Goal: Task Accomplishment & Management: Manage account settings

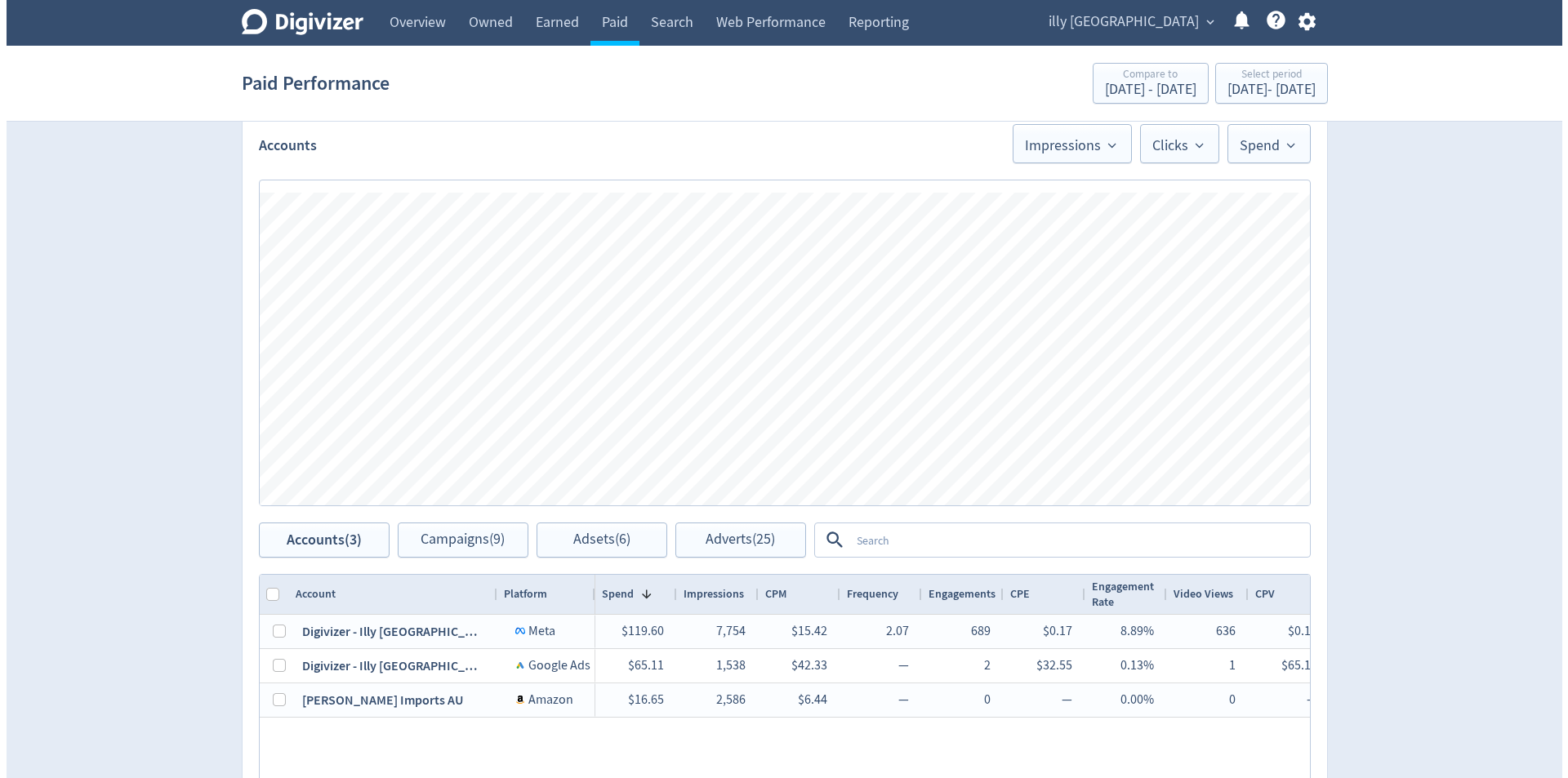
scroll to position [490, 0]
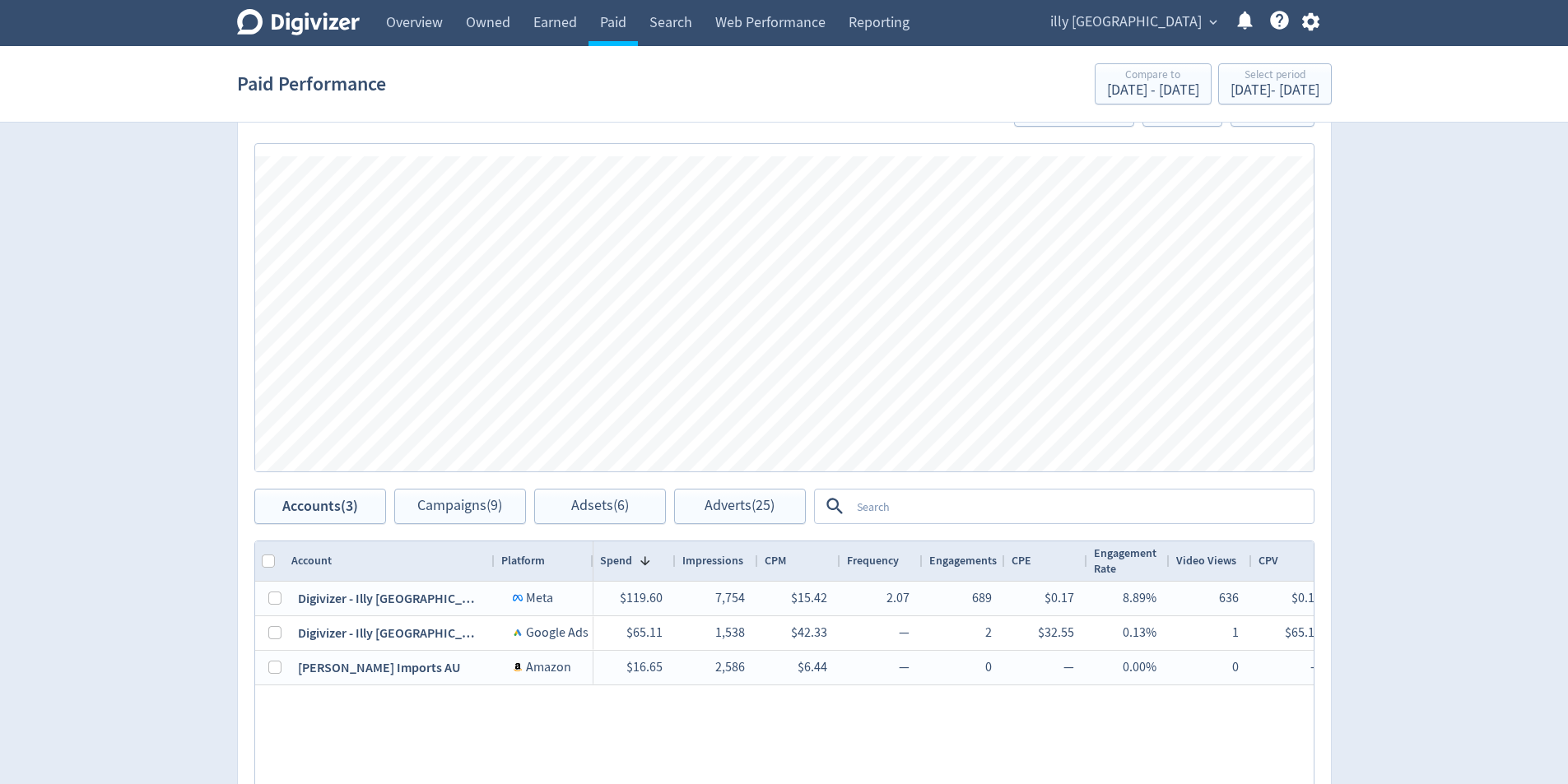
click at [1334, 22] on div "Digivizer Logo [PERSON_NAME] Logo Overview Owned Earned Paid Search Web Perform…" at bounding box center [784, 23] width 1124 height 47
click at [1329, 26] on button "button" at bounding box center [1310, 21] width 41 height 22
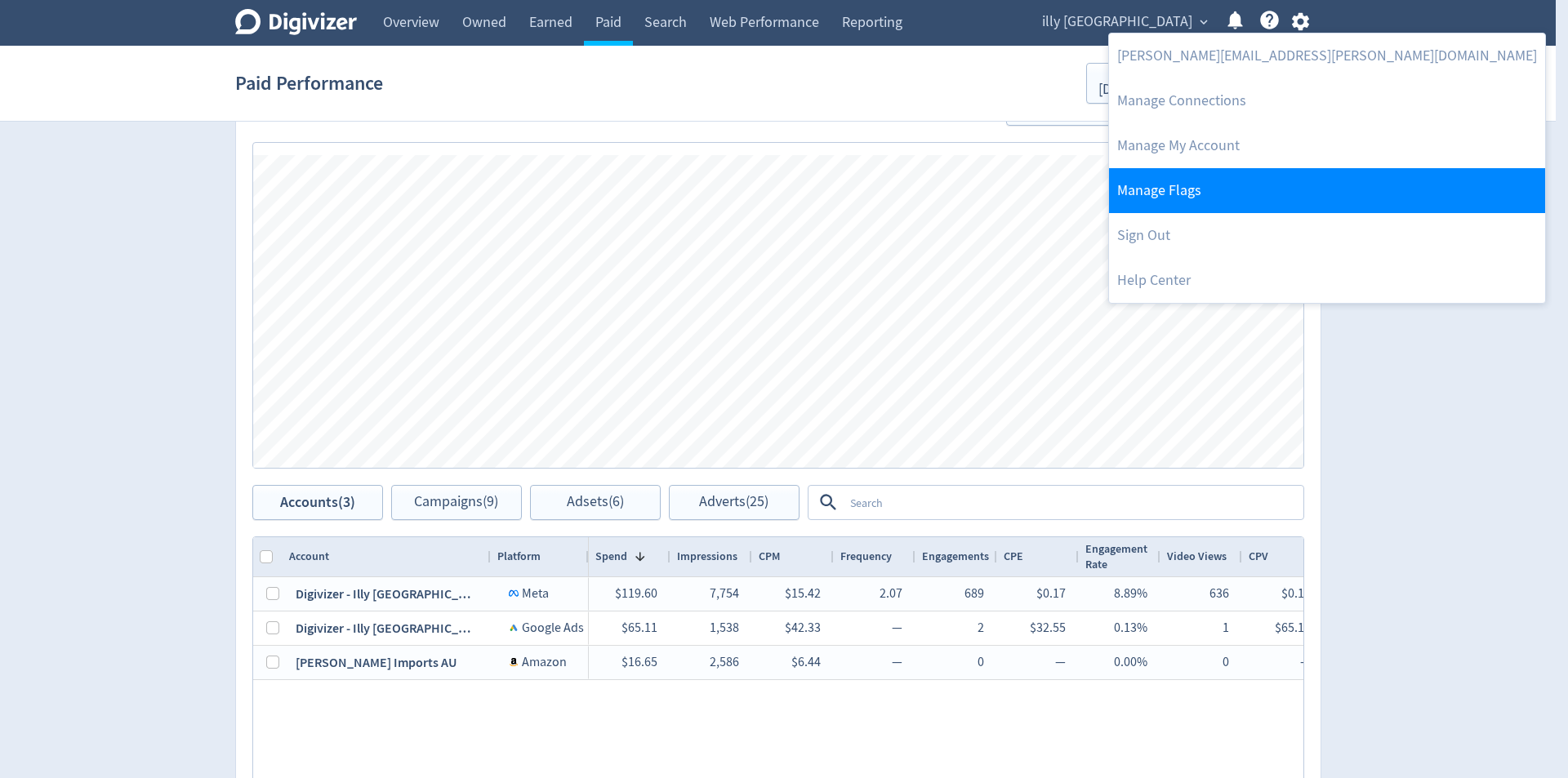
click at [1286, 181] on link "Manage Flags" at bounding box center [1327, 190] width 437 height 45
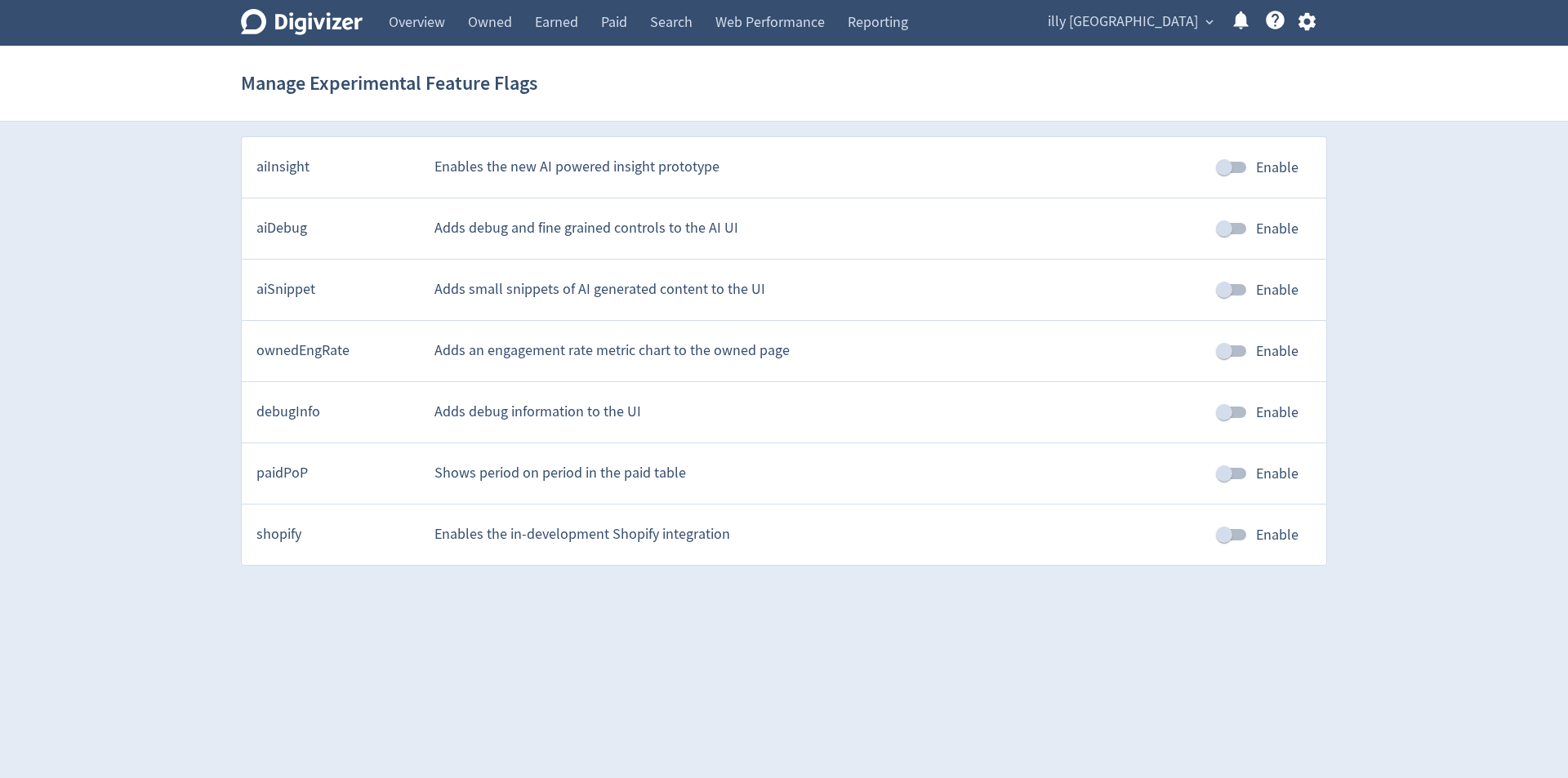
click at [1252, 468] on input "Enable" at bounding box center [1224, 473] width 93 height 31
checkbox input "true"
click at [381, 15] on link "Overview" at bounding box center [417, 23] width 79 height 46
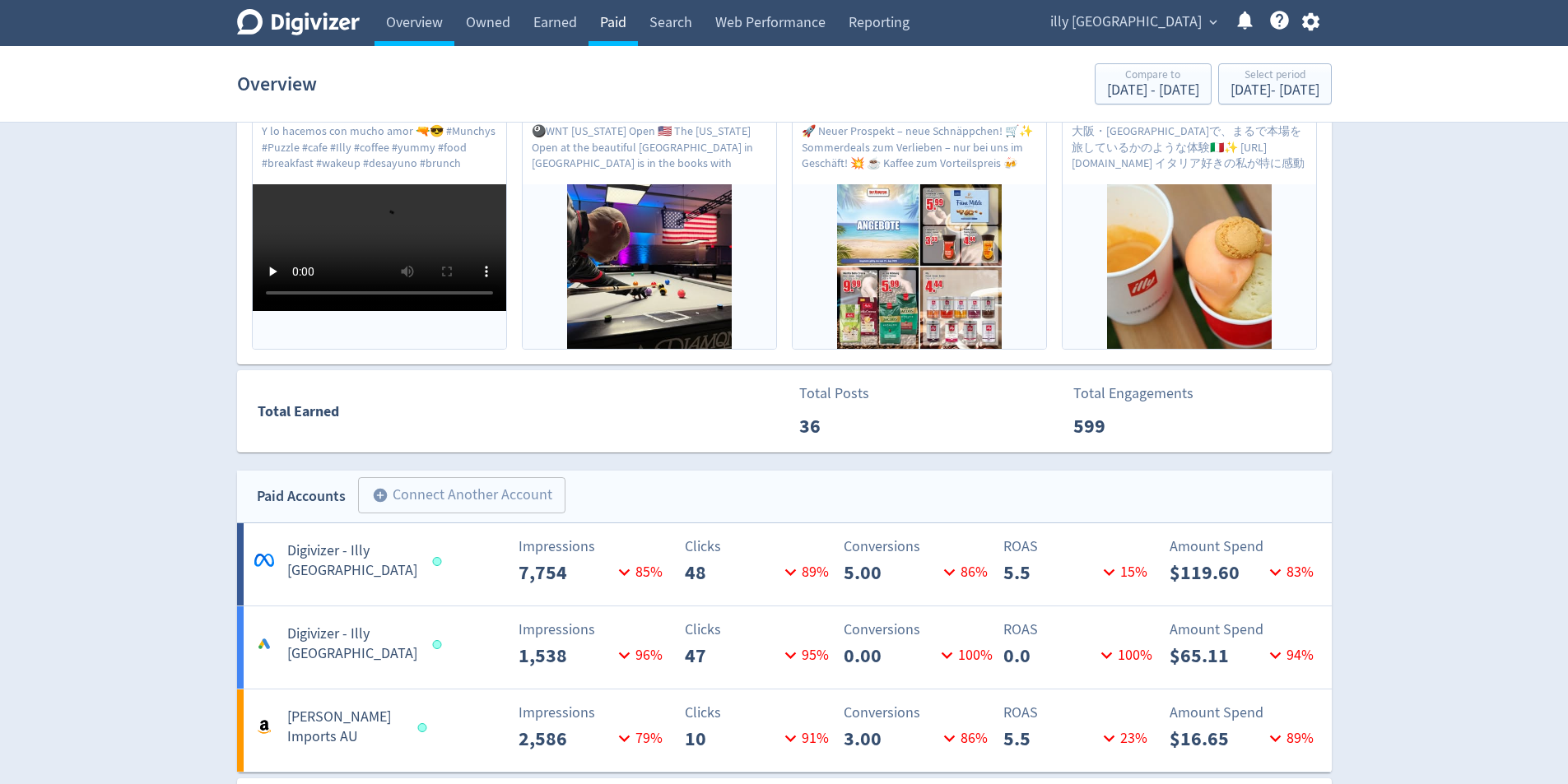
scroll to position [471, 0]
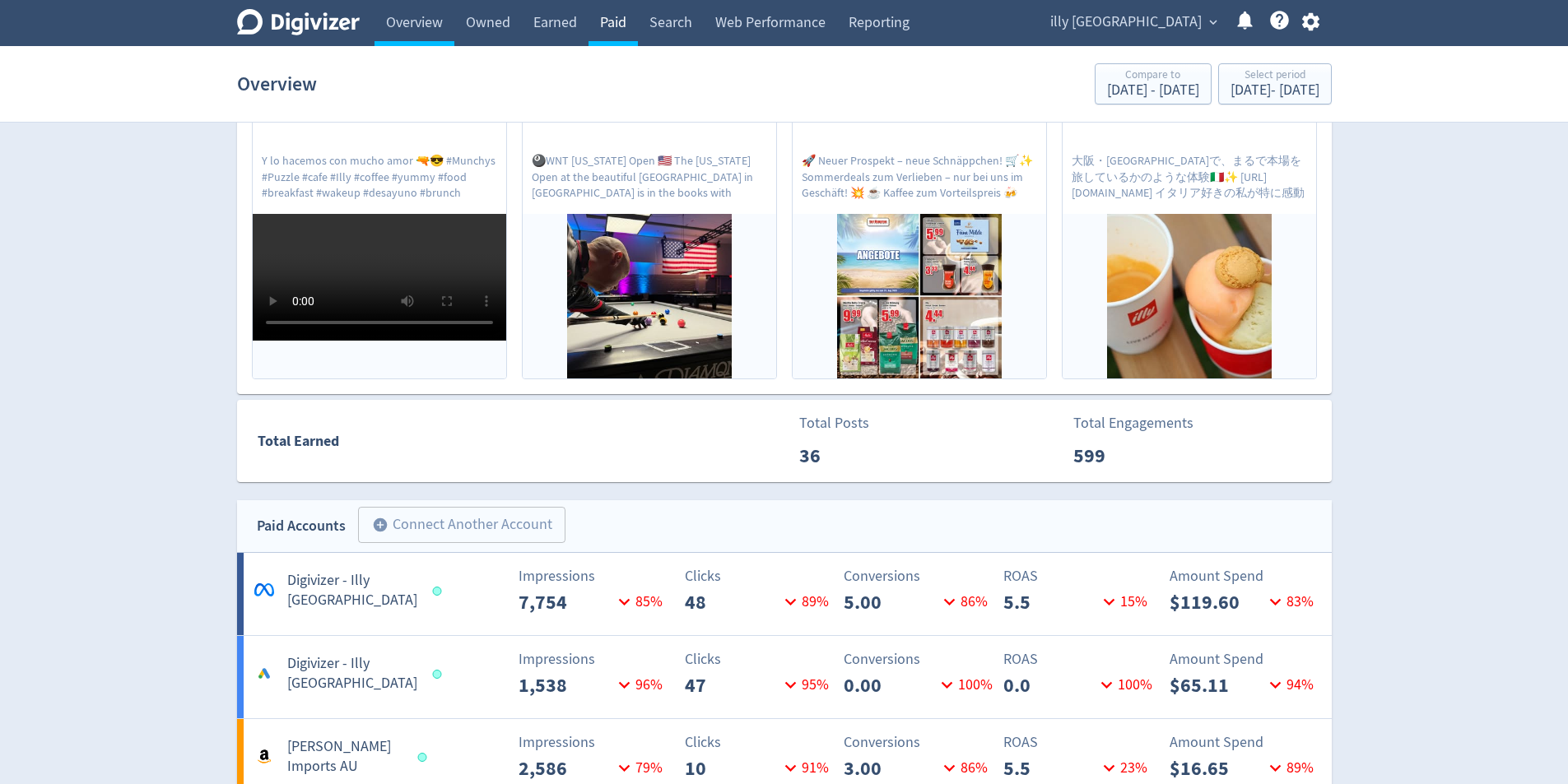
click at [615, 7] on link "Paid" at bounding box center [613, 23] width 49 height 47
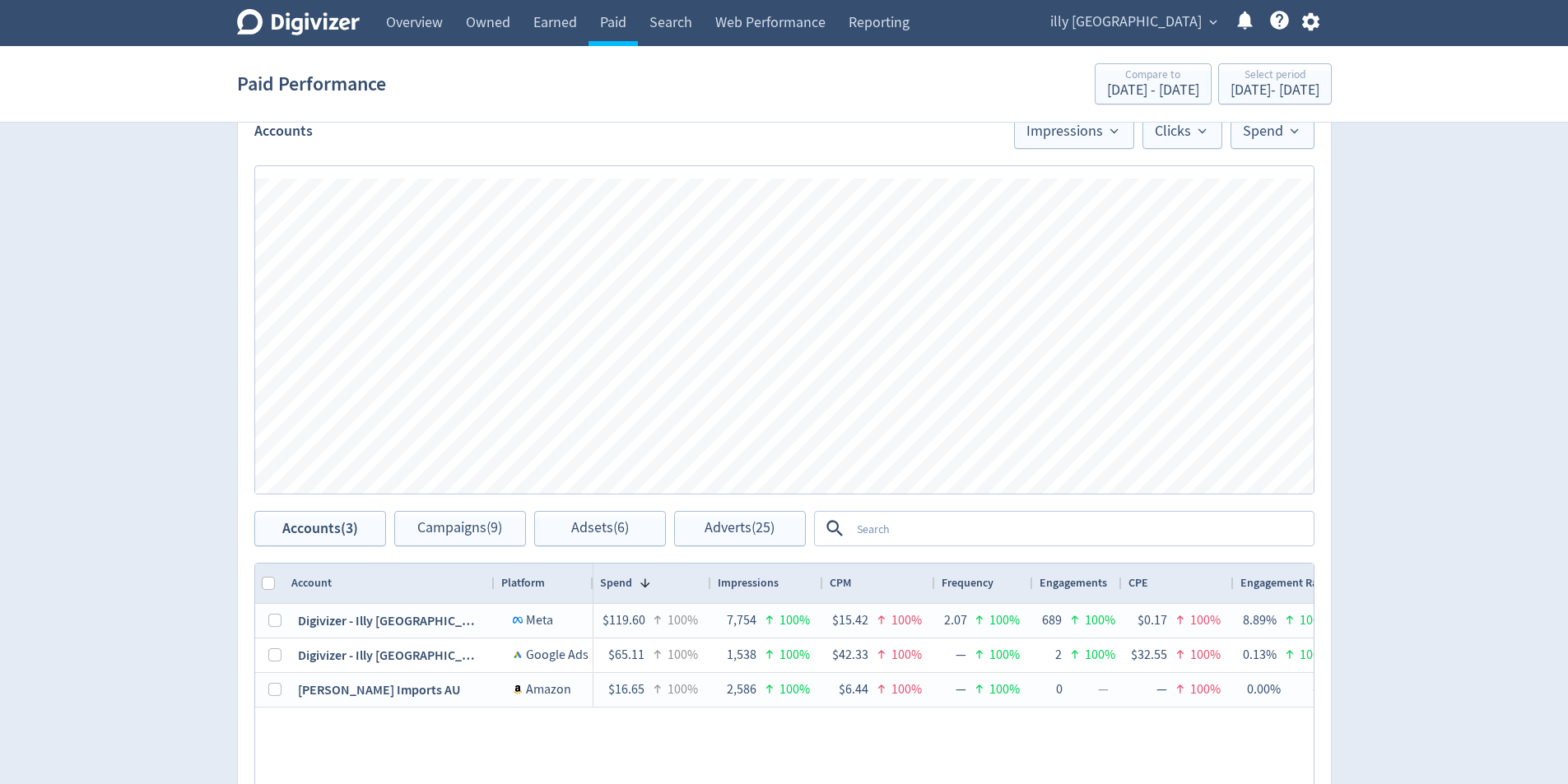
scroll to position [576, 0]
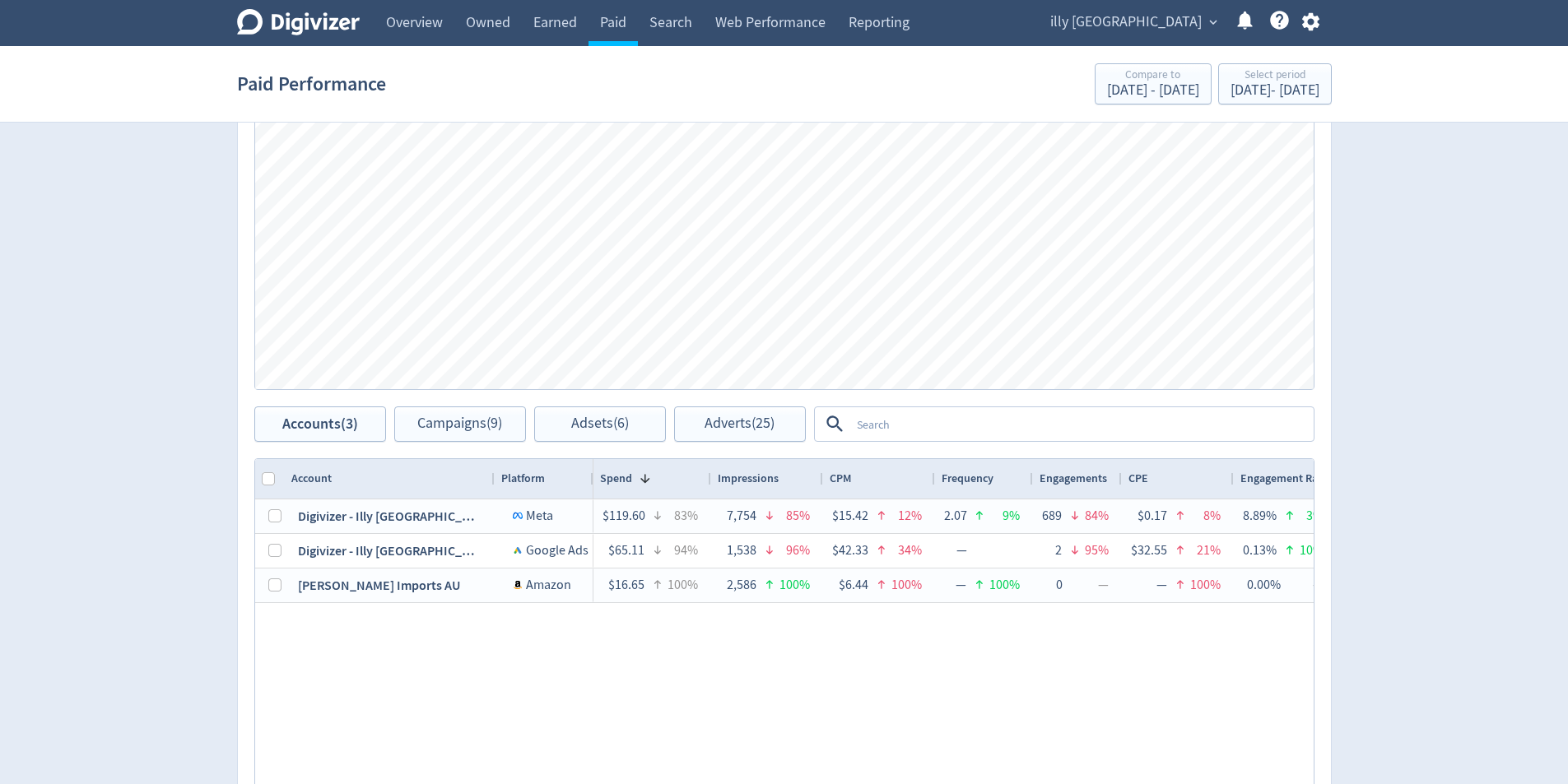
click at [1502, 558] on div "Digivizer Logo [PERSON_NAME] Logo Overview Owned Earned Paid Search Web Perform…" at bounding box center [784, 206] width 1568 height 1565
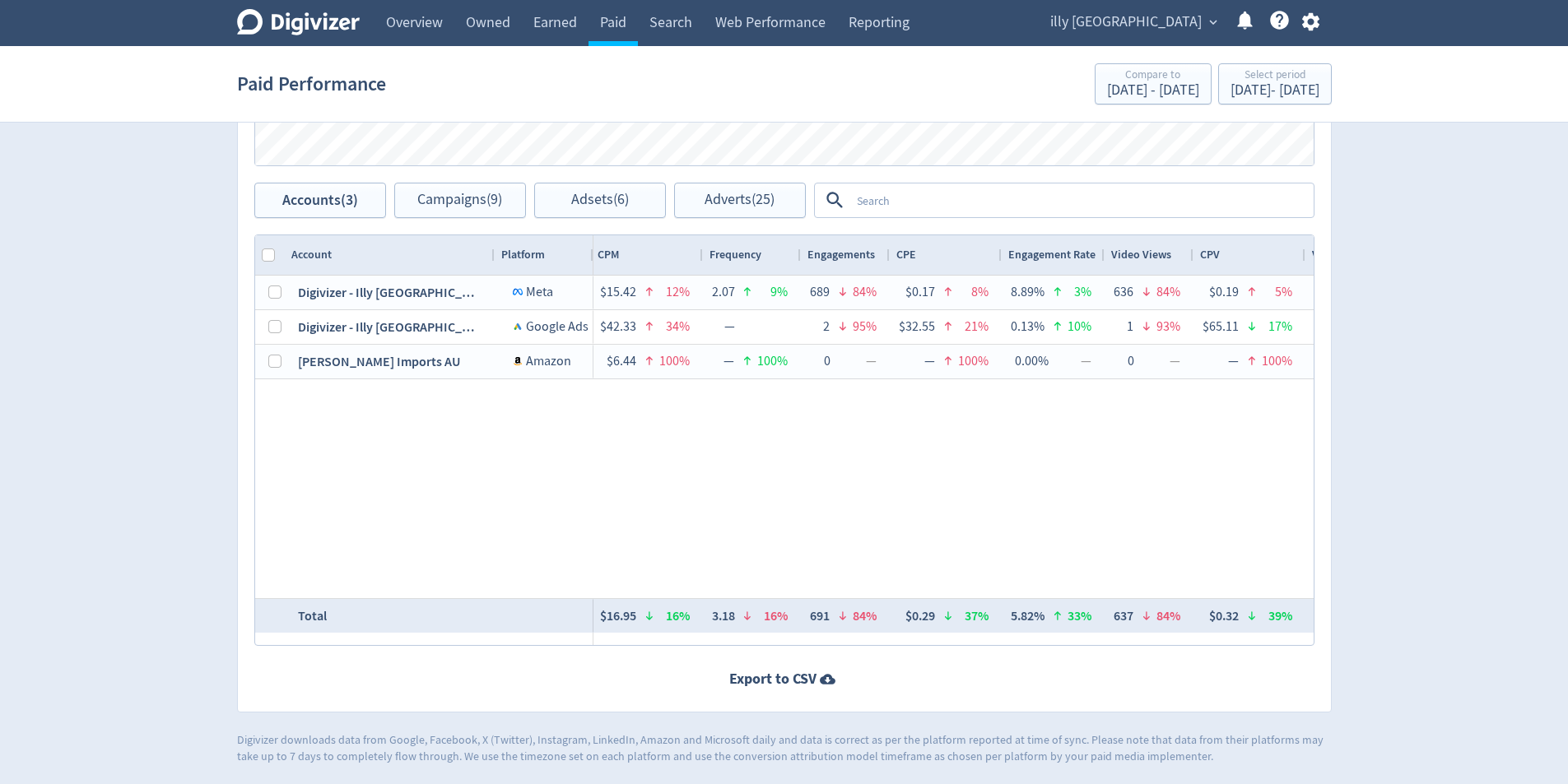
scroll to position [0, 0]
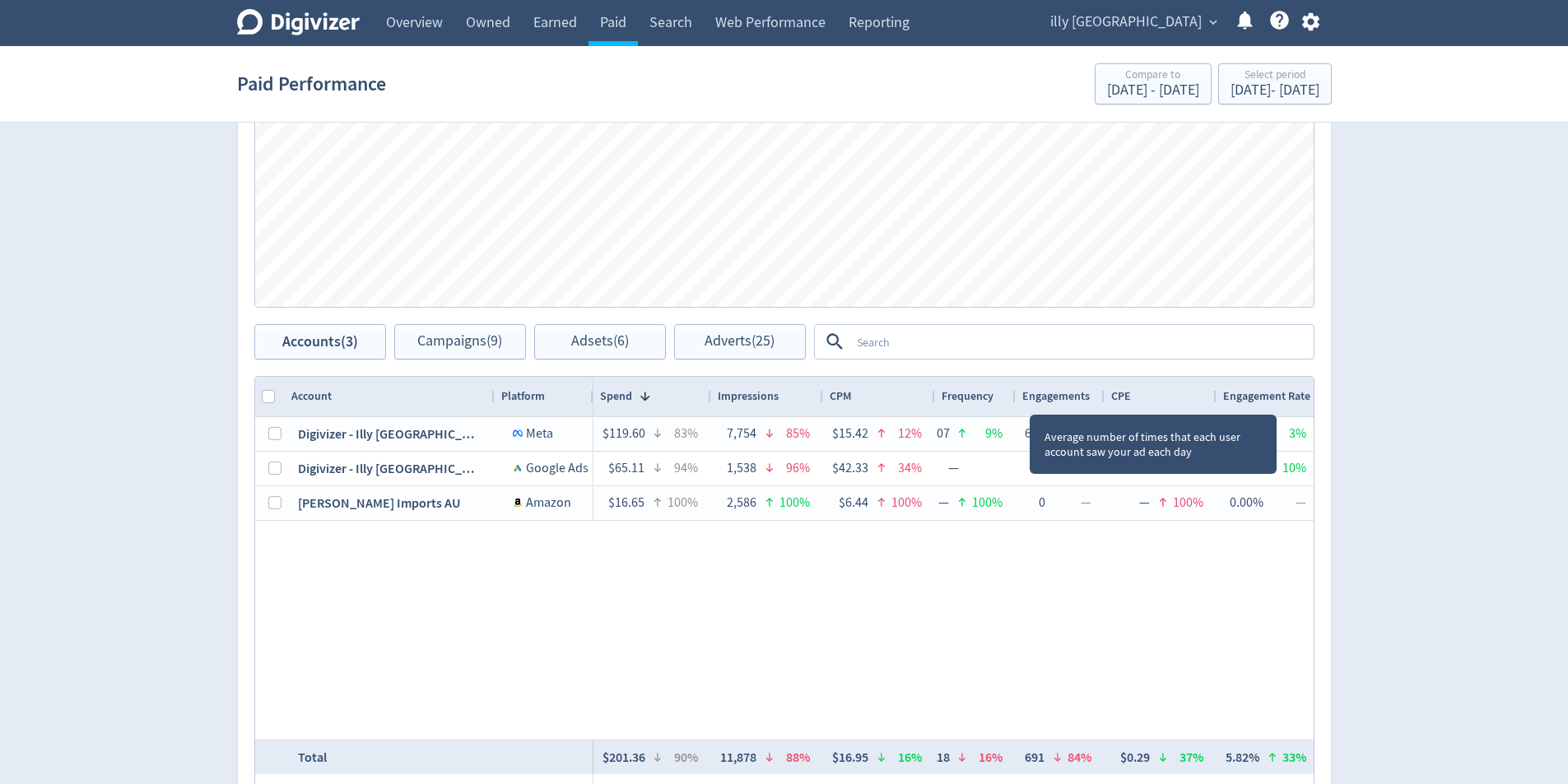
drag, startPoint x: 1005, startPoint y: 401, endPoint x: 1014, endPoint y: 411, distance: 13.5
click at [1014, 411] on div at bounding box center [1014, 397] width 7 height 40
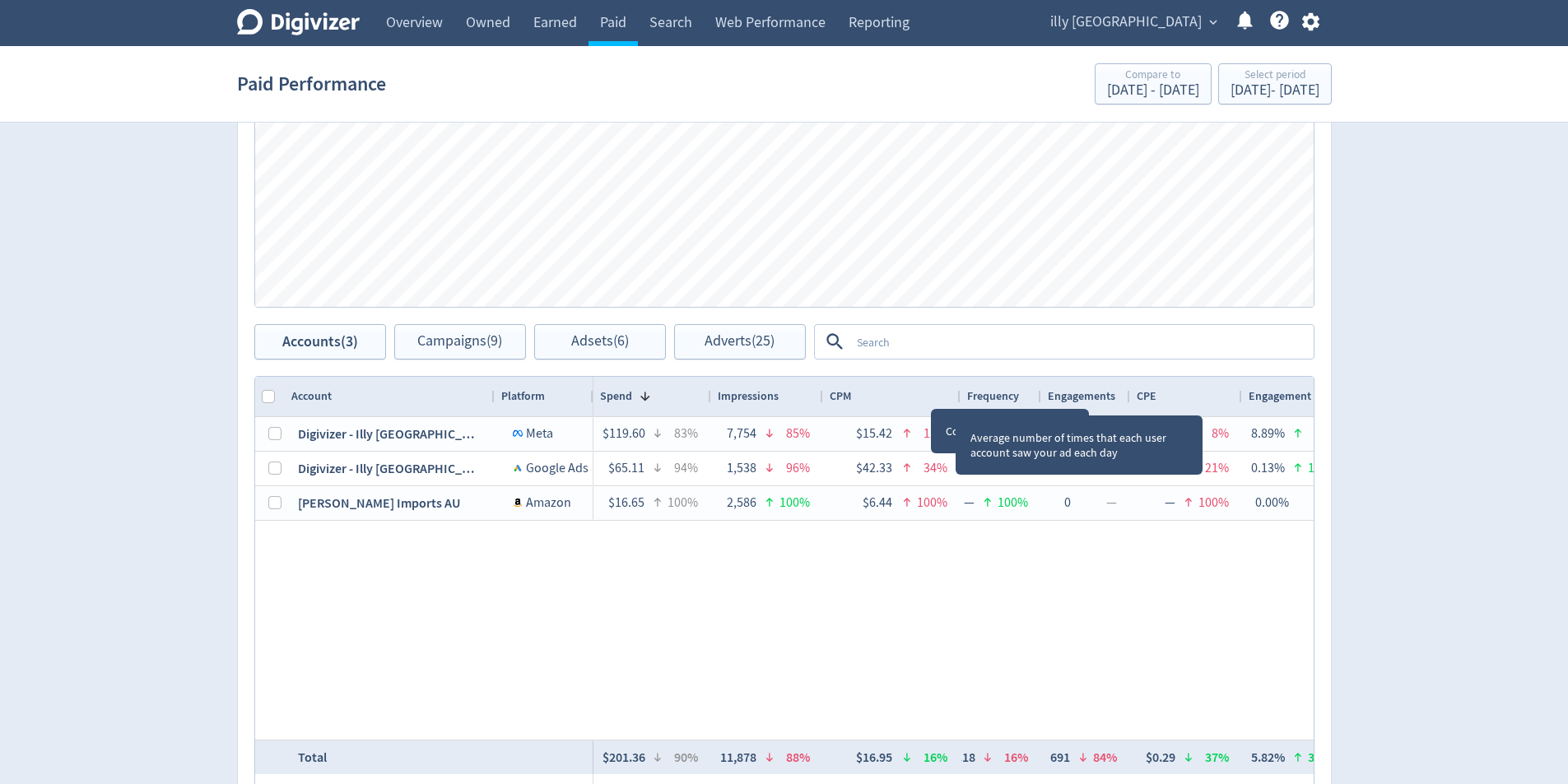
drag, startPoint x: 931, startPoint y: 396, endPoint x: 827, endPoint y: 411, distance: 105.1
click at [956, 401] on div at bounding box center [959, 397] width 7 height 40
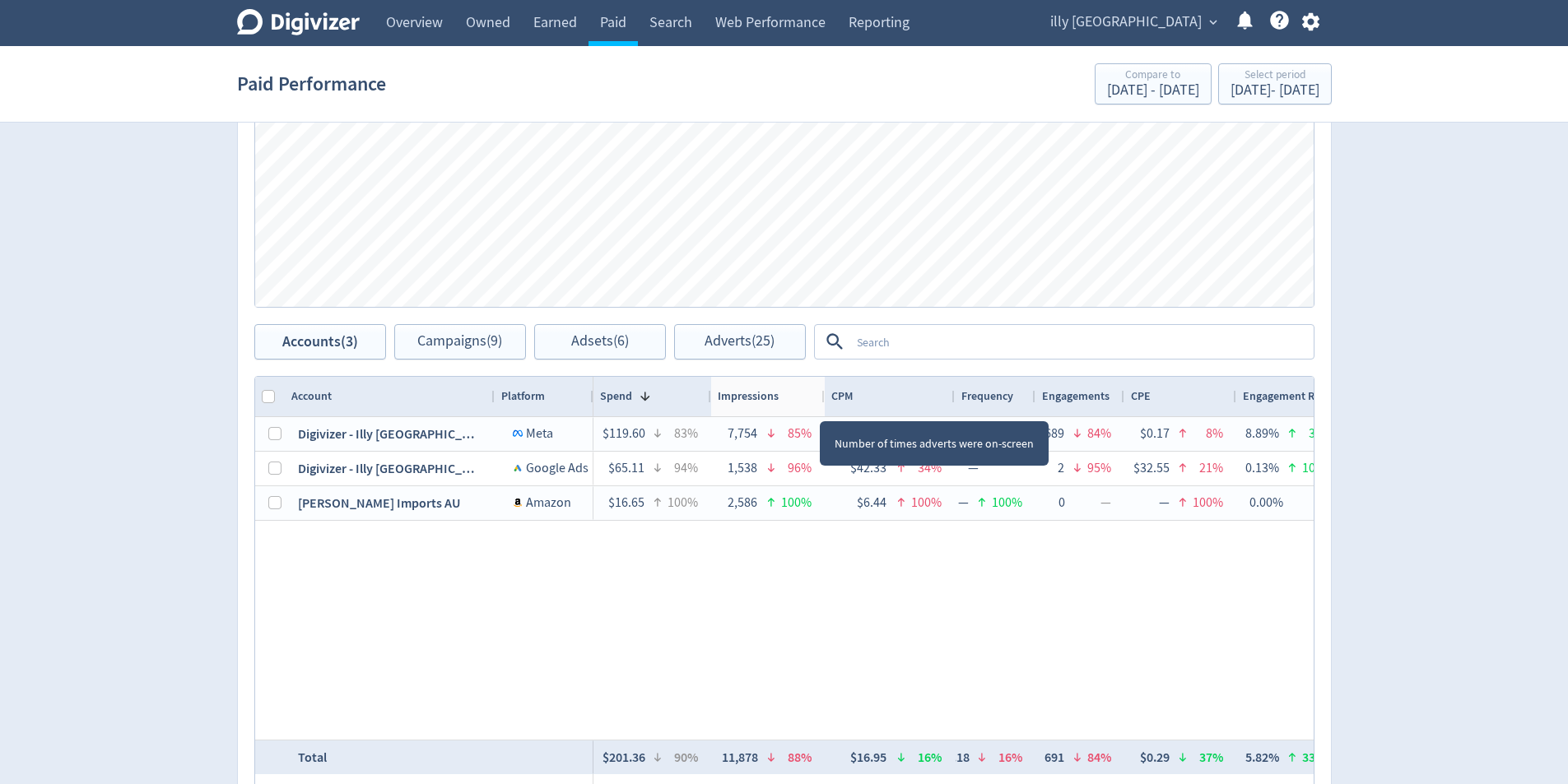
drag, startPoint x: 820, startPoint y: 406, endPoint x: 1042, endPoint y: 675, distance: 348.8
click at [825, 409] on div at bounding box center [824, 397] width 7 height 40
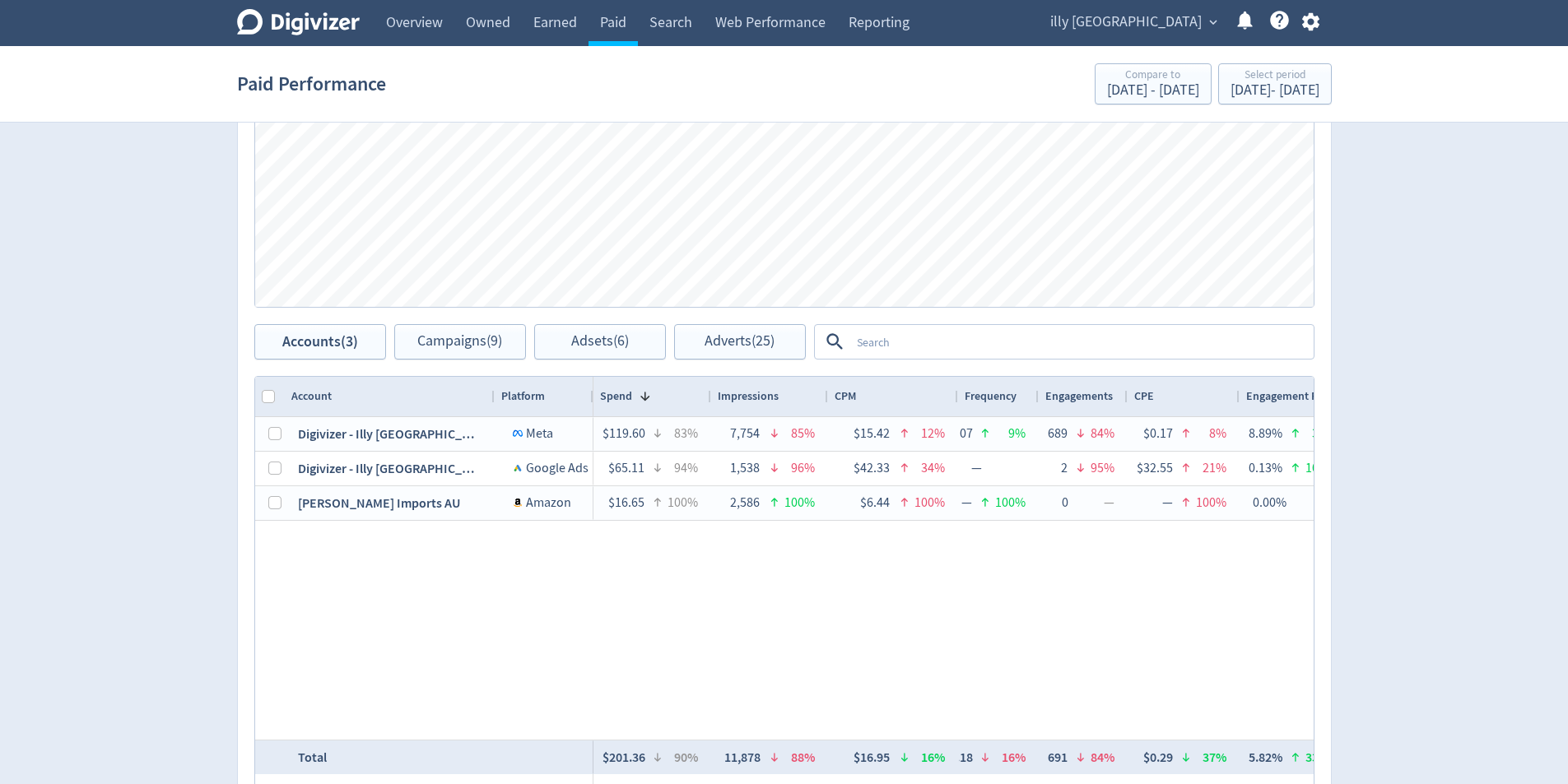
click at [1445, 585] on div "Digivizer Logo [PERSON_NAME] Logo Overview Owned Earned Paid Search Web Perform…" at bounding box center [784, 124] width 1568 height 1565
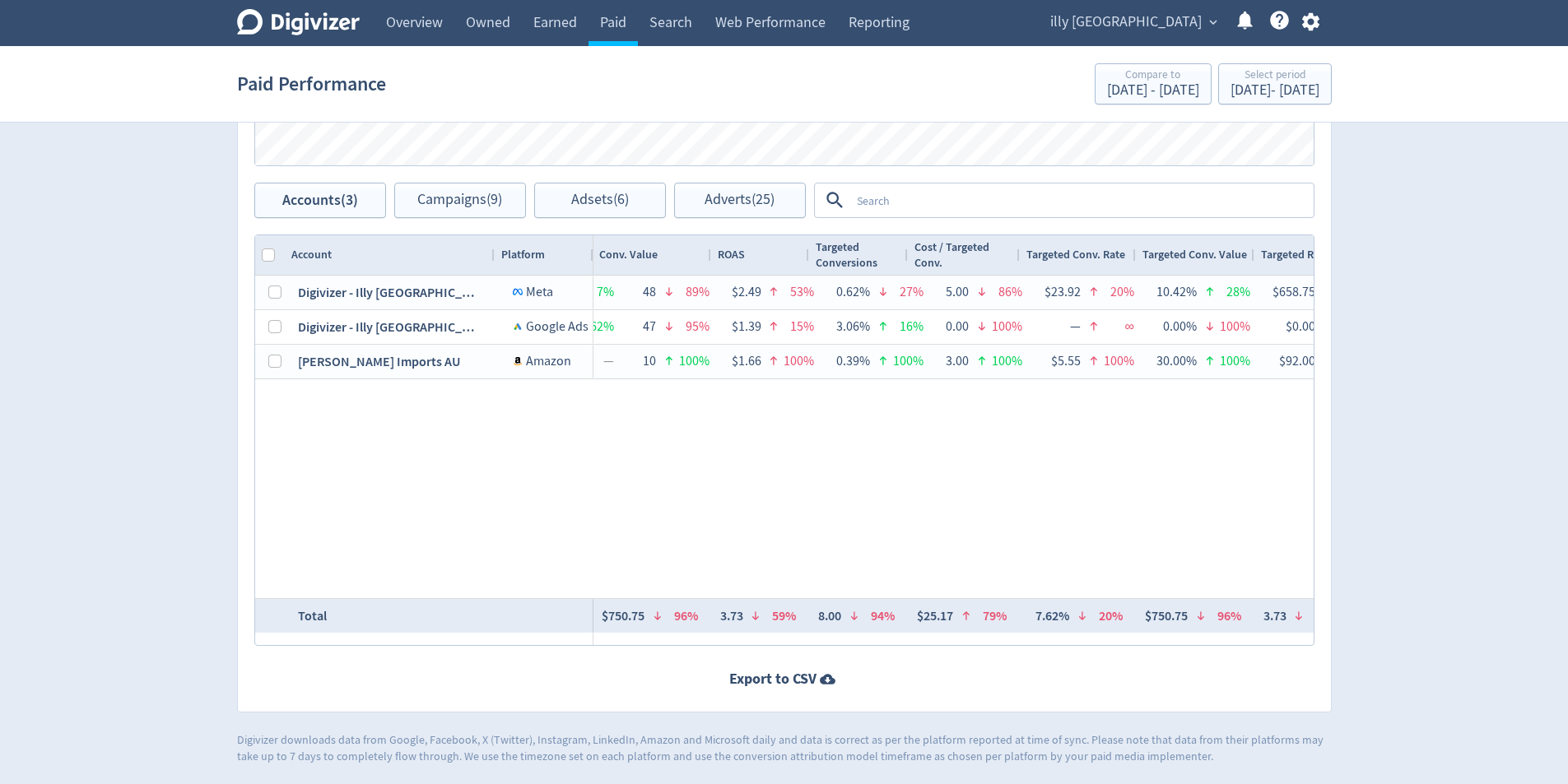
scroll to position [0, 1690]
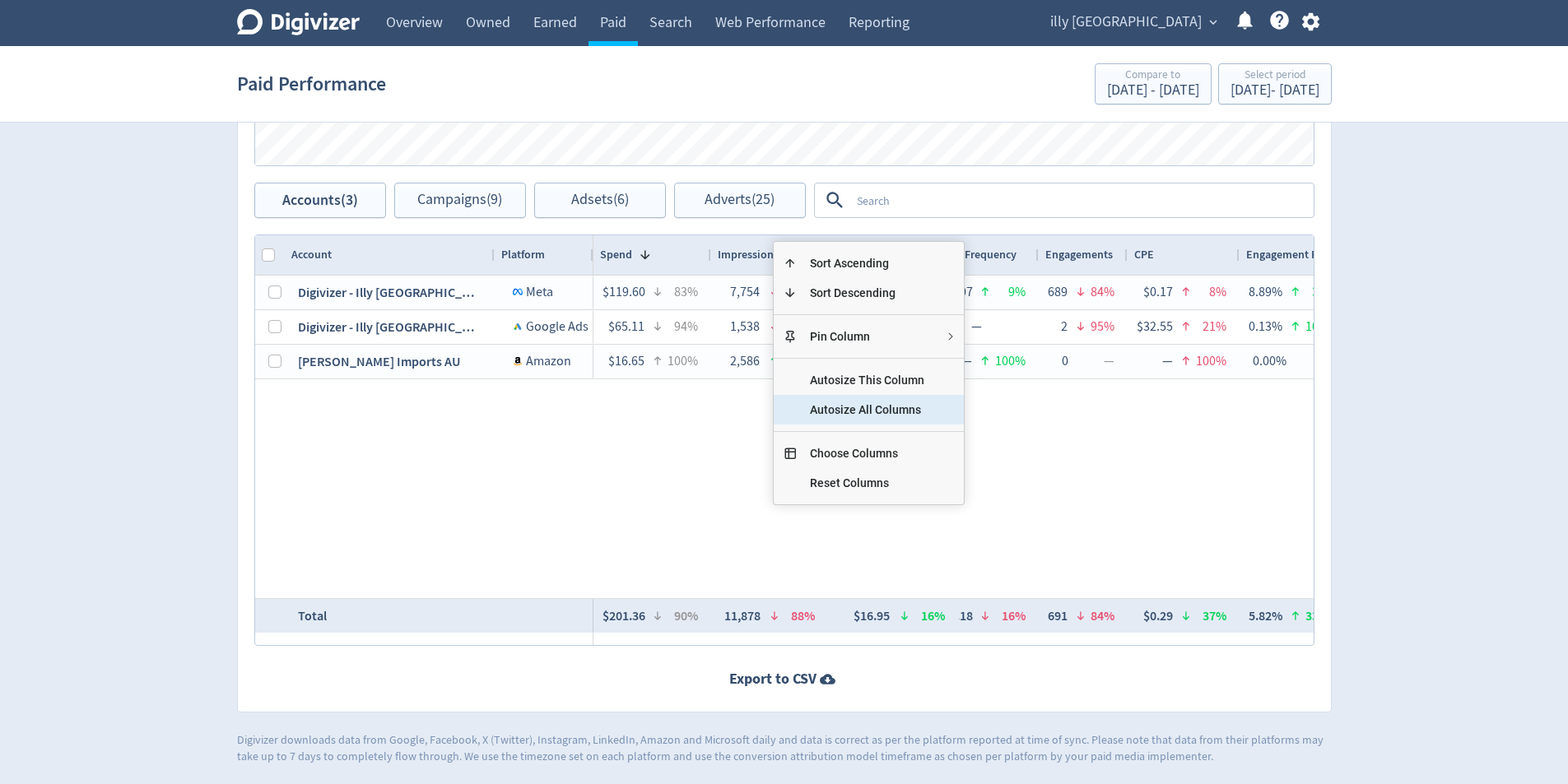
click at [881, 407] on span "Autosize All Columns" at bounding box center [867, 410] width 141 height 29
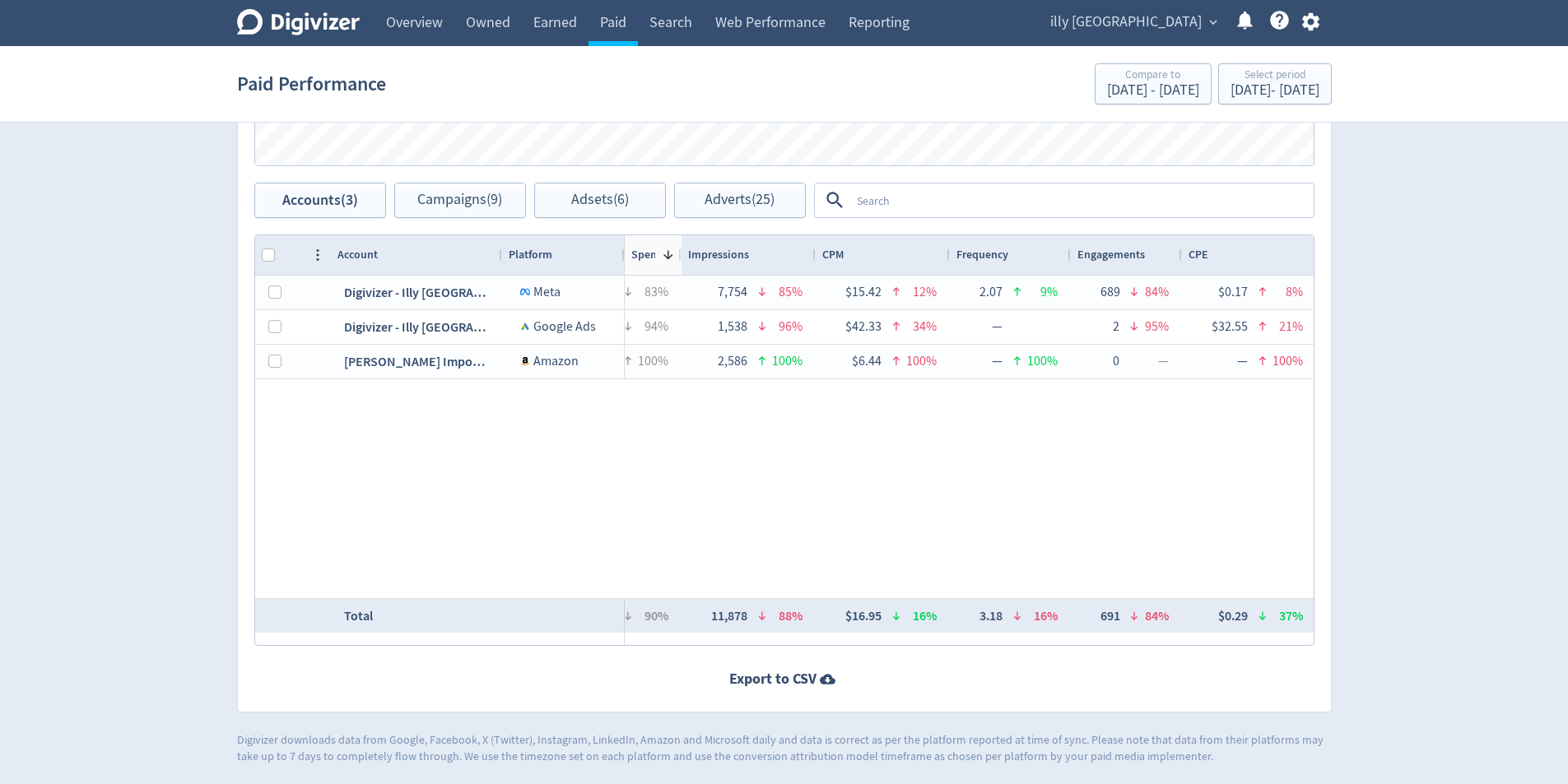
drag, startPoint x: 761, startPoint y: 253, endPoint x: 870, endPoint y: 261, distance: 109.3
click at [756, 276] on div "Account Platform Spend 1" at bounding box center [785, 440] width 1059 height 410
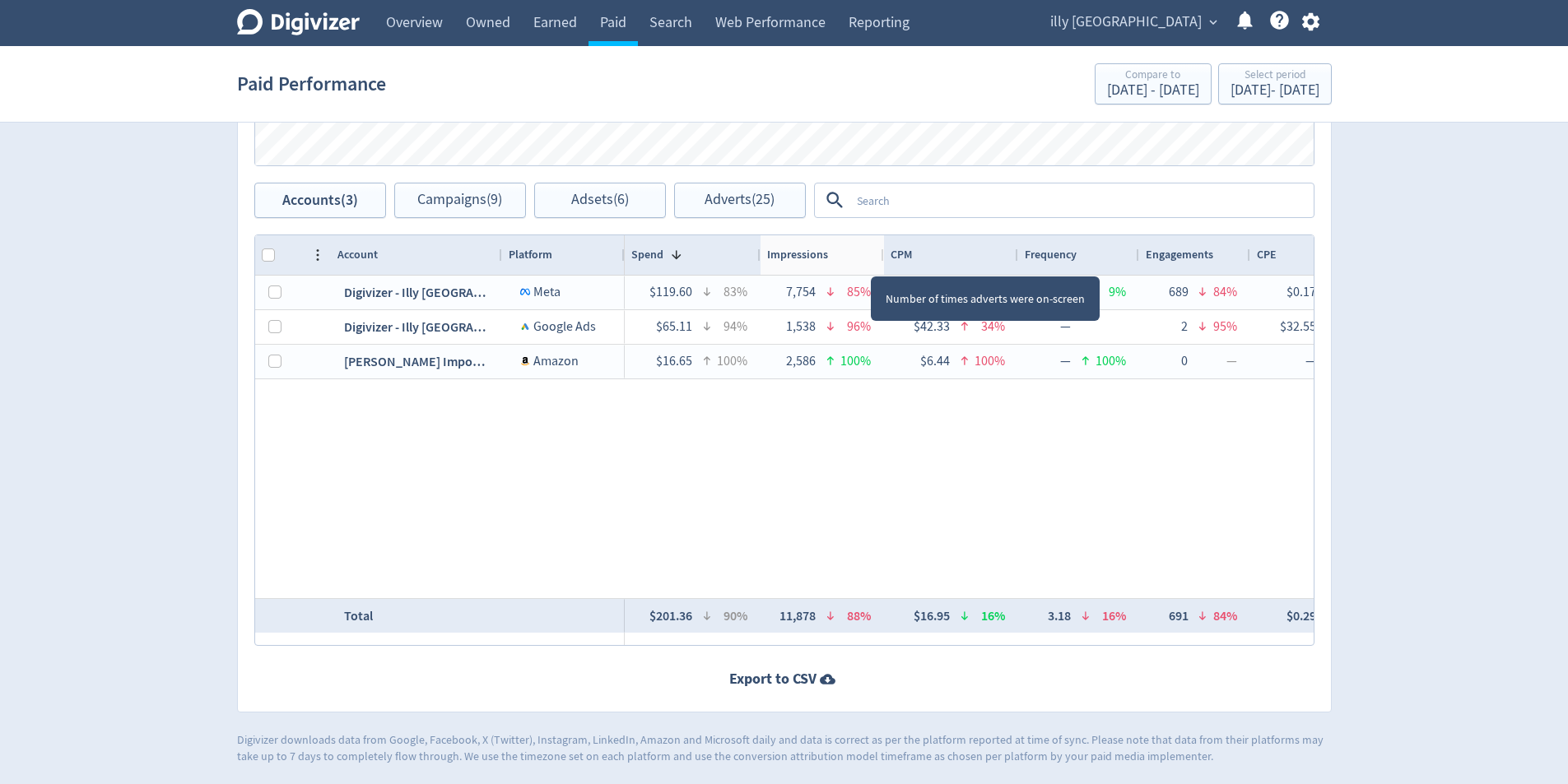
drag, startPoint x: 892, startPoint y: 257, endPoint x: 610, endPoint y: 269, distance: 282.3
click at [880, 273] on div at bounding box center [883, 256] width 7 height 40
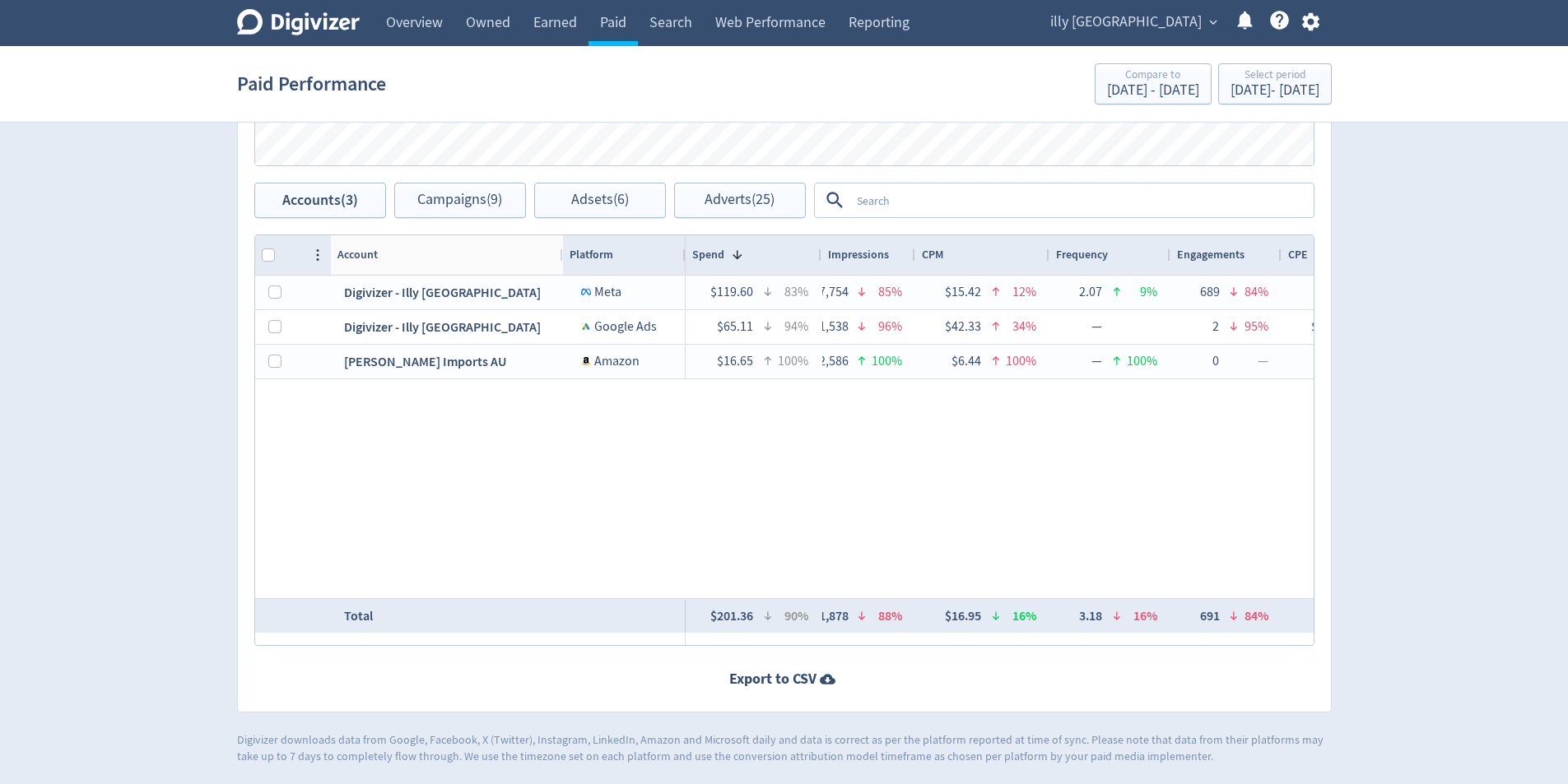
drag, startPoint x: 498, startPoint y: 260, endPoint x: 946, endPoint y: 270, distance: 448.1
click at [562, 265] on div at bounding box center [562, 256] width 7 height 40
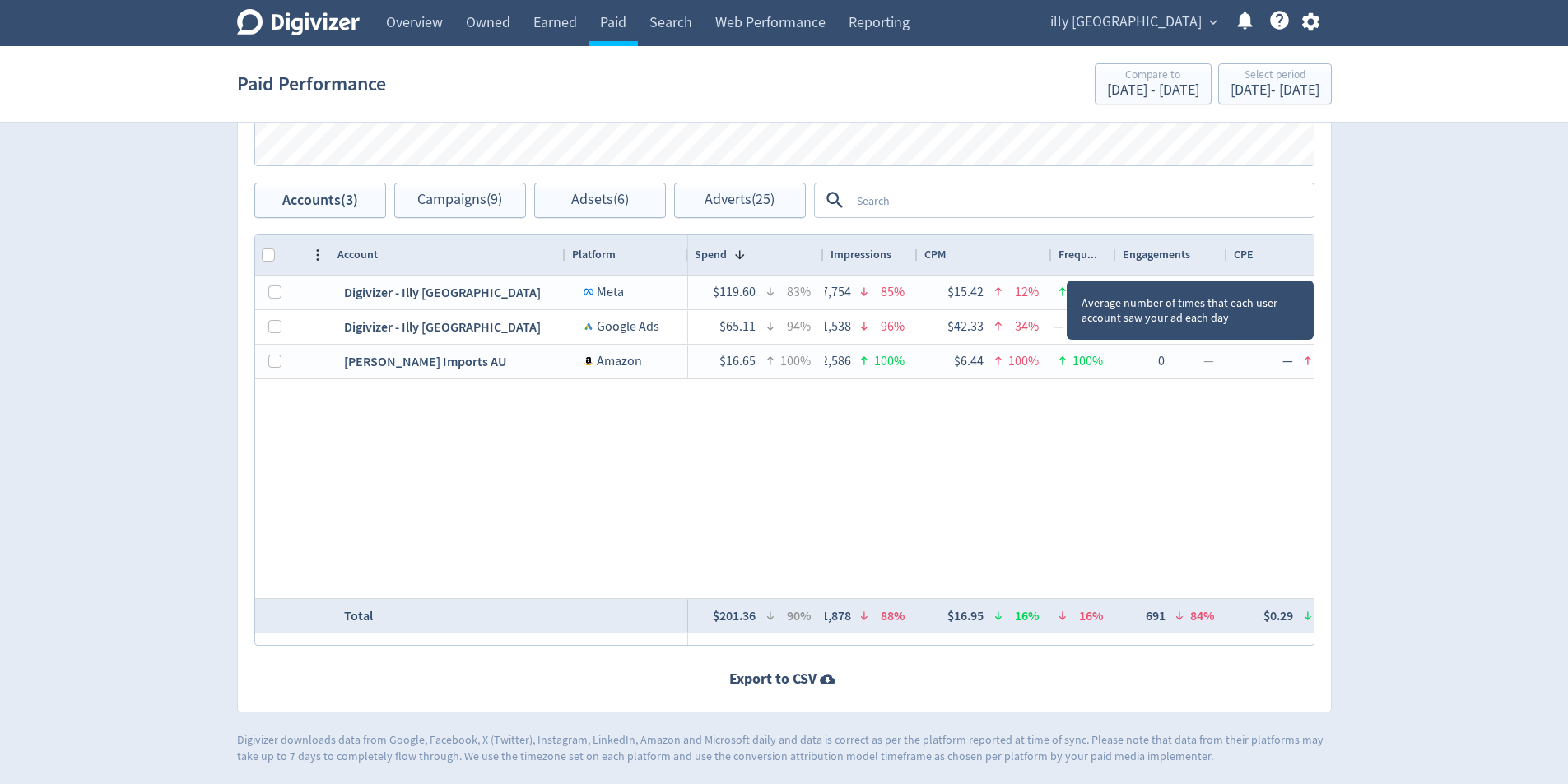
drag, startPoint x: 1168, startPoint y: 258, endPoint x: 1111, endPoint y: 272, distance: 58.7
click at [1112, 272] on div at bounding box center [1115, 256] width 7 height 40
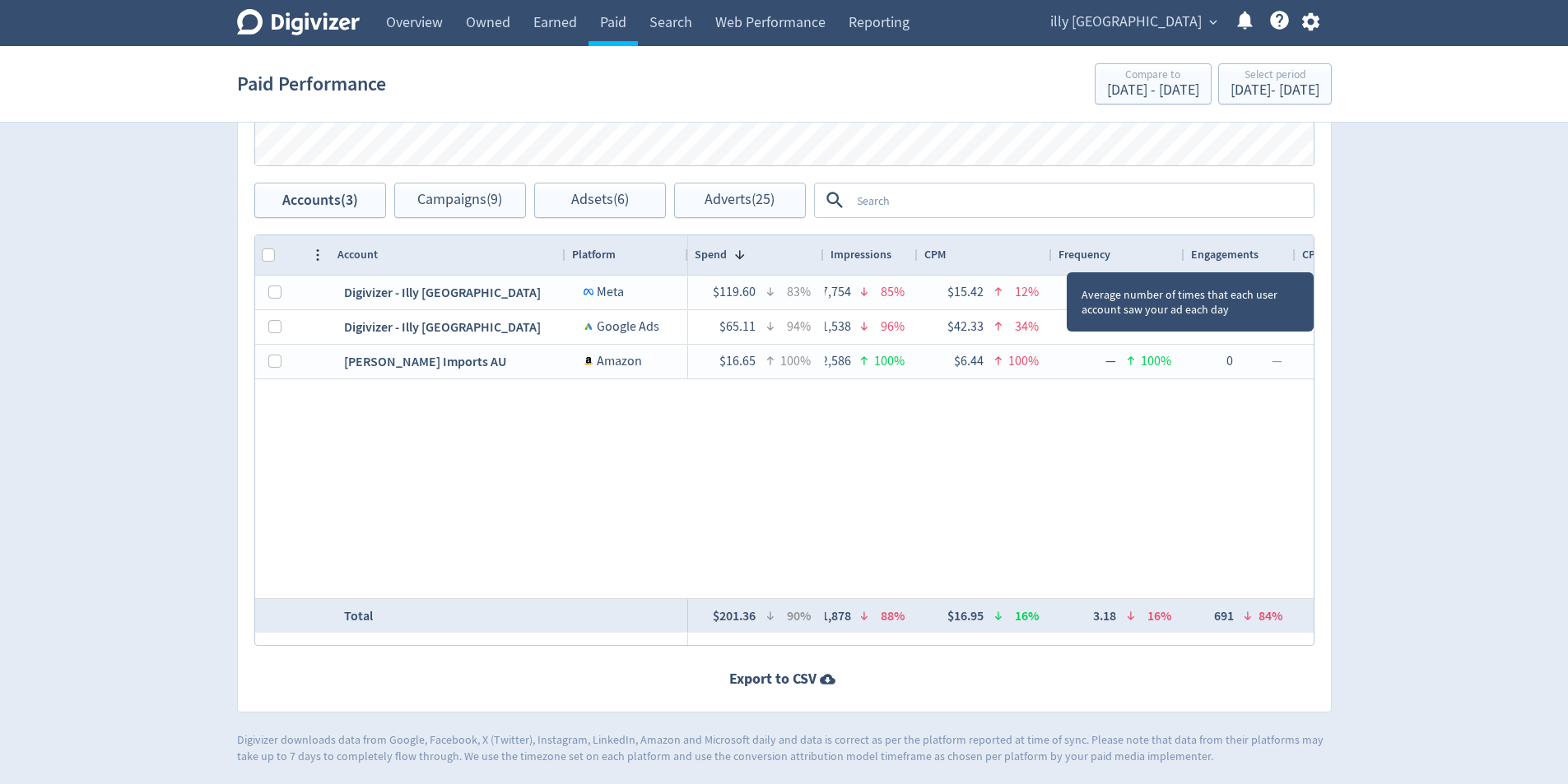
drag, startPoint x: 1112, startPoint y: 258, endPoint x: 1180, endPoint y: 261, distance: 68.1
click at [1180, 261] on div at bounding box center [1183, 256] width 7 height 40
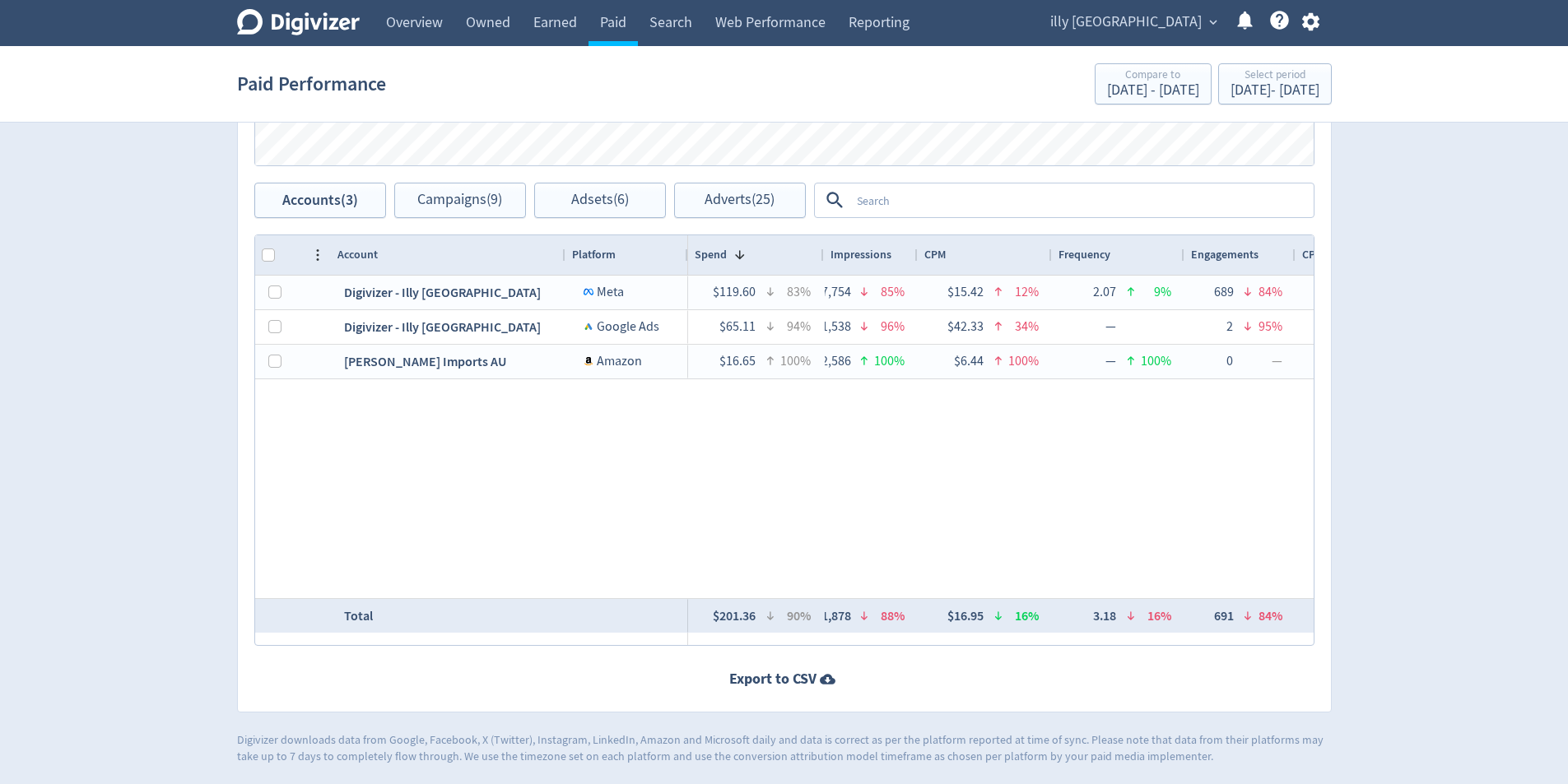
drag, startPoint x: 1327, startPoint y: 17, endPoint x: 1312, endPoint y: 49, distance: 35.3
click at [1328, 17] on button "button" at bounding box center [1310, 21] width 41 height 22
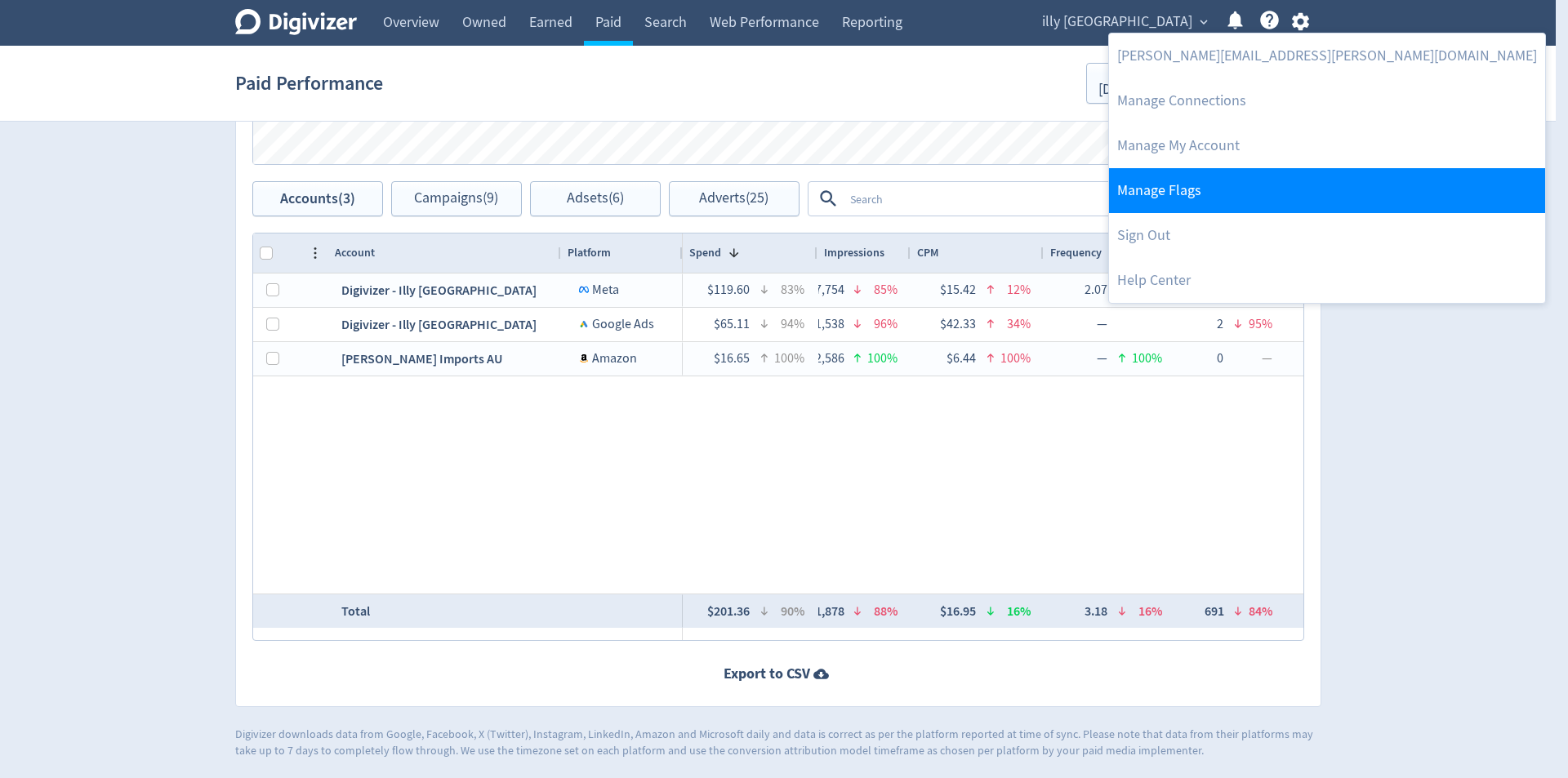
click at [1240, 185] on link "Manage Flags" at bounding box center [1327, 190] width 437 height 45
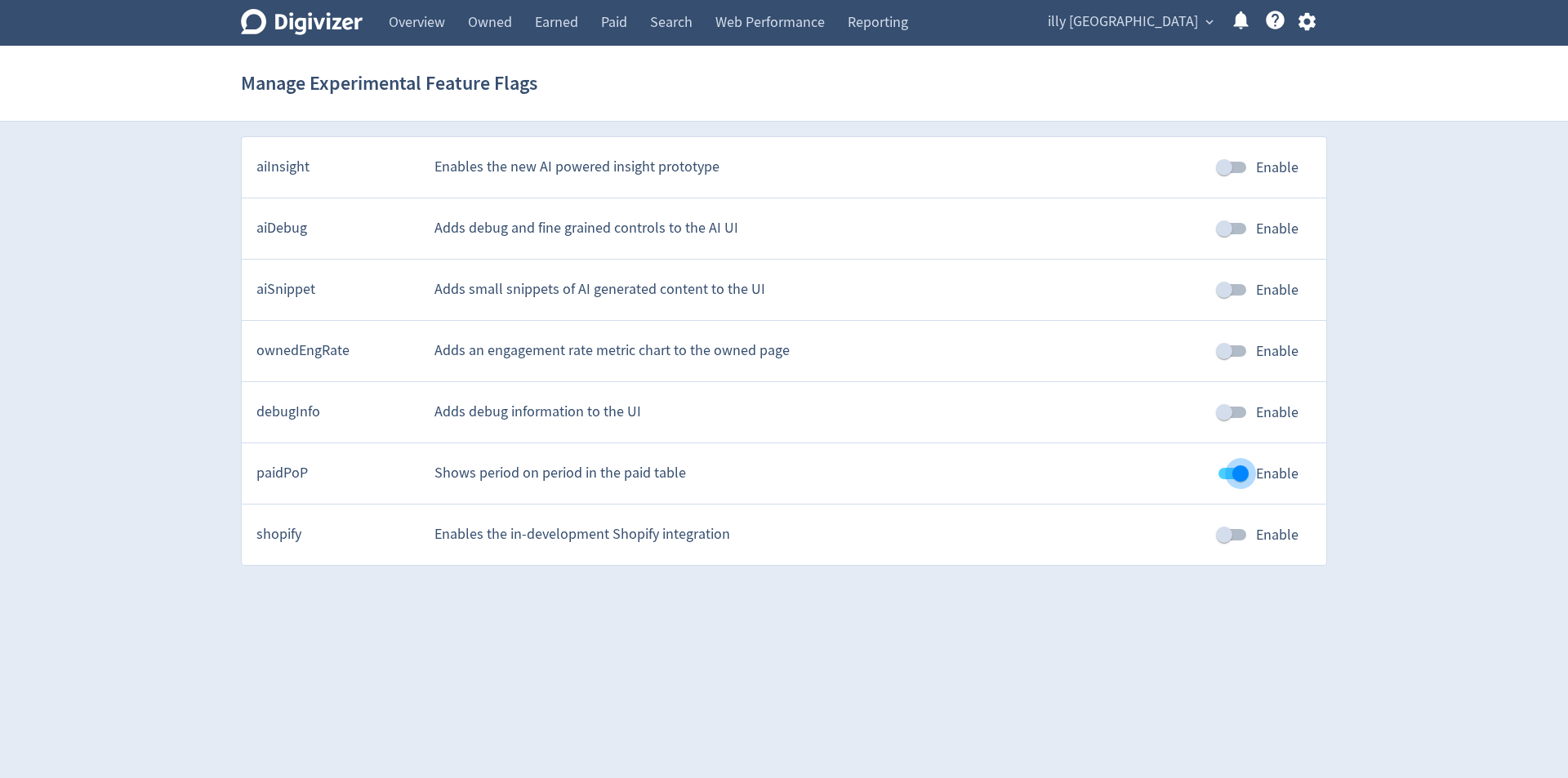
click at [1242, 471] on input "Enable" at bounding box center [1240, 473] width 93 height 31
checkbox input "false"
click at [276, 12] on icon "Digivizer Logo" at bounding box center [302, 23] width 122 height 26
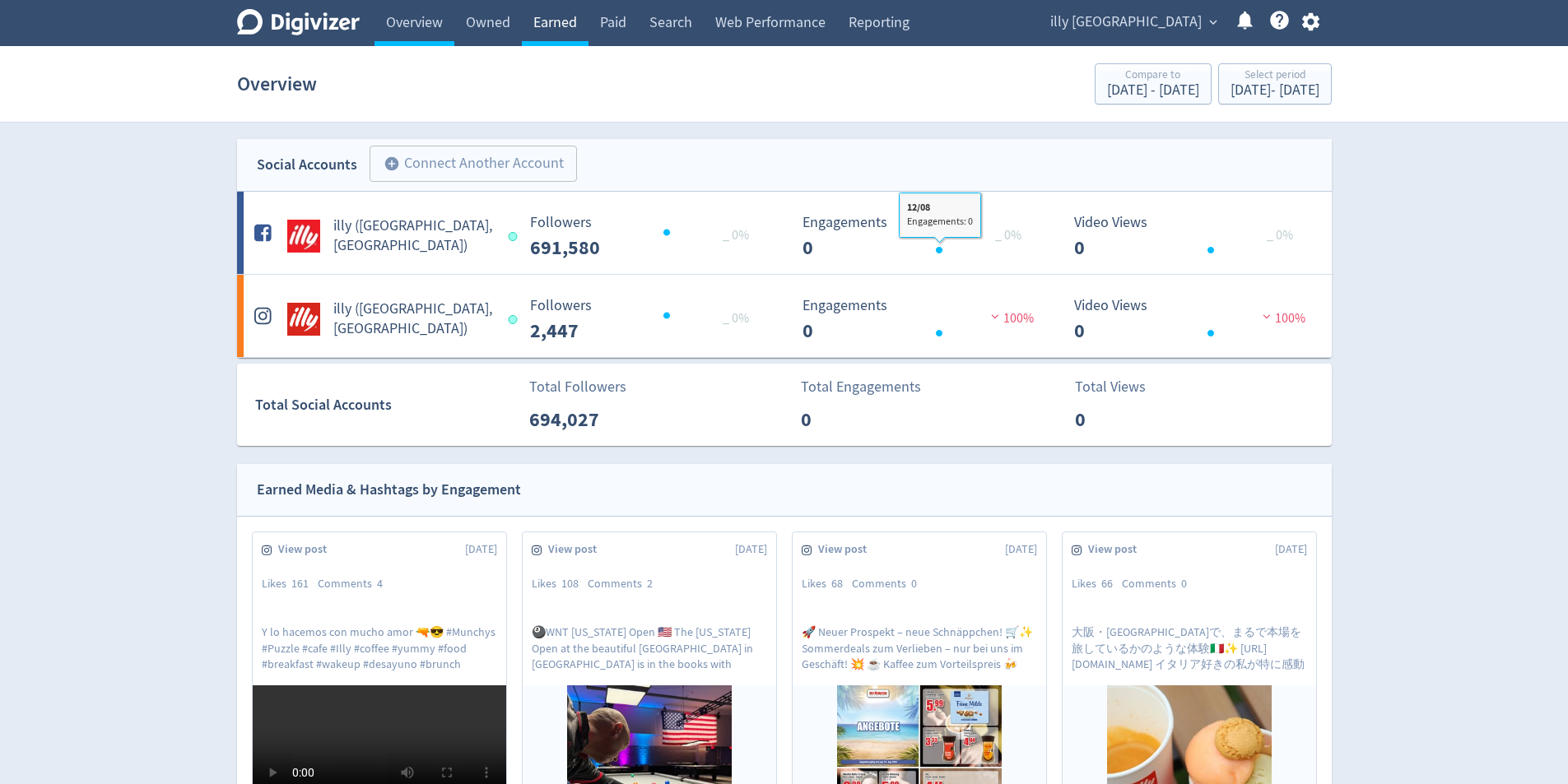
click at [579, 28] on link "Earned" at bounding box center [555, 23] width 67 height 47
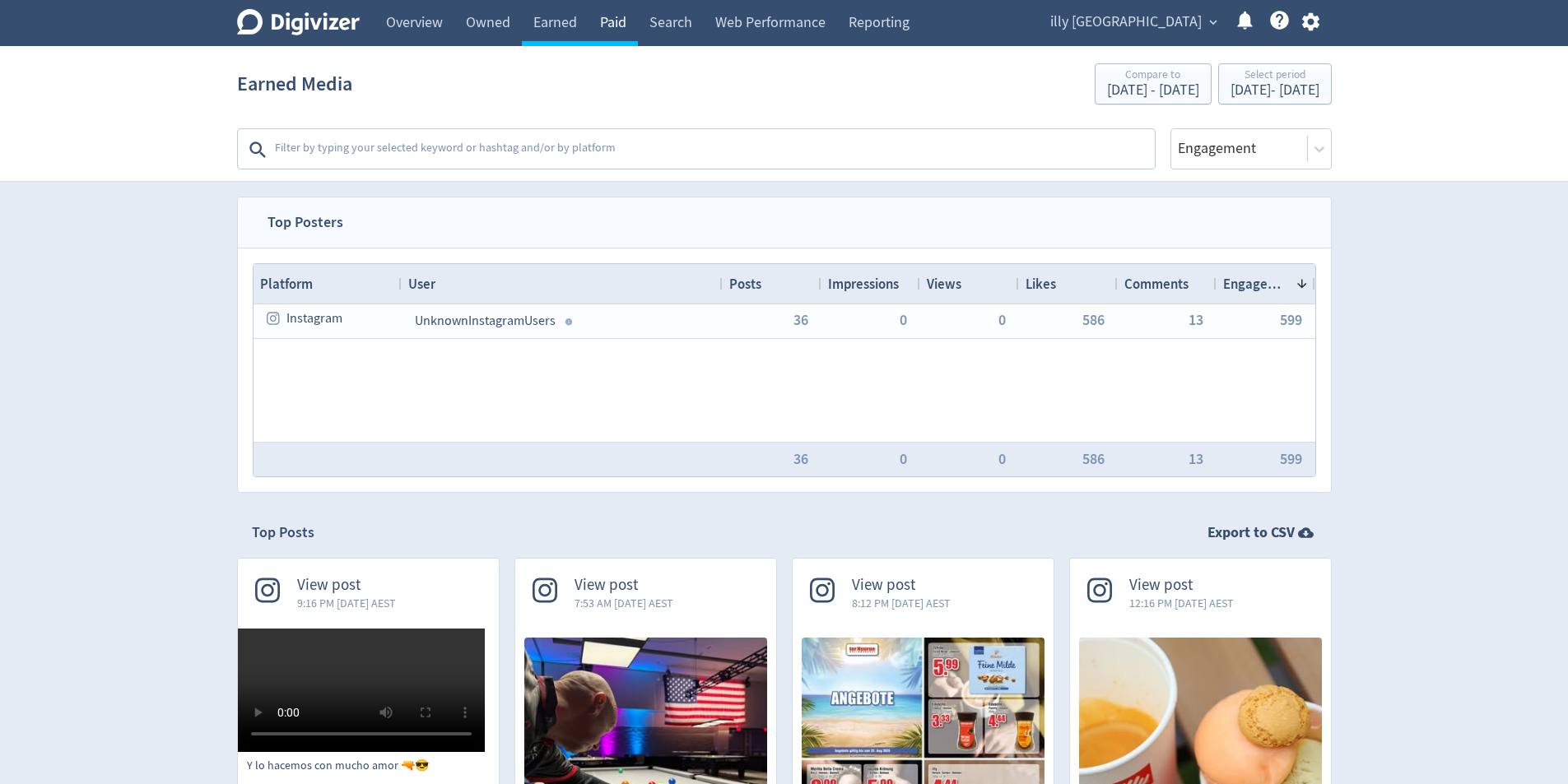
click at [620, 33] on link "Paid" at bounding box center [613, 23] width 49 height 47
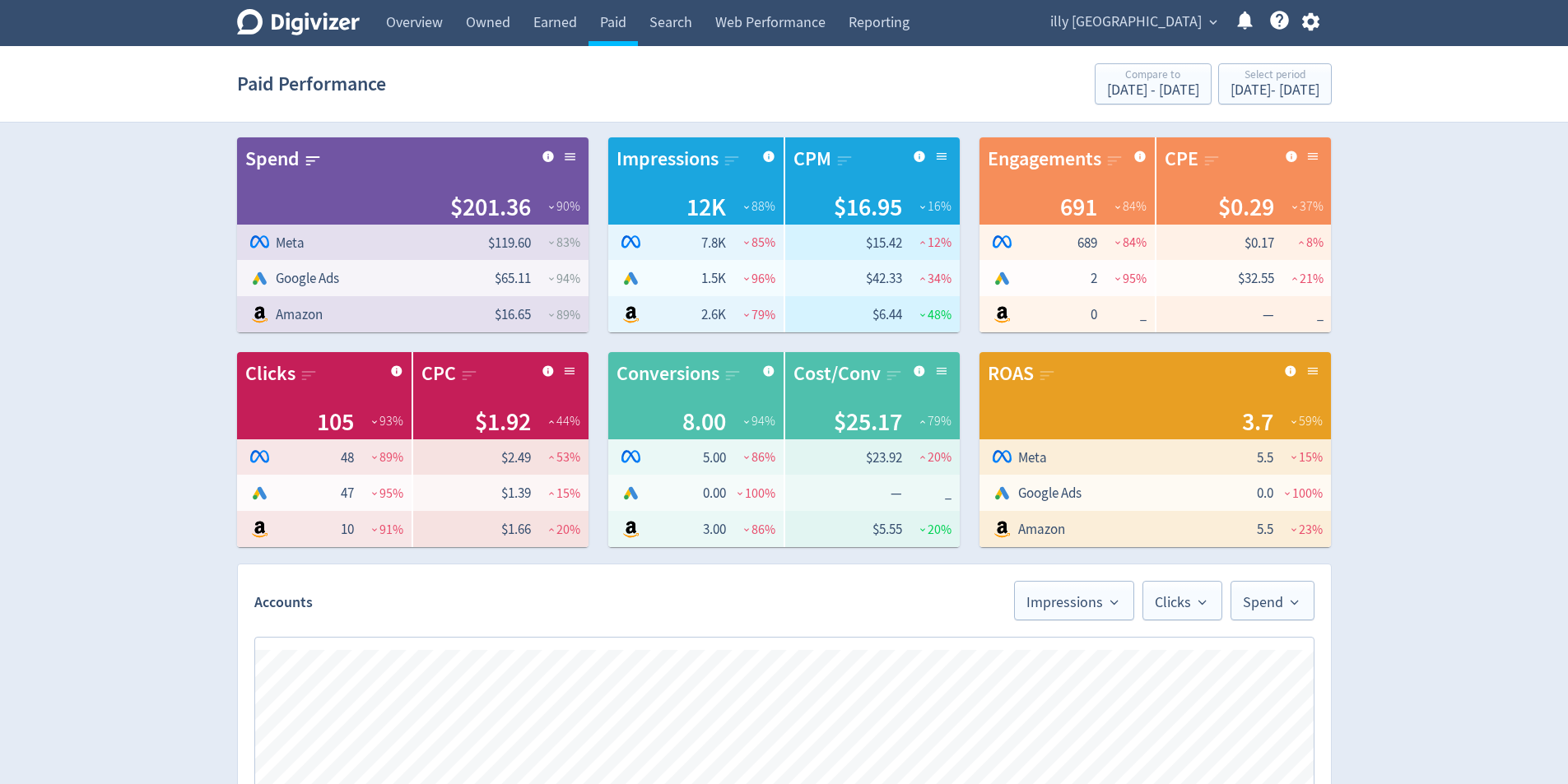
scroll to position [576, 0]
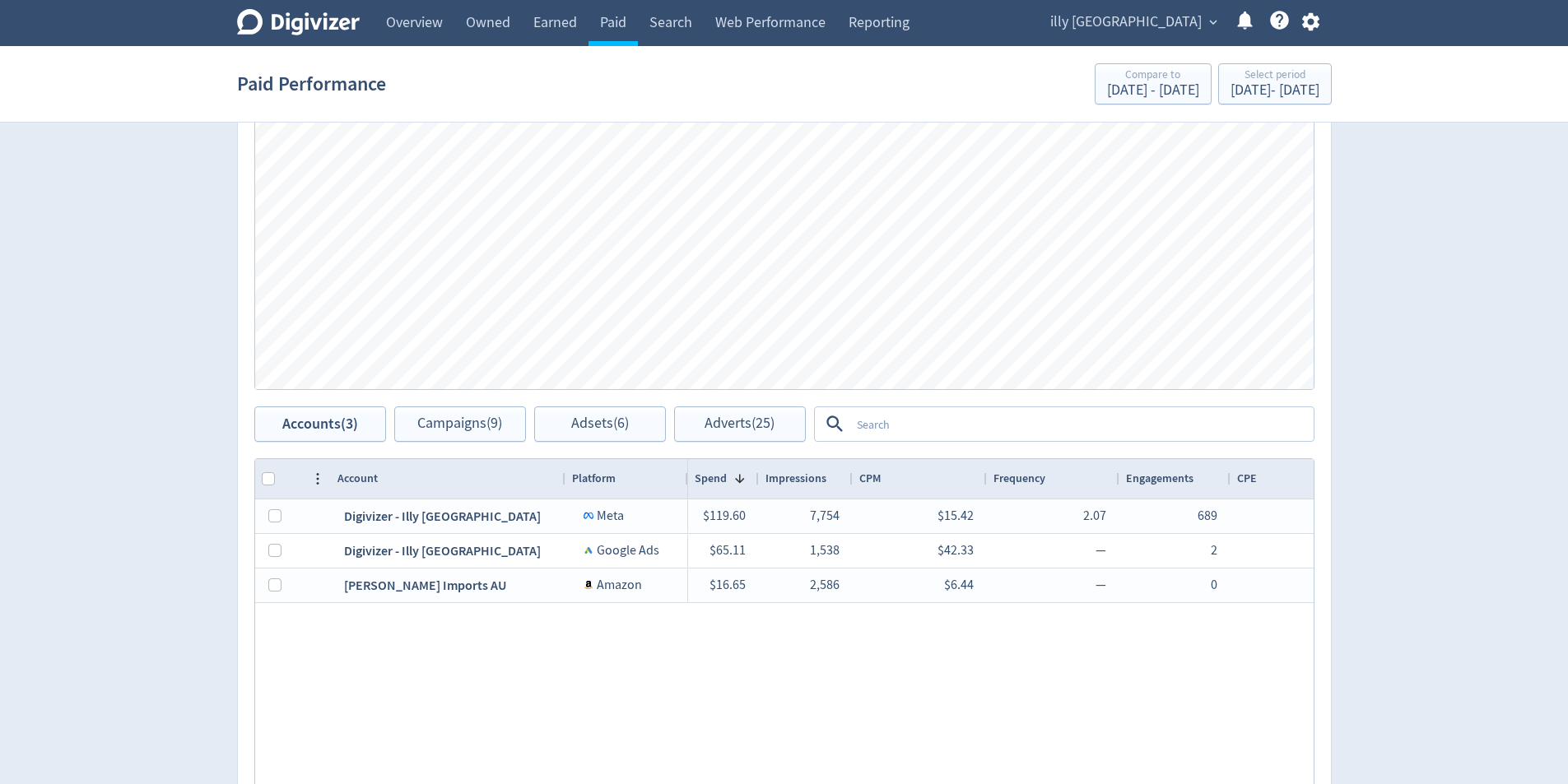
drag, startPoint x: 821, startPoint y: 478, endPoint x: 756, endPoint y: 497, distance: 67.7
click at [756, 497] on div at bounding box center [757, 479] width 7 height 40
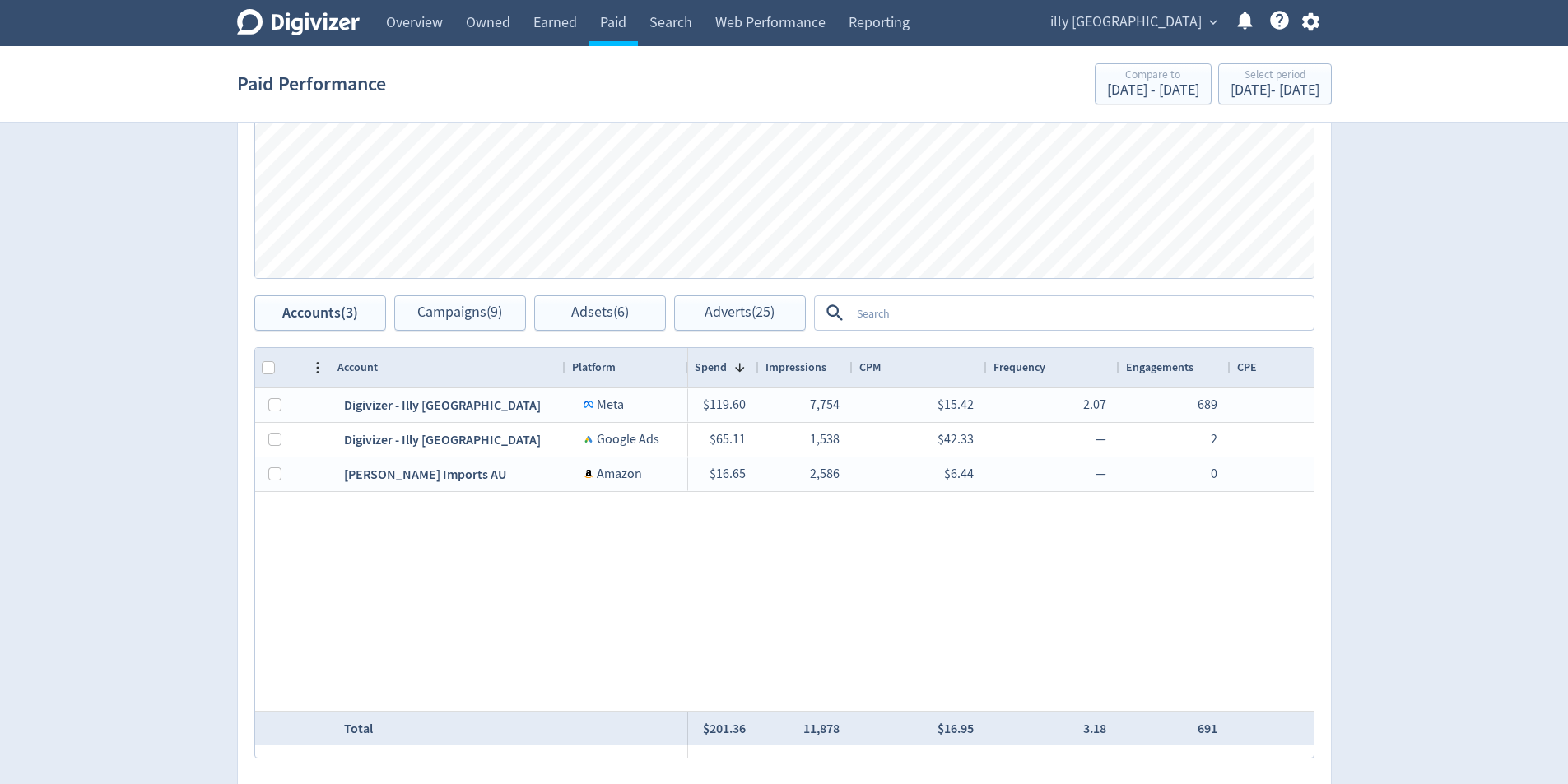
scroll to position [800, 0]
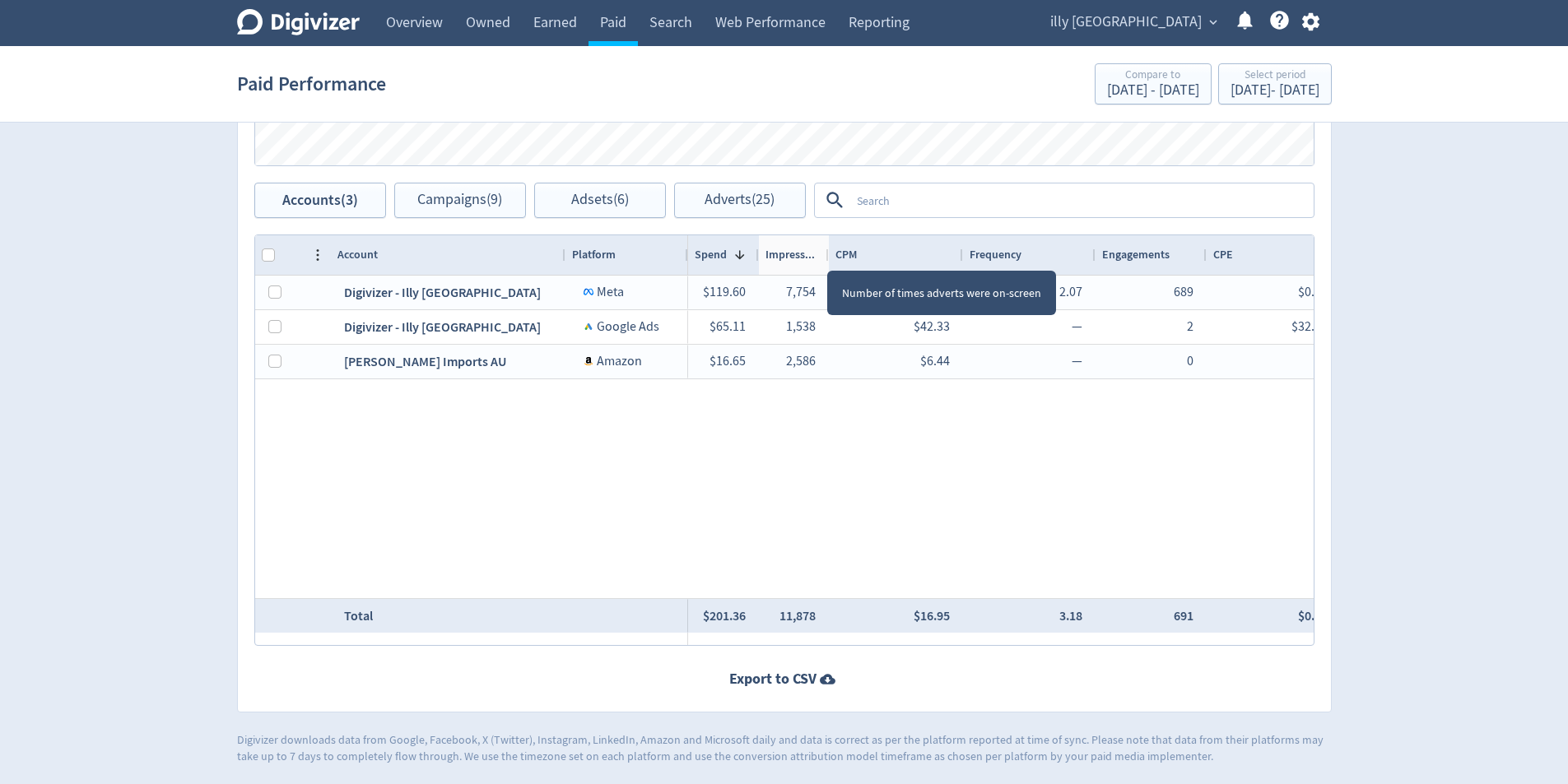
drag, startPoint x: 848, startPoint y: 256, endPoint x: 1174, endPoint y: 127, distance: 350.6
click at [832, 259] on div at bounding box center [828, 256] width 7 height 40
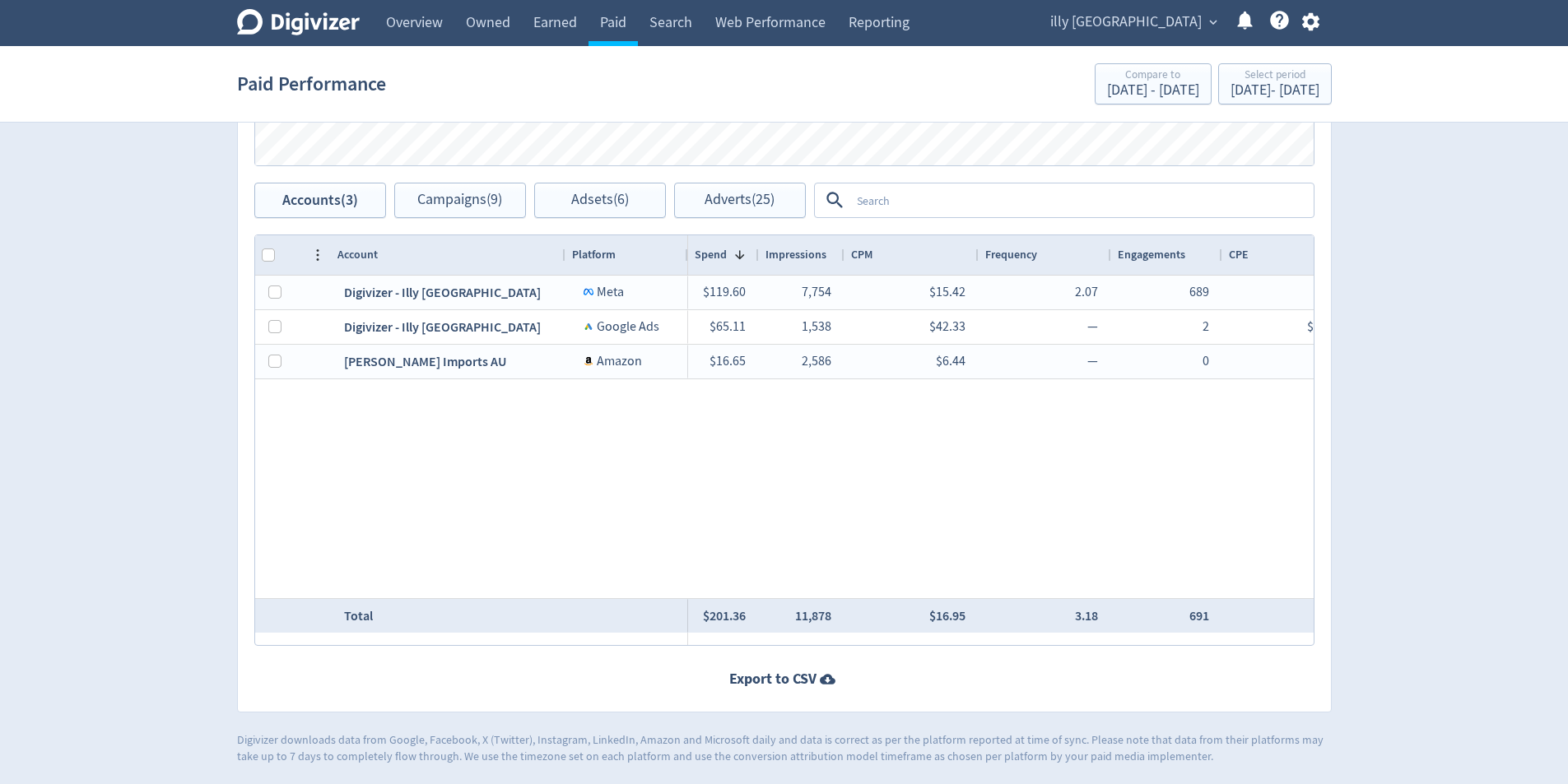
click at [1335, 36] on div "Digivizer Logo [PERSON_NAME] Logo Overview Owned Earned Paid Search Web Perform…" at bounding box center [784, 23] width 1124 height 47
click at [1324, 15] on button "button" at bounding box center [1310, 21] width 41 height 22
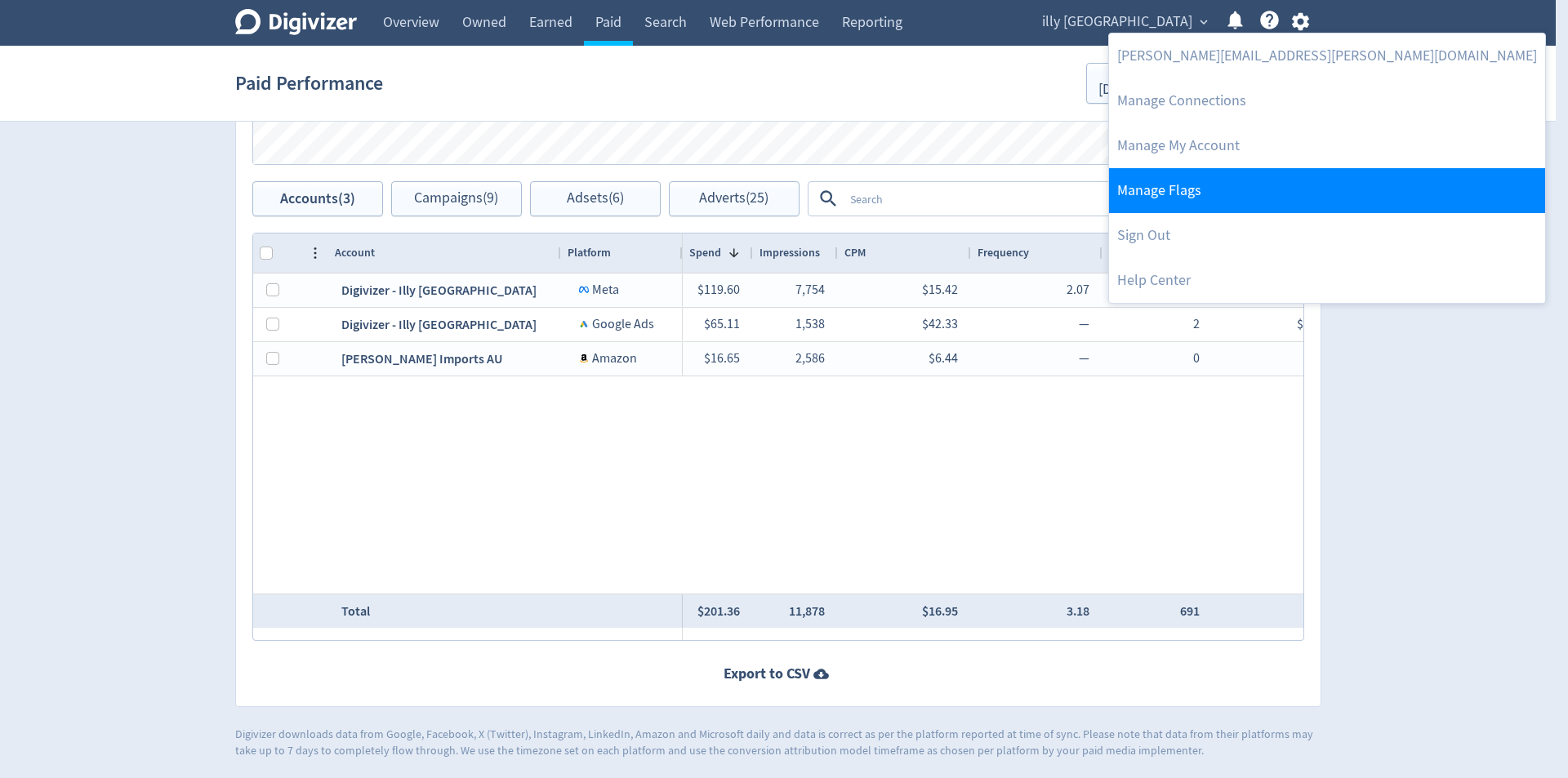
click at [1254, 184] on link "Manage Flags" at bounding box center [1327, 190] width 437 height 45
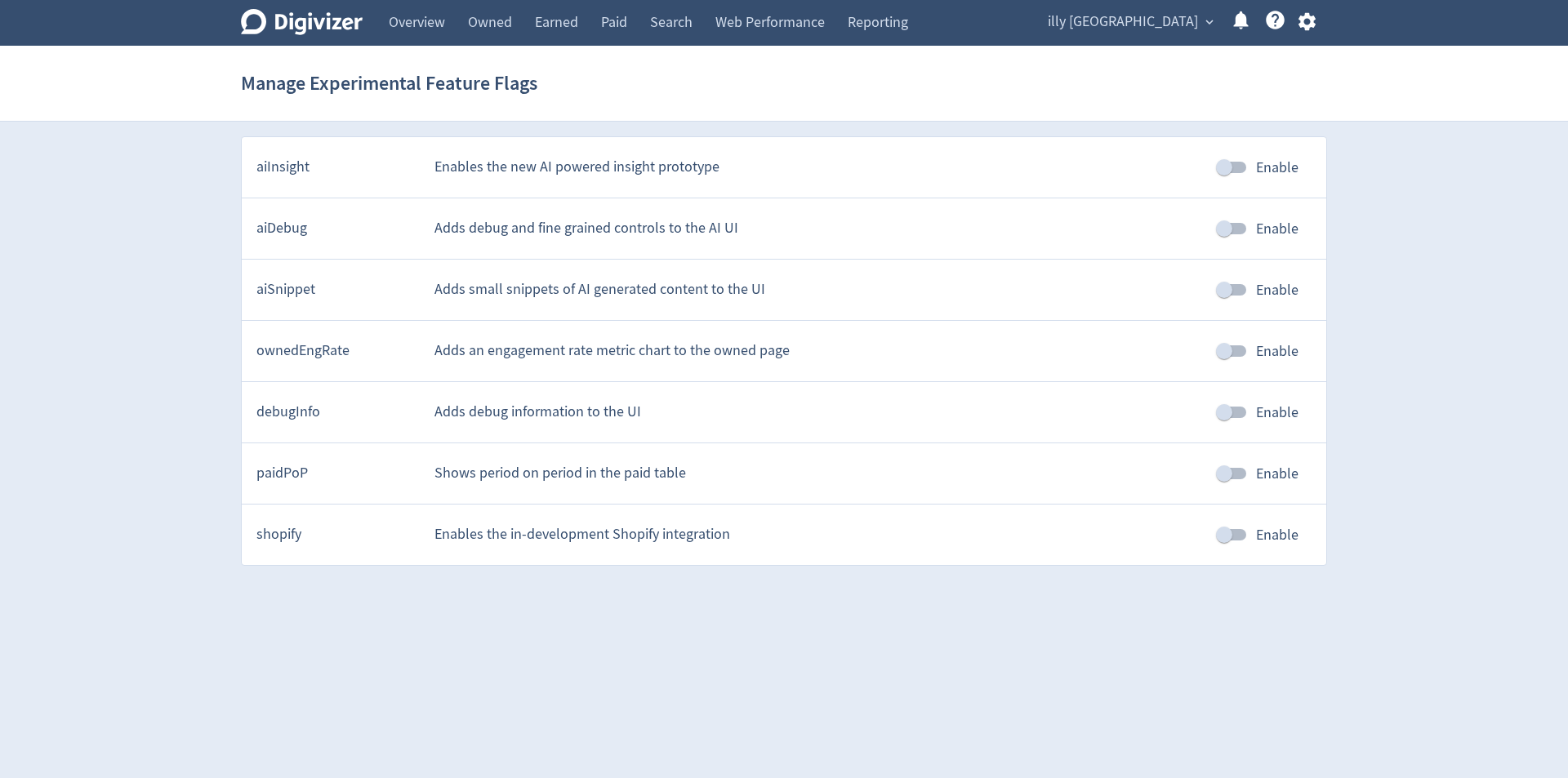
click at [1272, 469] on span "Enable" at bounding box center [1277, 473] width 42 height 22
click at [1271, 469] on input "Enable" at bounding box center [1224, 473] width 93 height 31
click at [1213, 475] on input "Enable" at bounding box center [1224, 473] width 93 height 31
checkbox input "true"
click at [1401, 180] on div "Digivizer Logo [PERSON_NAME] Logo Overview Owned Earned Paid Search Web Perform…" at bounding box center [784, 283] width 1568 height 566
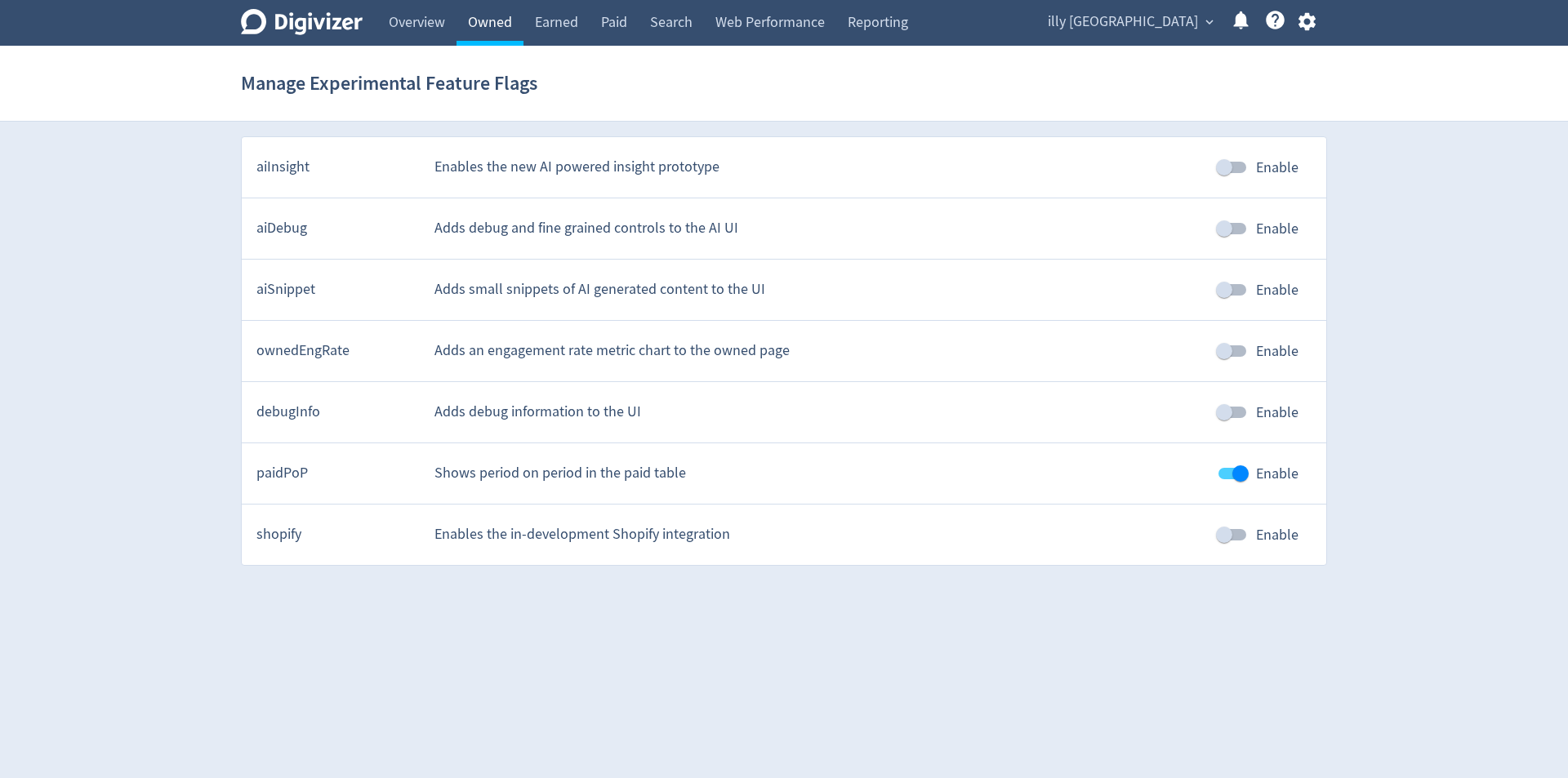
click at [488, 27] on link "Owned" at bounding box center [489, 23] width 67 height 46
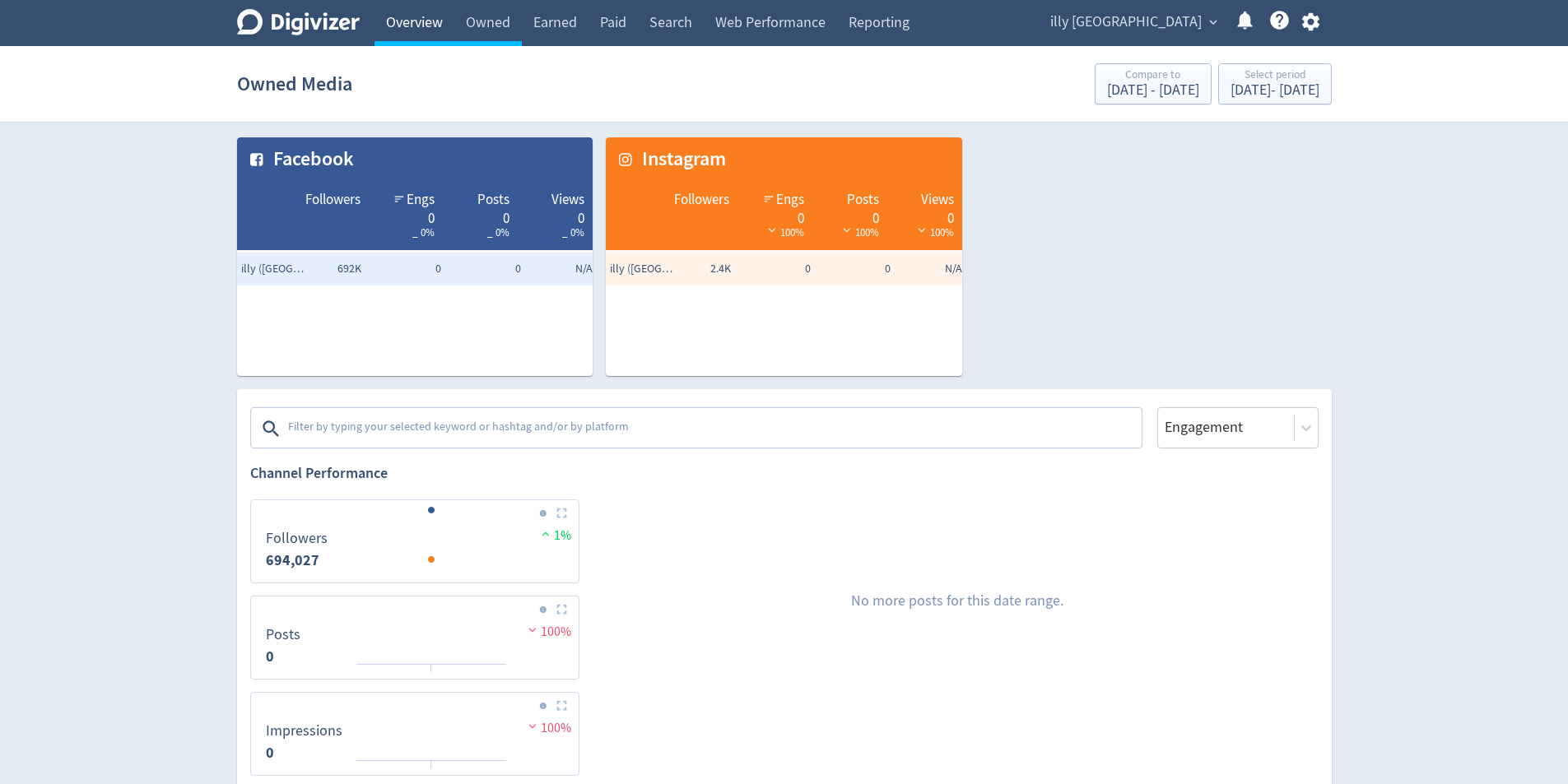
click at [402, 21] on link "Overview" at bounding box center [414, 23] width 80 height 47
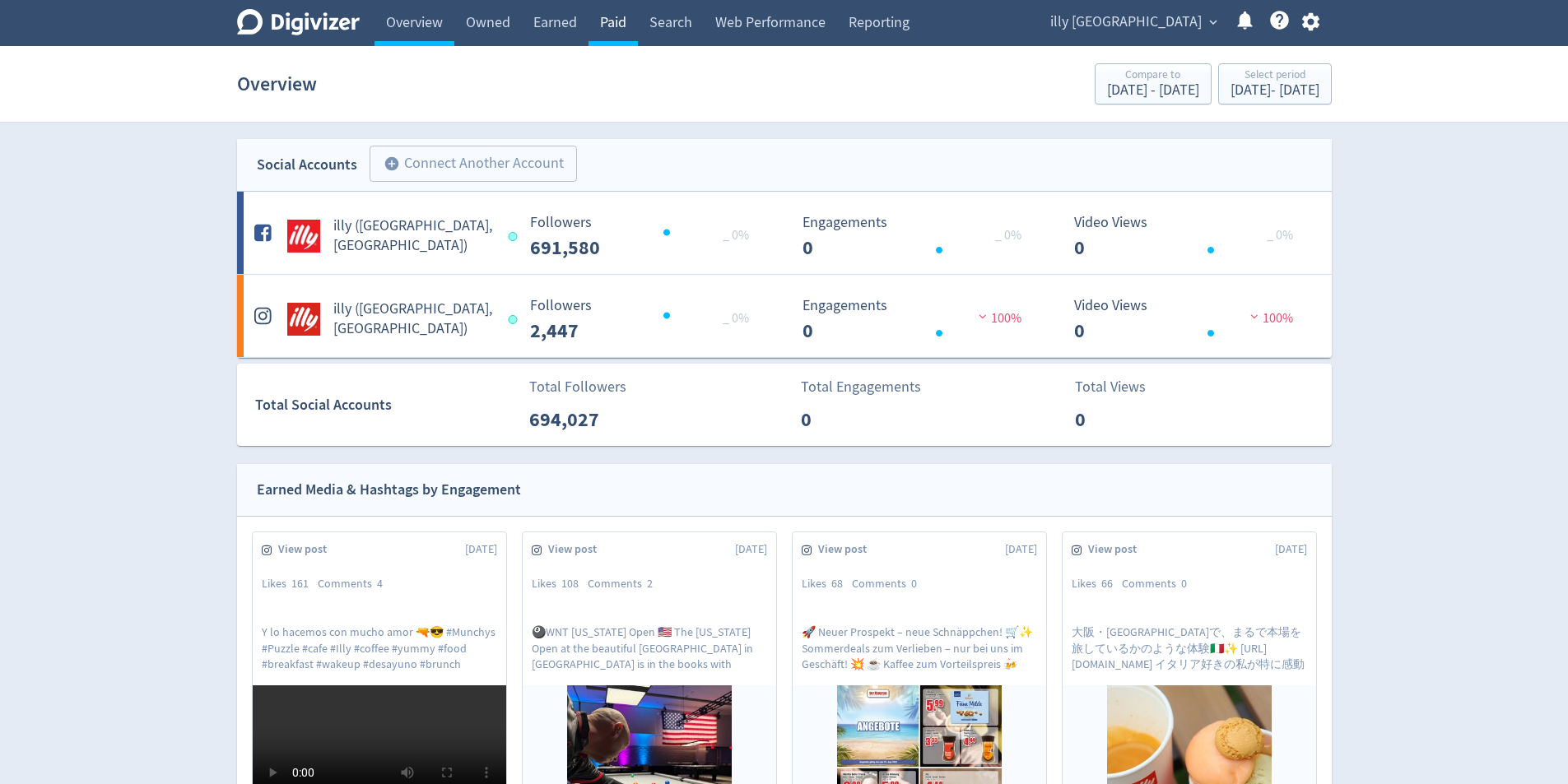
click at [606, 33] on link "Paid" at bounding box center [613, 23] width 49 height 47
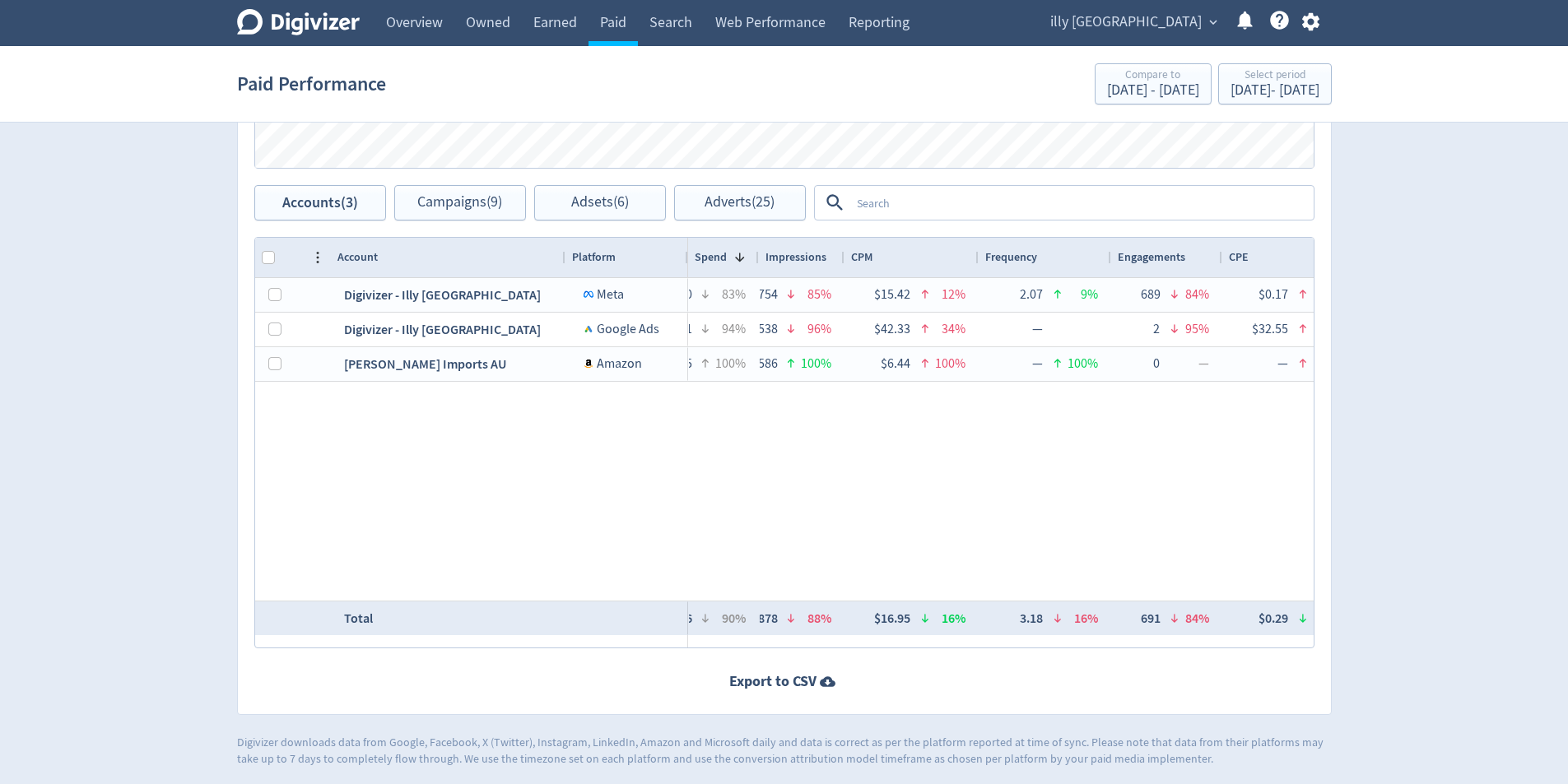
scroll to position [800, 0]
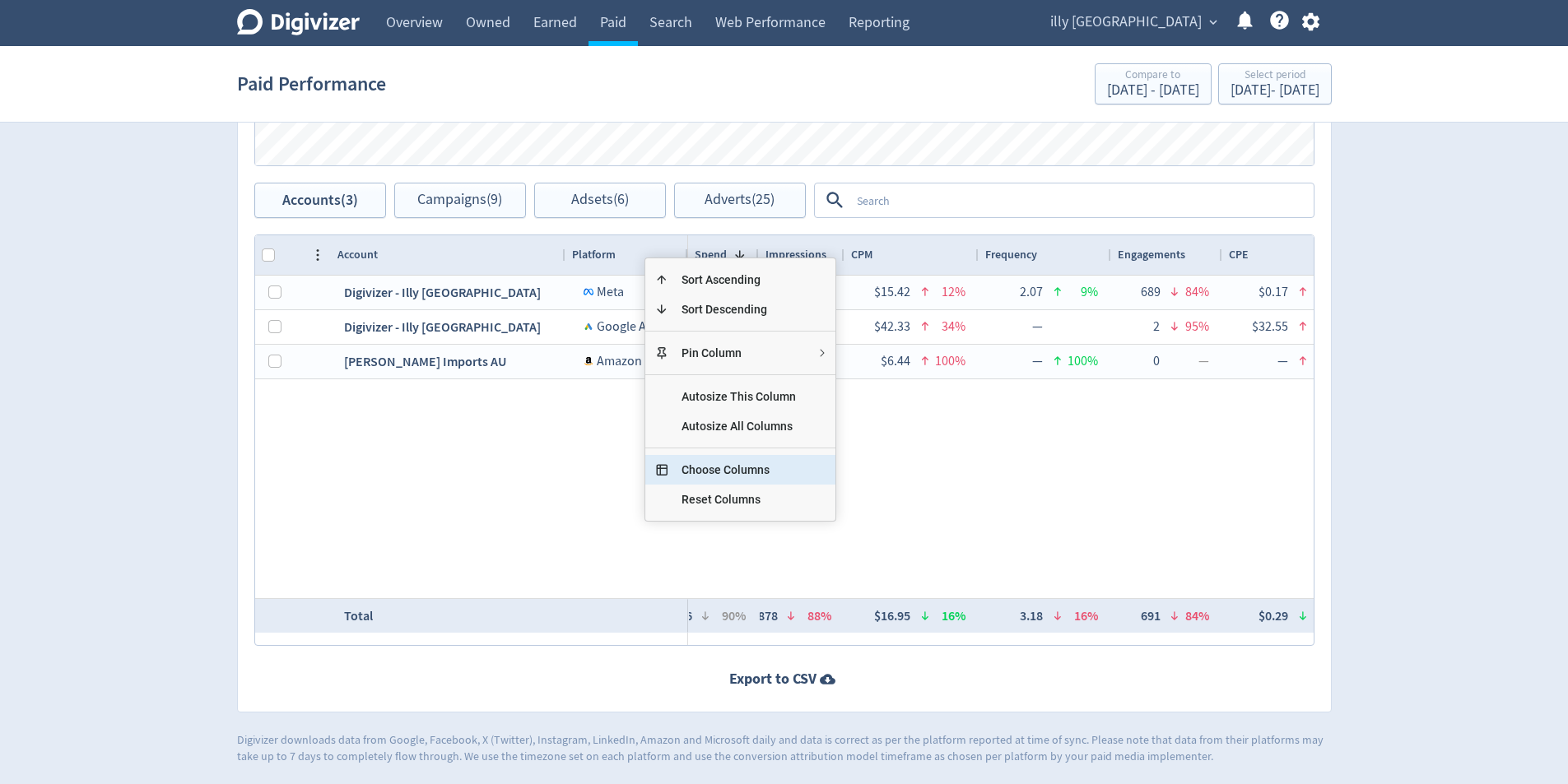
click at [781, 465] on span "Choose Columns" at bounding box center [738, 469] width 141 height 29
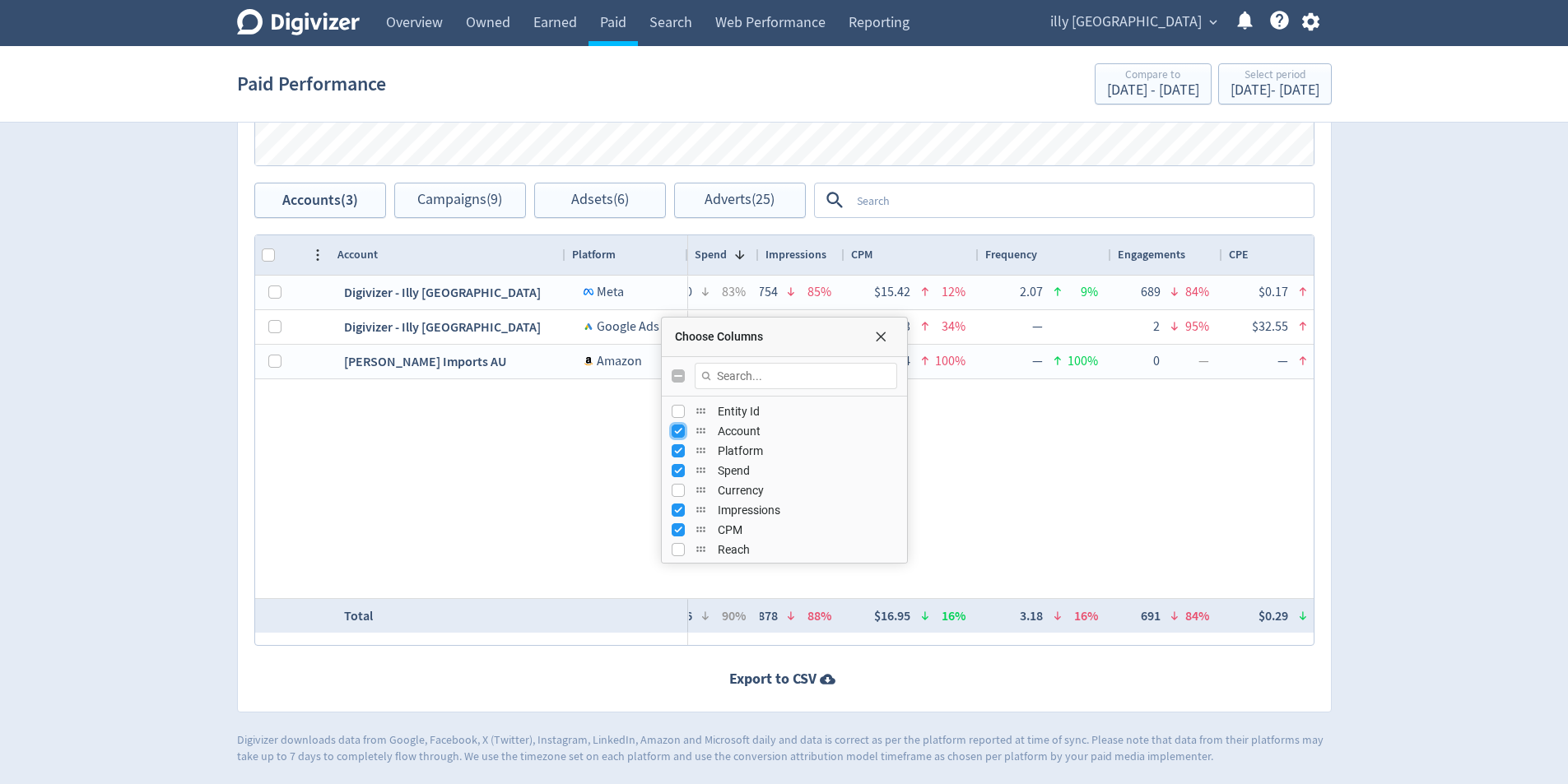
click at [679, 430] on input "Press SPACE to toggle visibility (visible)" at bounding box center [679, 431] width 13 height 13
checkbox input "false"
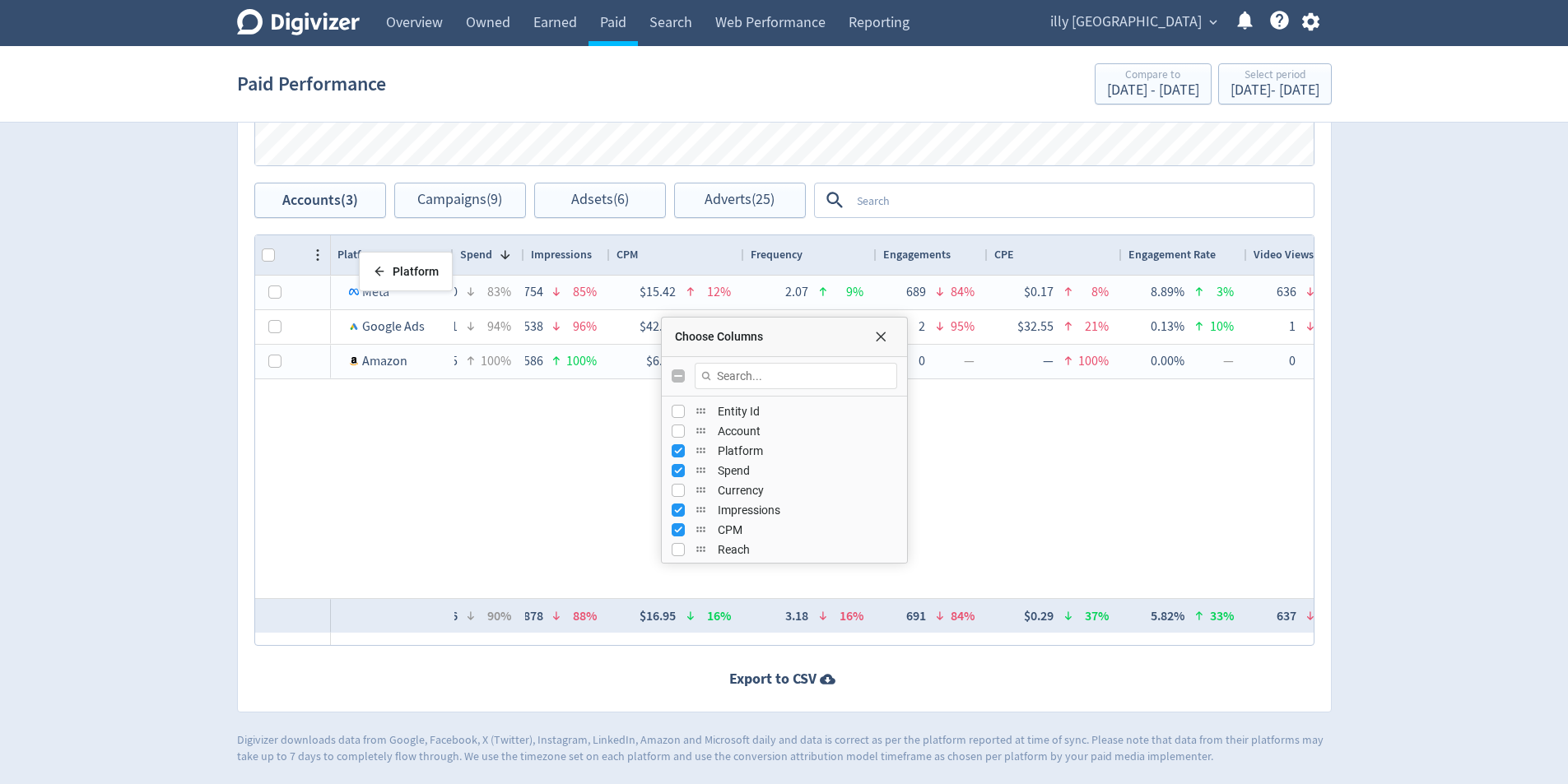
drag, startPoint x: 376, startPoint y: 256, endPoint x: 367, endPoint y: 258, distance: 9.2
click at [679, 532] on input "Press SPACE to toggle visibility (visible)" at bounding box center [679, 530] width 13 height 13
checkbox input "false"
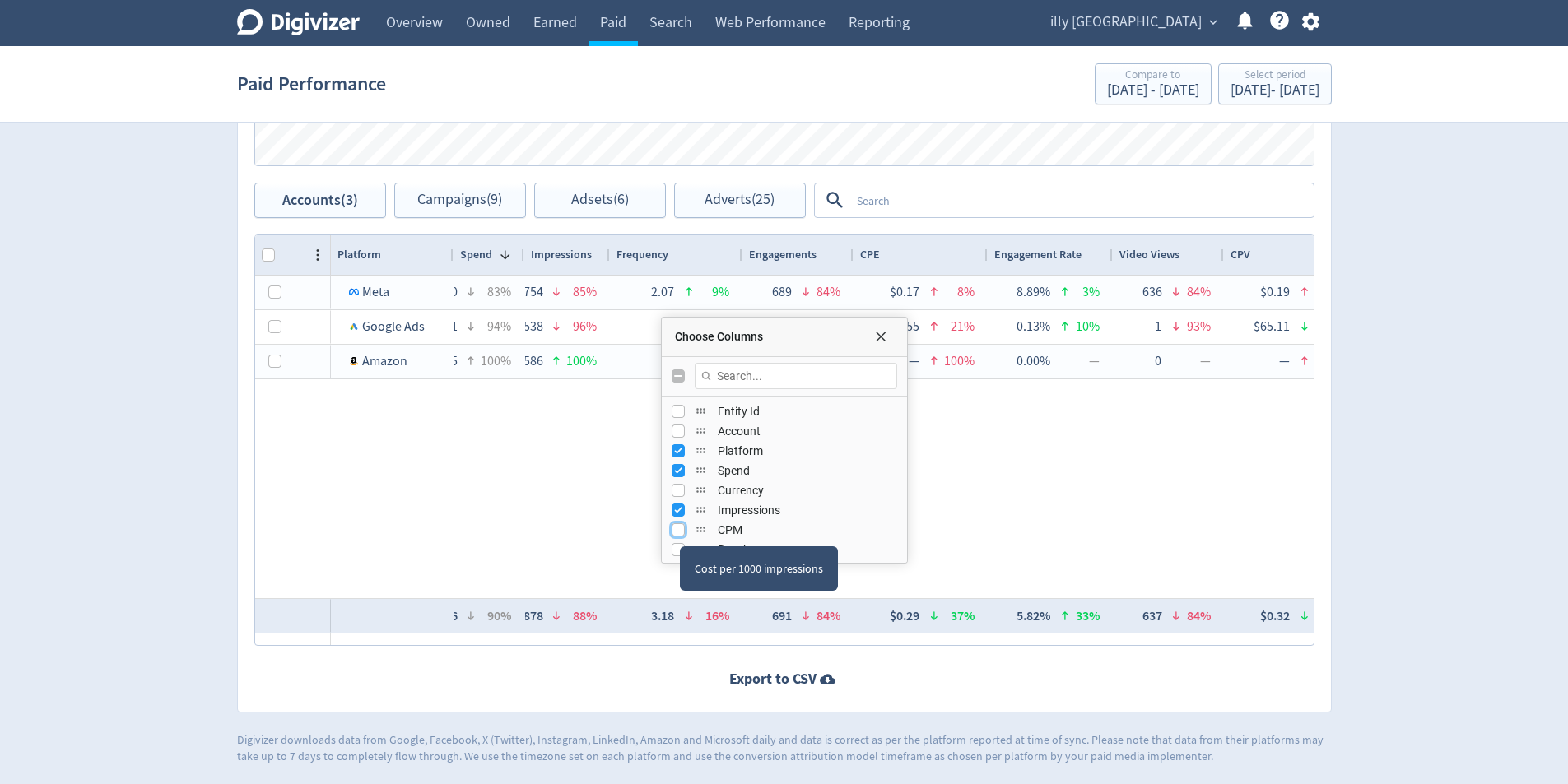
scroll to position [83, 0]
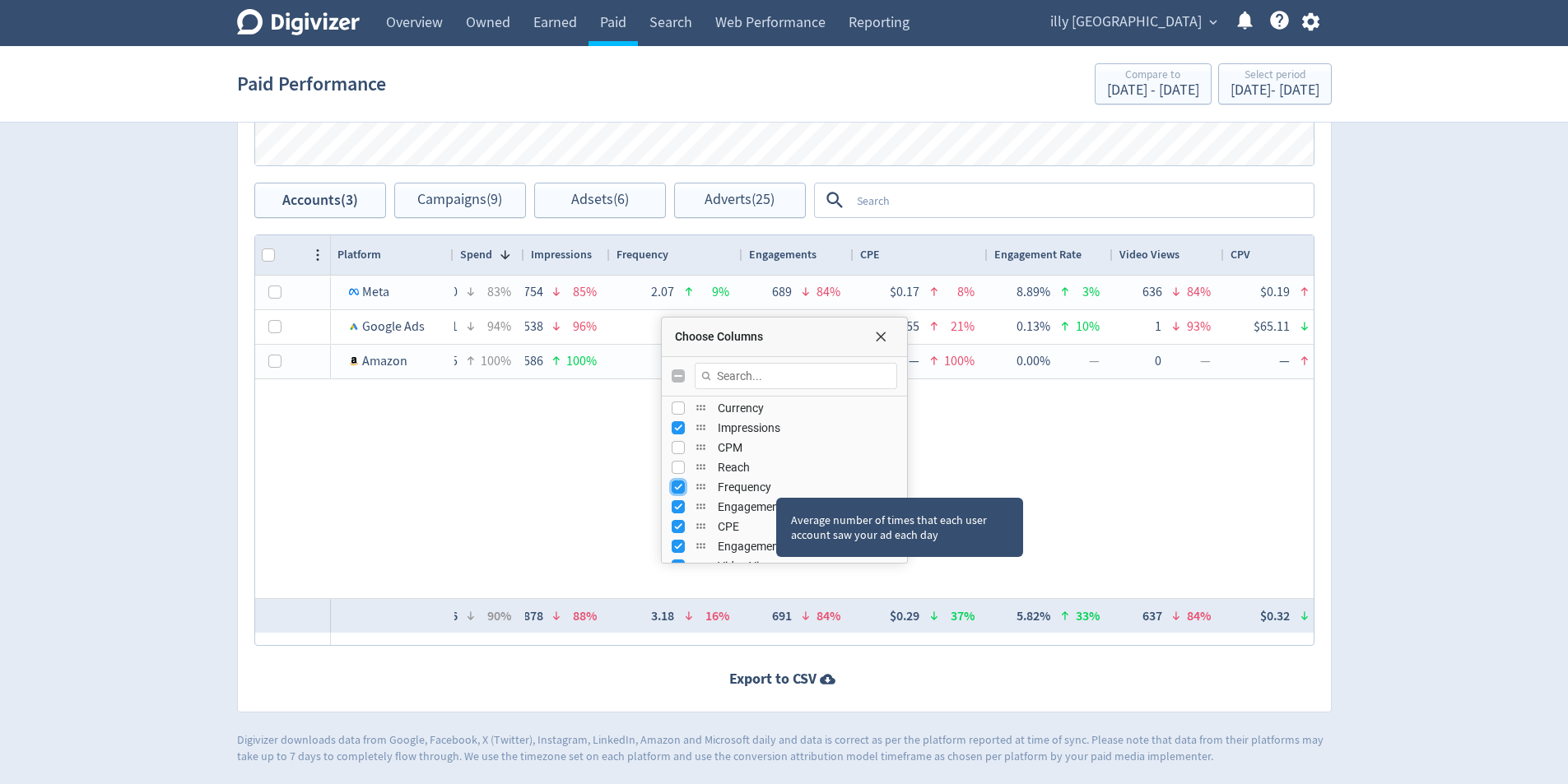
click at [674, 489] on input "Press SPACE to toggle visibility (visible)" at bounding box center [679, 488] width 13 height 13
checkbox input "false"
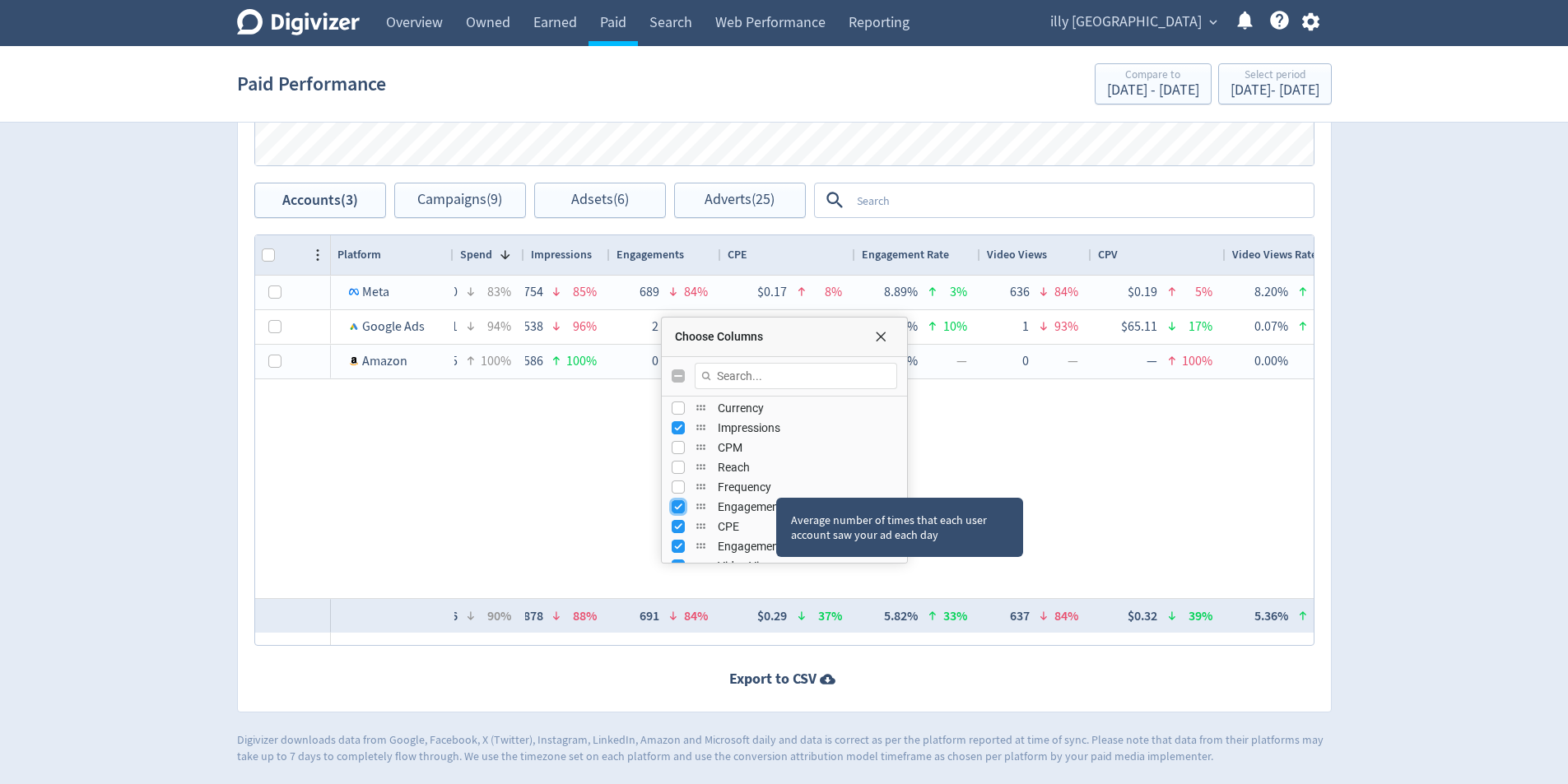
click at [674, 504] on input "Press SPACE to toggle visibility (visible)" at bounding box center [679, 507] width 13 height 13
checkbox input "false"
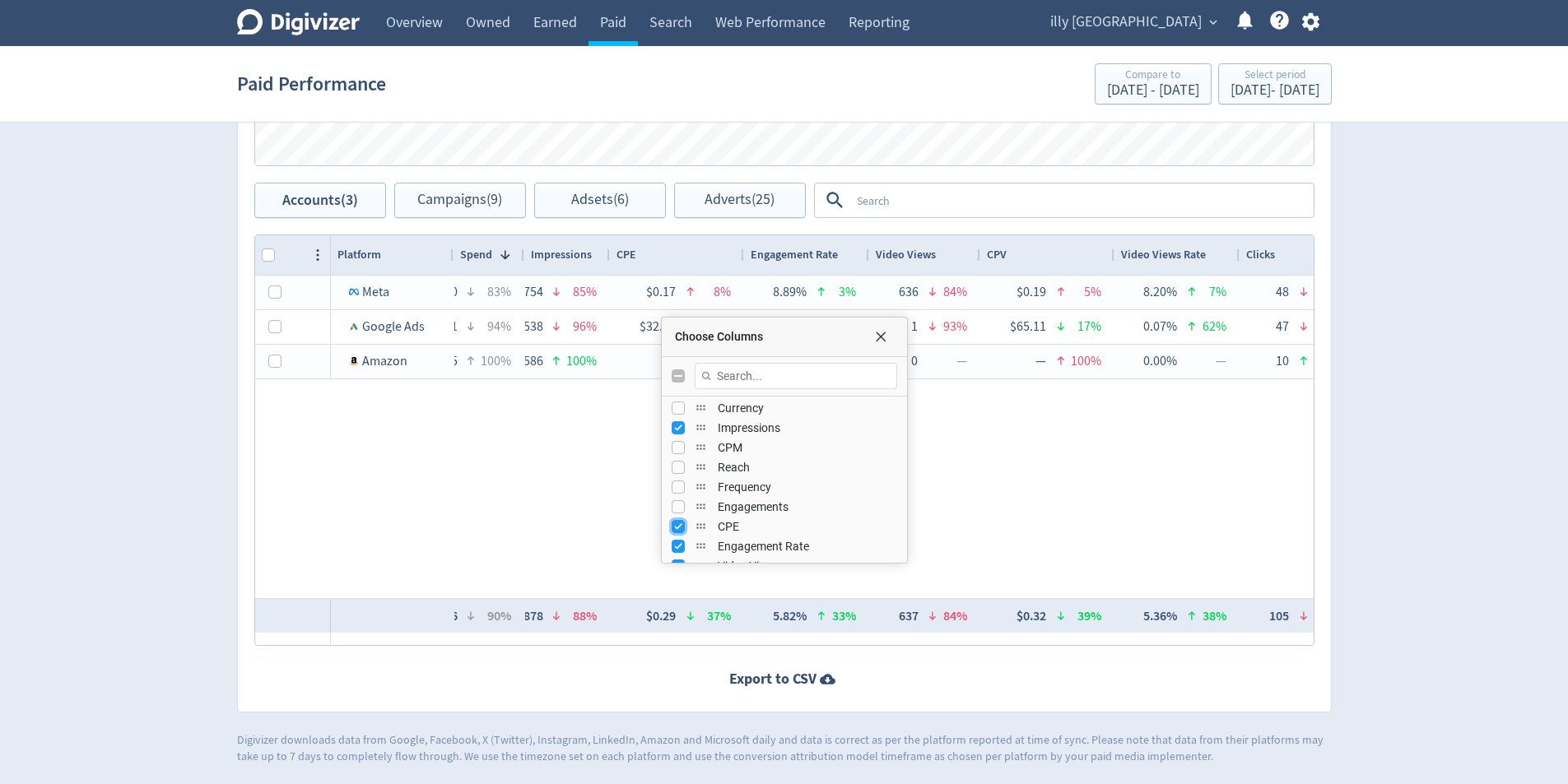
click at [672, 527] on input "Press SPACE to toggle visibility (visible)" at bounding box center [679, 526] width 13 height 13
checkbox input "false"
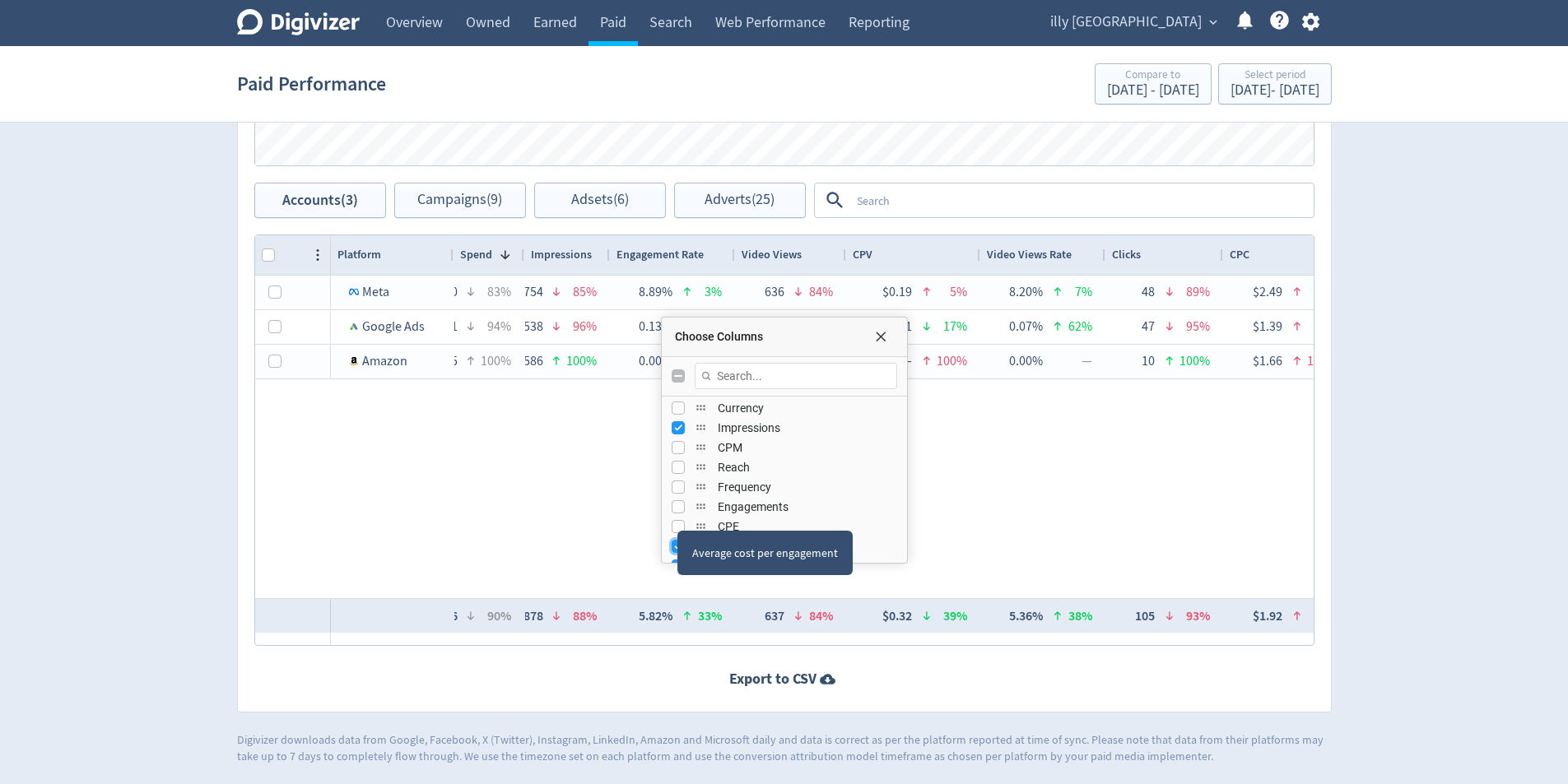
drag, startPoint x: 674, startPoint y: 548, endPoint x: 711, endPoint y: 545, distance: 37.1
click at [675, 548] on input "Press SPACE to toggle visibility (visible)" at bounding box center [679, 546] width 13 height 13
checkbox input "false"
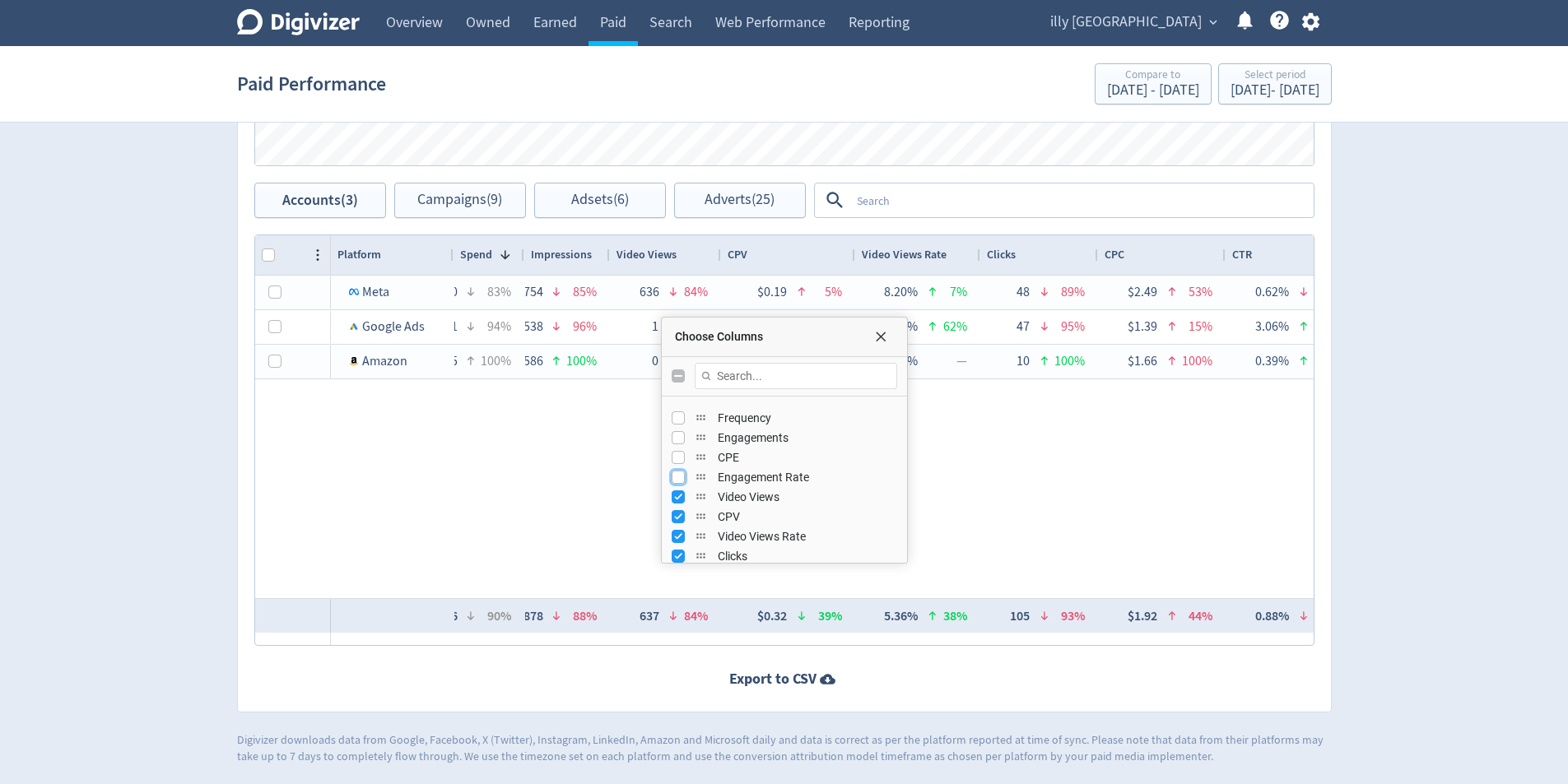
scroll to position [164, 0]
drag, startPoint x: 679, startPoint y: 483, endPoint x: 678, endPoint y: 496, distance: 13.0
click at [679, 484] on input "Press SPACE to toggle visibility (visible)" at bounding box center [679, 484] width 13 height 13
checkbox input "false"
click at [676, 502] on input "Press SPACE to toggle visibility (visible)" at bounding box center [679, 504] width 13 height 13
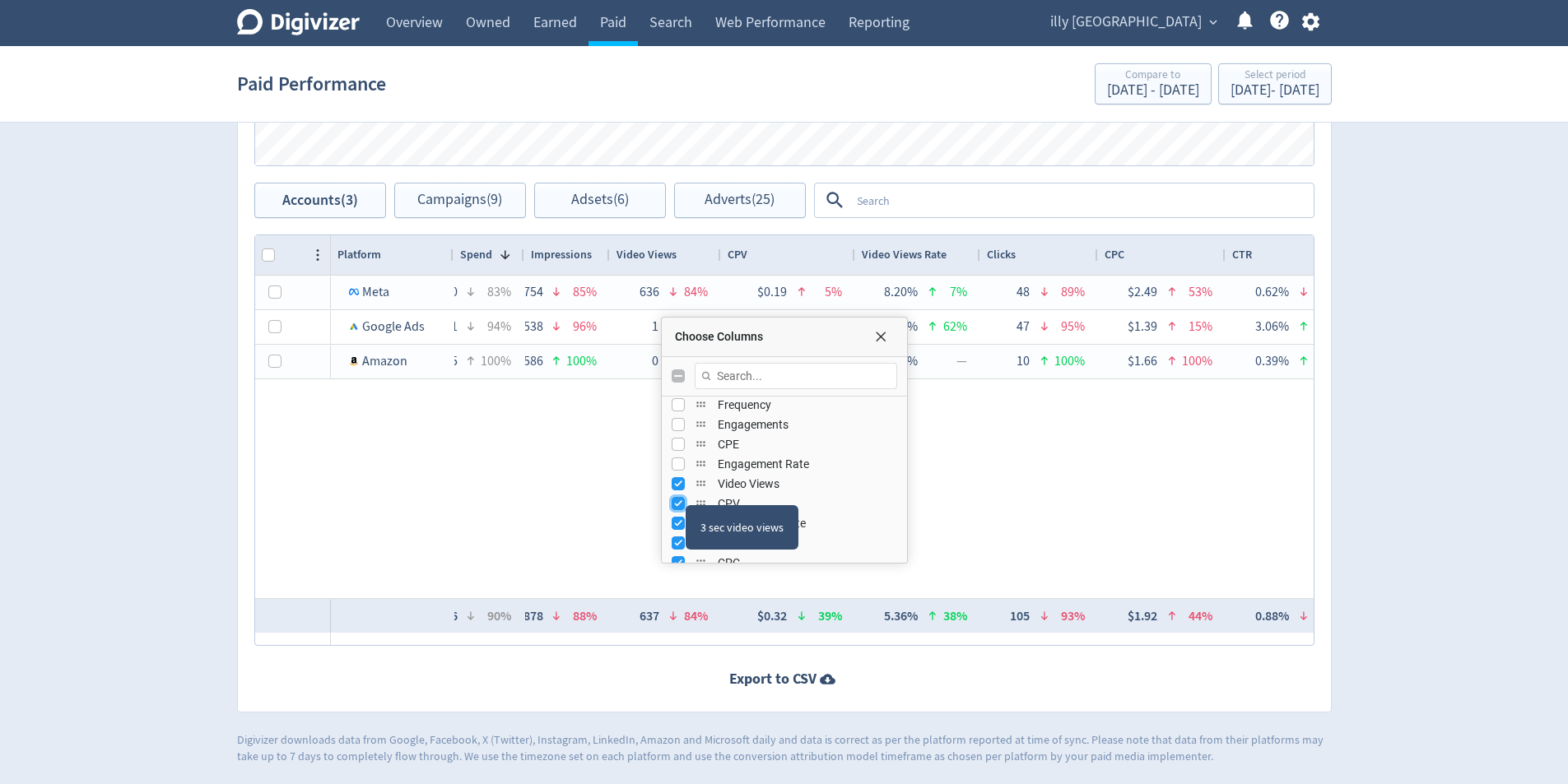
checkbox input "false"
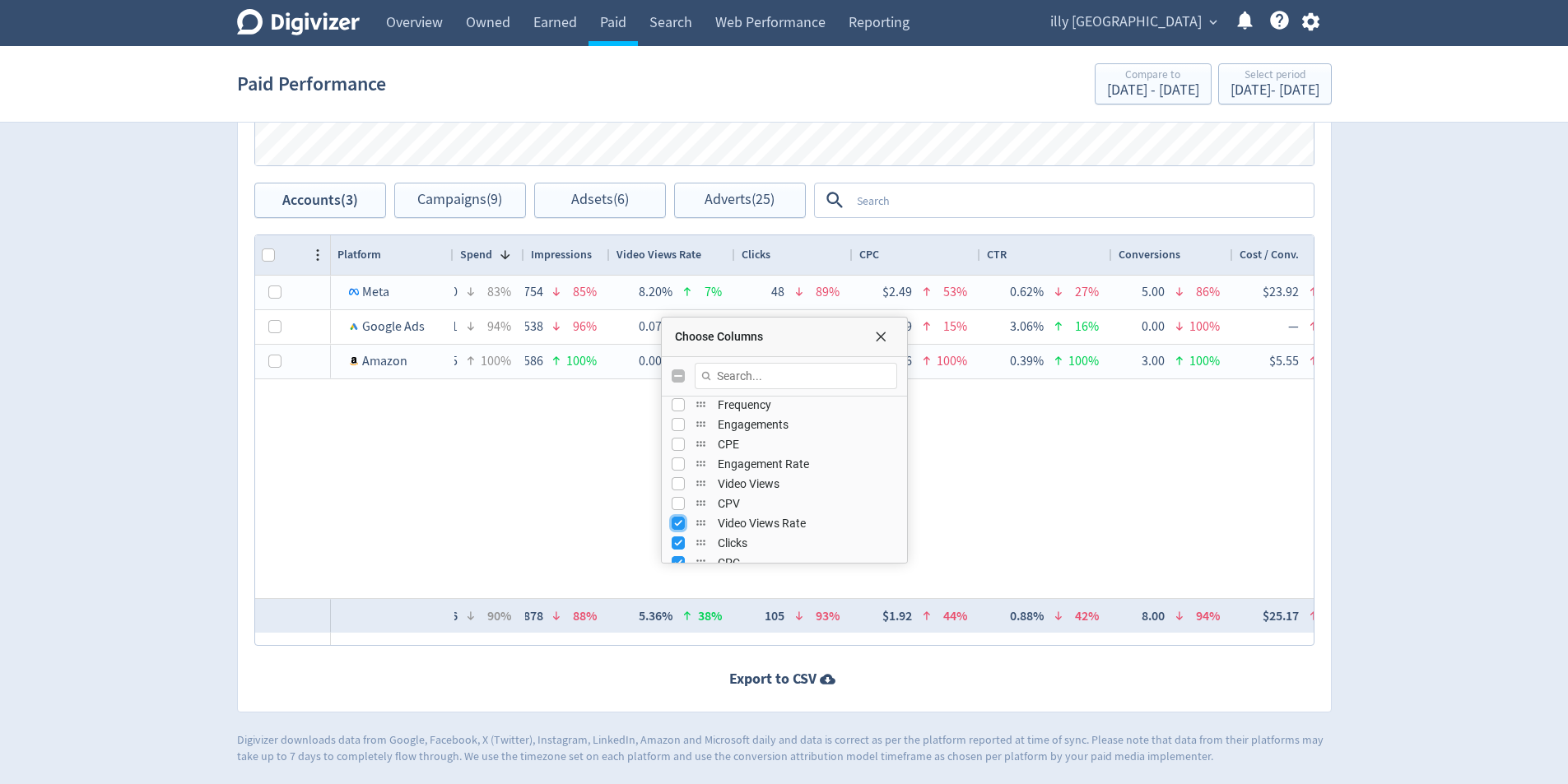
click at [674, 529] on input "Press SPACE to toggle visibility (visible)" at bounding box center [679, 524] width 13 height 13
checkbox input "false"
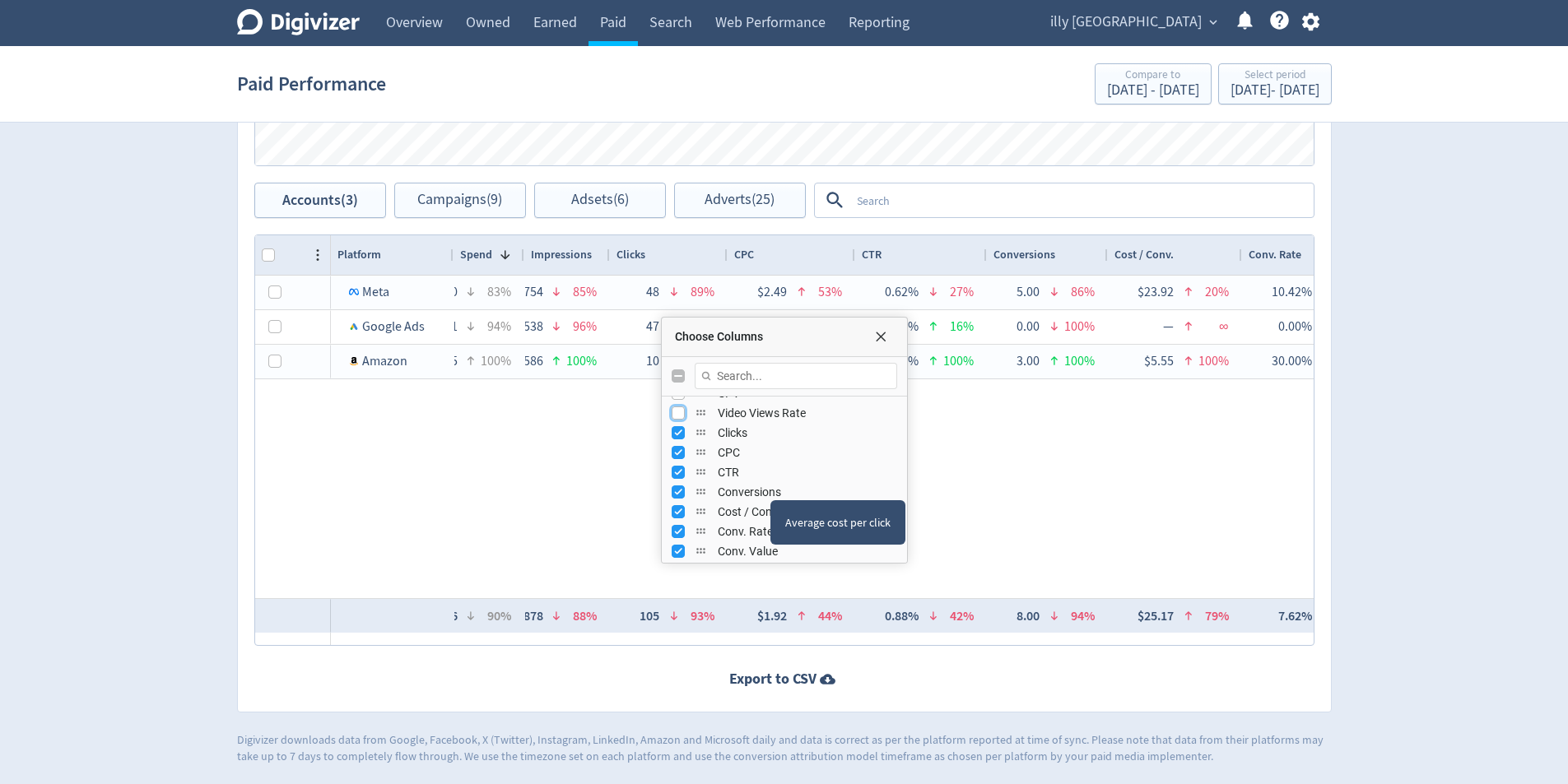
scroll to position [329, 0]
click at [687, 537] on div "Targeted Conversions" at bounding box center [784, 536] width 225 height 20
click at [679, 545] on div "Targeted Conversions" at bounding box center [784, 536] width 225 height 20
click at [675, 557] on input "Press SPACE to toggle visibility (visible)" at bounding box center [679, 557] width 13 height 13
checkbox input "false"
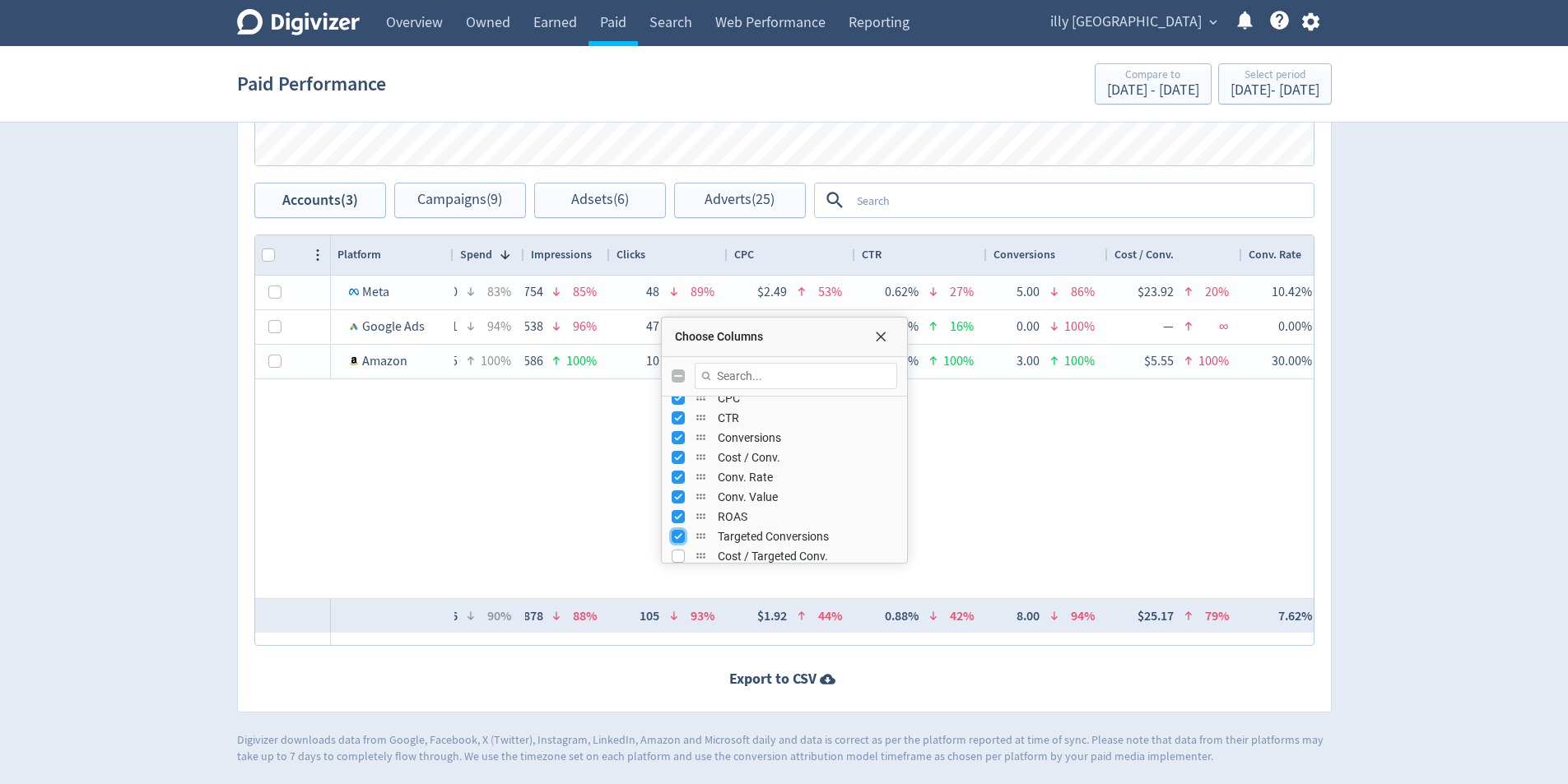
drag, startPoint x: 678, startPoint y: 537, endPoint x: 741, endPoint y: 540, distance: 63.1
click at [679, 538] on input "Press SPACE to toggle visibility (visible)" at bounding box center [679, 537] width 13 height 13
checkbox input "false"
click at [672, 496] on input "Press SPACE to toggle visibility (visible)" at bounding box center [679, 494] width 13 height 13
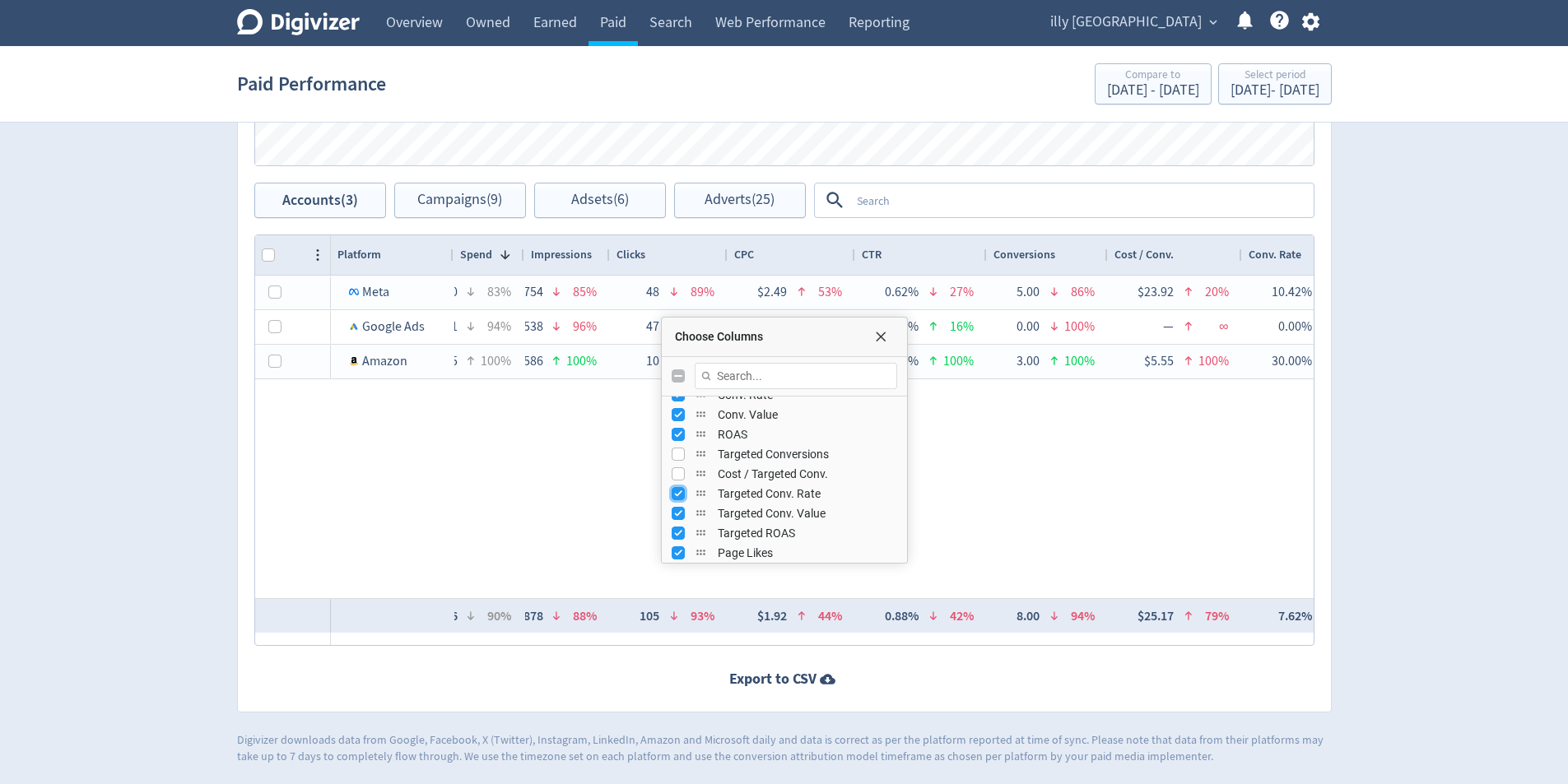
checkbox input "false"
click at [679, 513] on input "Press SPACE to toggle visibility (visible)" at bounding box center [679, 514] width 13 height 13
checkbox input "false"
click at [679, 537] on input "Press SPACE to toggle visibility (visible)" at bounding box center [679, 533] width 13 height 13
checkbox input "false"
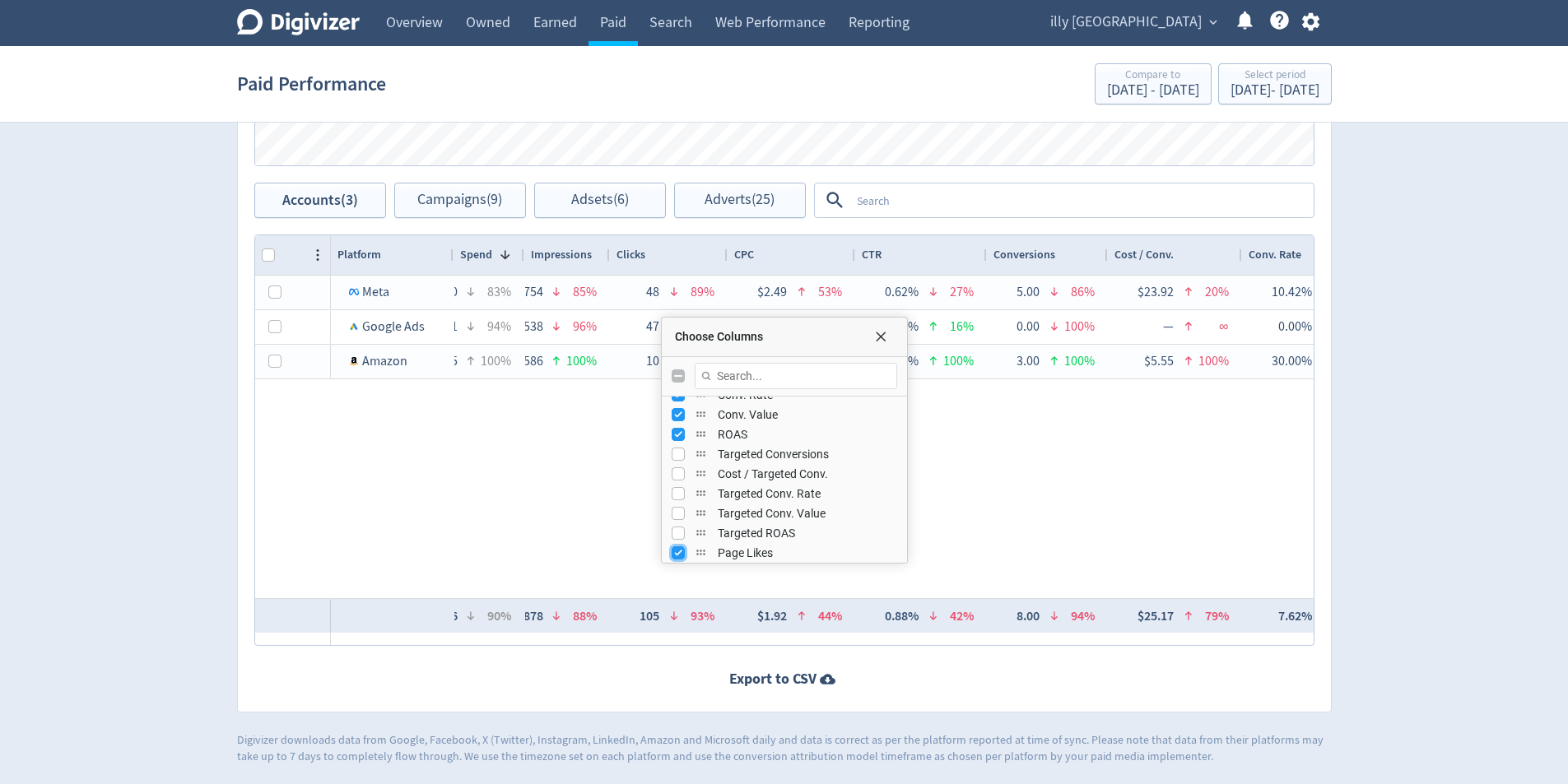
click at [680, 550] on input "Press SPACE to toggle visibility (visible)" at bounding box center [679, 553] width 13 height 13
checkbox input "false"
click at [685, 449] on div "Purchases" at bounding box center [784, 449] width 225 height 20
click at [678, 461] on div "Purchase Value" at bounding box center [784, 468] width 225 height 20
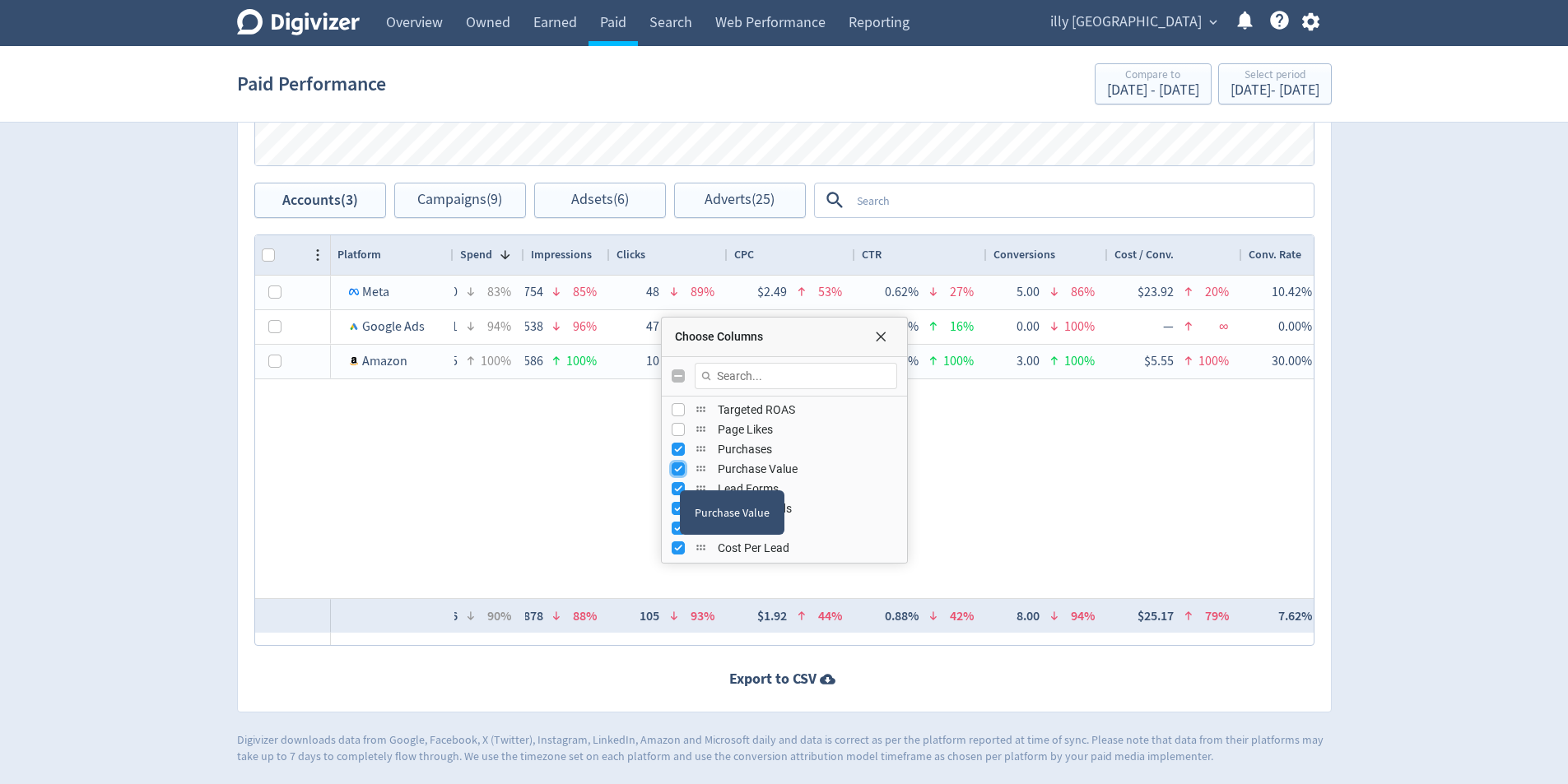
click at [679, 474] on input "Press SPACE to toggle visibility (visible)" at bounding box center [679, 469] width 13 height 13
checkbox input "false"
click at [680, 455] on input "Press SPACE to toggle visibility (visible)" at bounding box center [679, 449] width 13 height 13
checkbox input "false"
drag, startPoint x: 679, startPoint y: 489, endPoint x: 679, endPoint y: 518, distance: 29.0
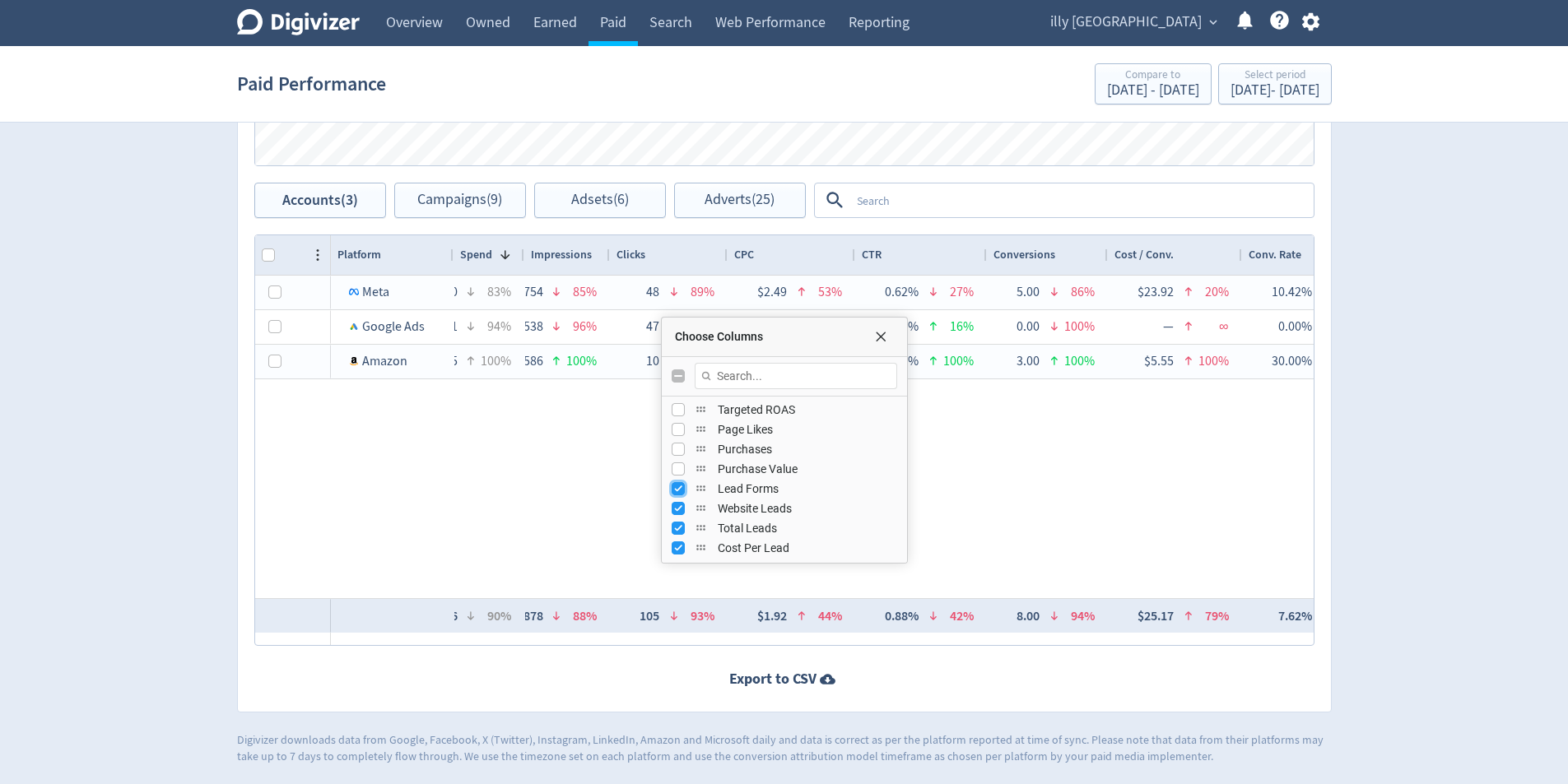
click at [679, 494] on div "Purchase Value Drag here to set row groups Drag here to set column labels Platf…" at bounding box center [785, 440] width 1061 height 411
click at [679, 511] on input "Press SPACE to toggle visibility (visible)" at bounding box center [679, 508] width 13 height 13
checkbox input "false"
drag, startPoint x: 679, startPoint y: 487, endPoint x: 683, endPoint y: 512, distance: 25.3
click at [679, 488] on input "Press SPACE to toggle visibility (visible)" at bounding box center [679, 489] width 13 height 13
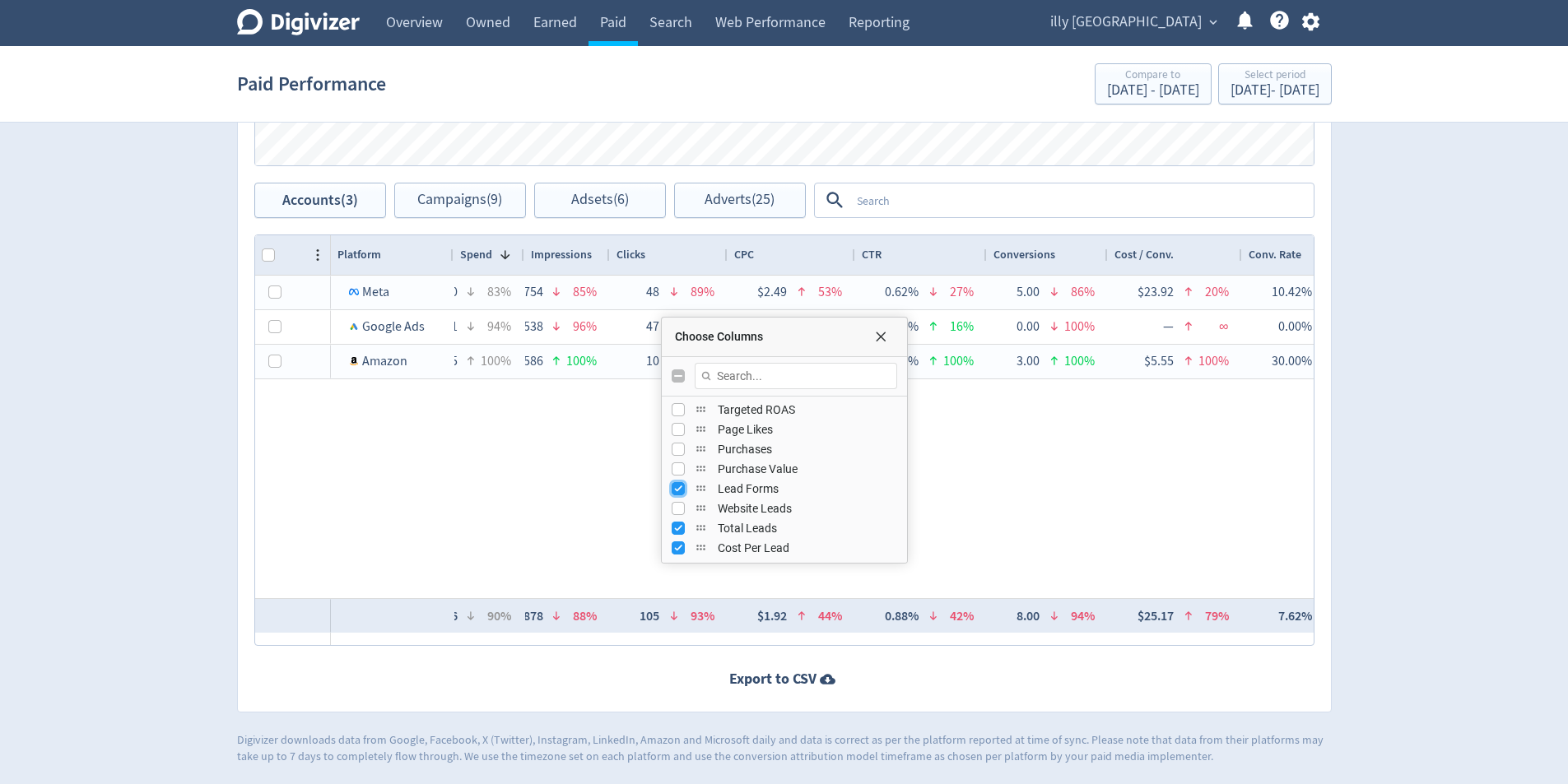
checkbox input "false"
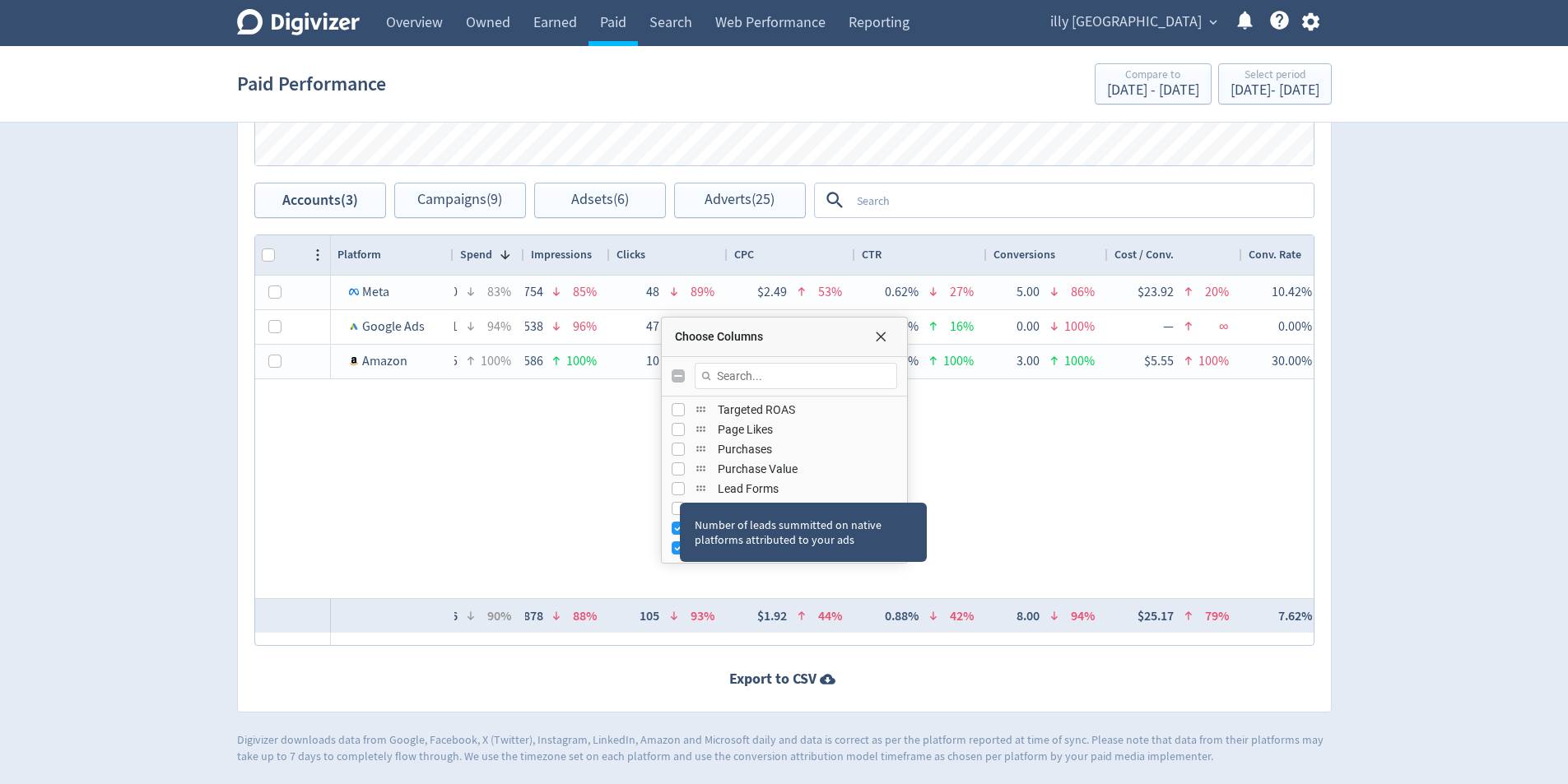
click at [679, 520] on div "Number of leads summitted on native platforms attributed to your ads" at bounding box center [803, 532] width 247 height 59
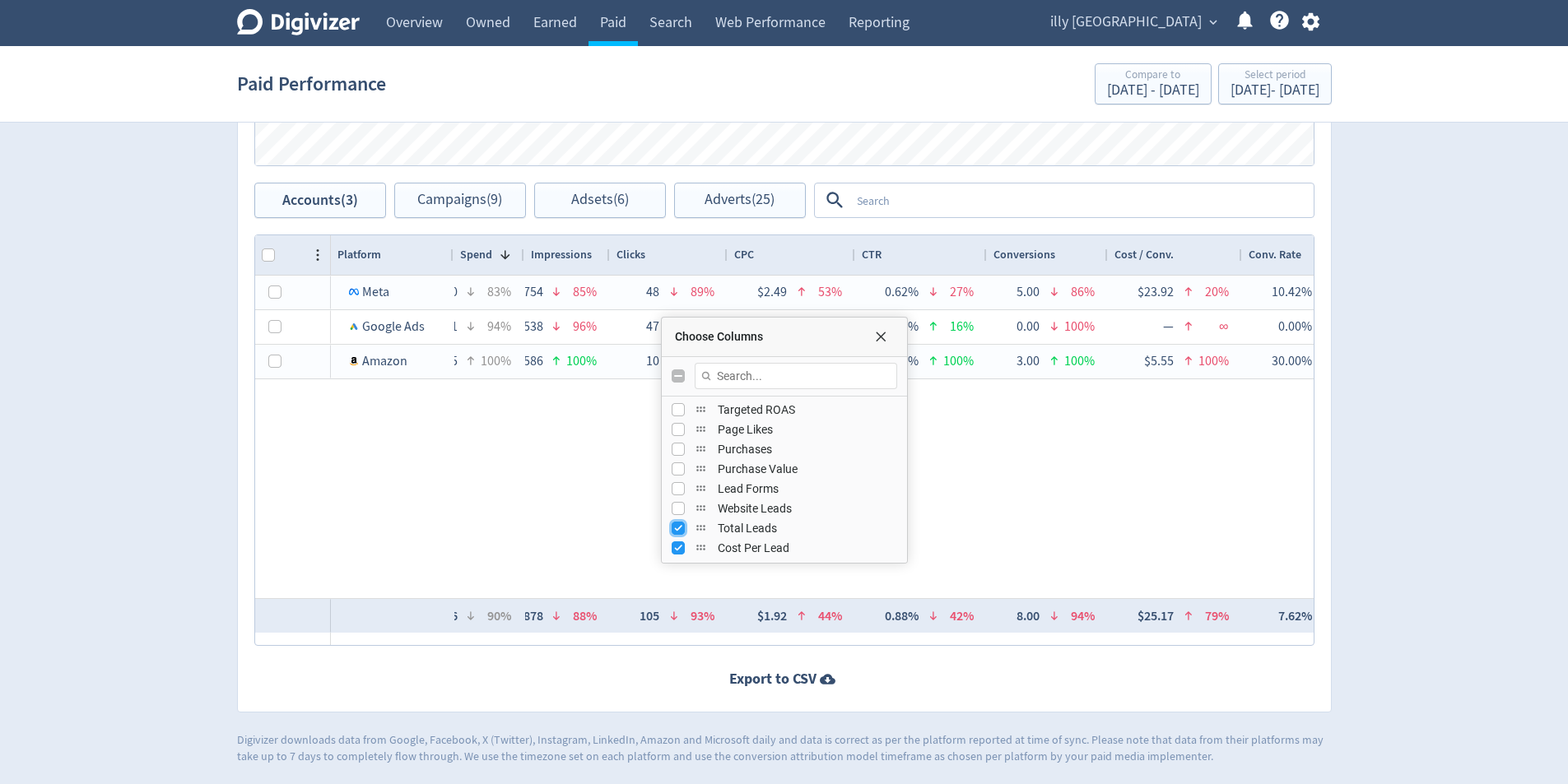
drag, startPoint x: 676, startPoint y: 532, endPoint x: 679, endPoint y: 544, distance: 12.4
click at [676, 533] on input "Press SPACE to toggle visibility (visible)" at bounding box center [679, 528] width 13 height 13
checkbox input "false"
click at [679, 545] on input "Press SPACE to toggle visibility (visible)" at bounding box center [679, 548] width 13 height 13
checkbox input "false"
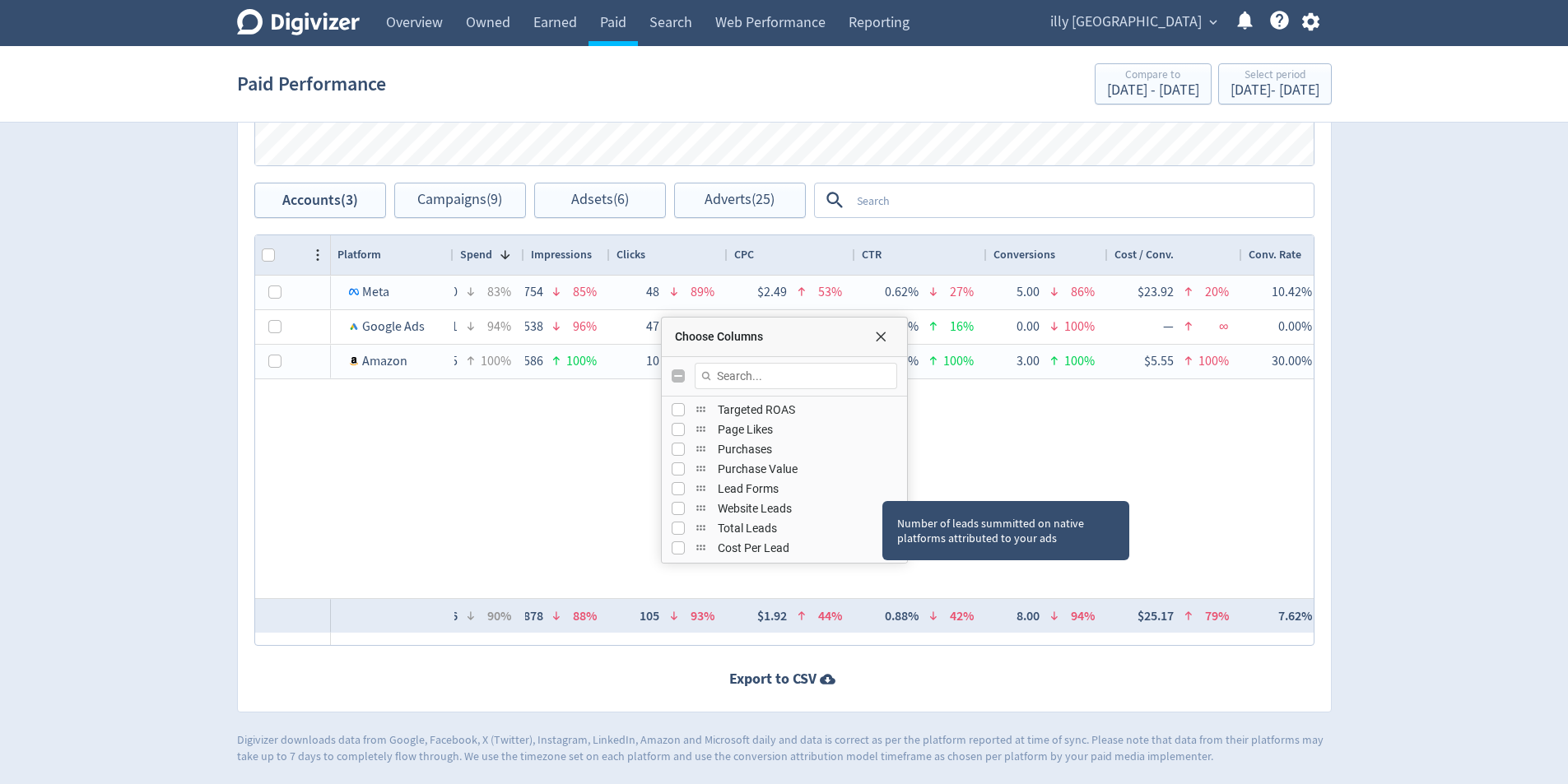
click at [1085, 513] on div "Number of leads summitted on native platforms attributed to your ads" at bounding box center [1006, 530] width 247 height 59
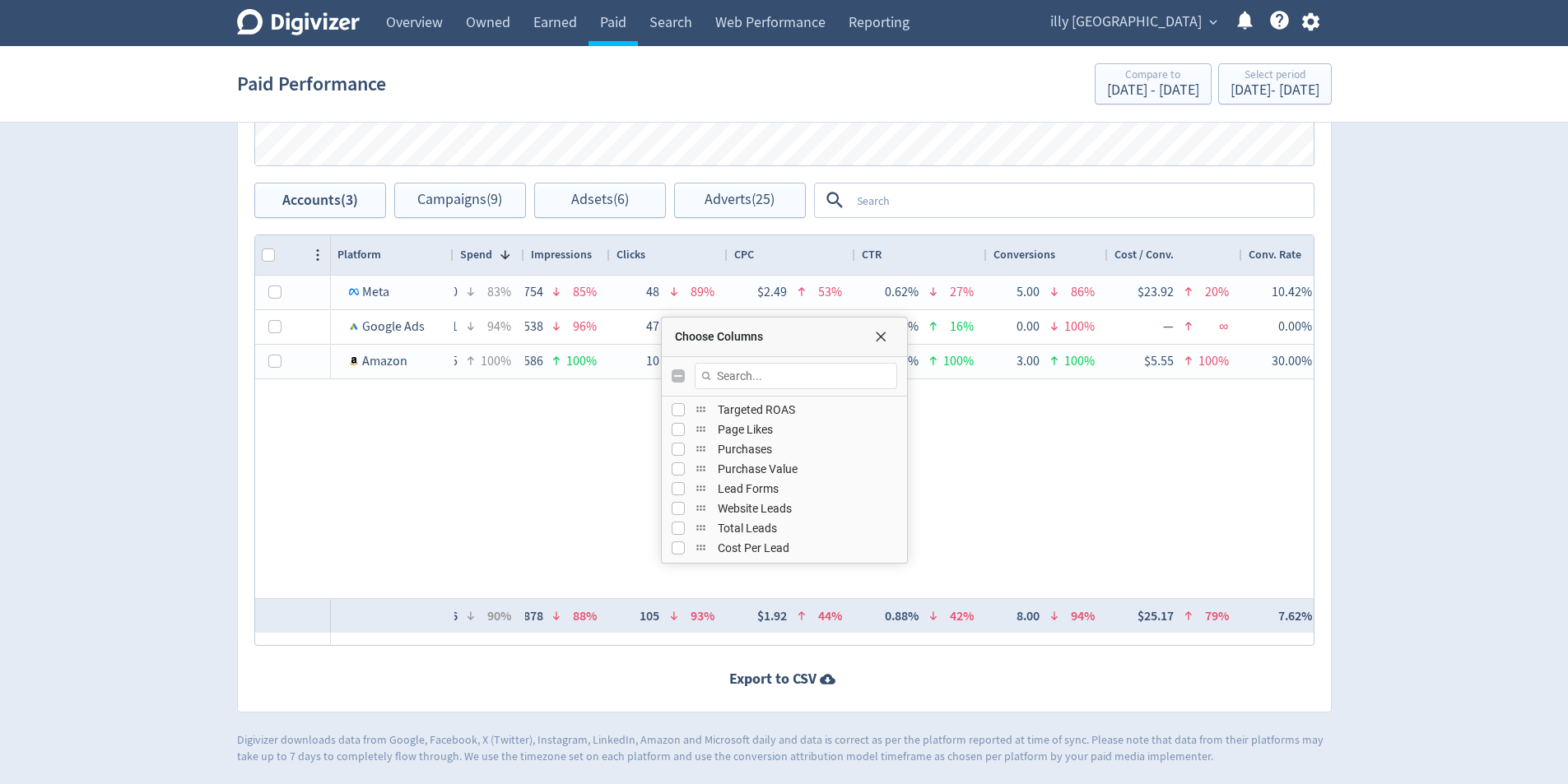
click at [1119, 457] on div "Logo of Meta Platforms -- Graphic created by [PERSON_NAME] * Meta $119.60 83% 7…" at bounding box center [822, 437] width 983 height 323
click at [885, 336] on span "Choose Columns" at bounding box center [881, 336] width 13 height 13
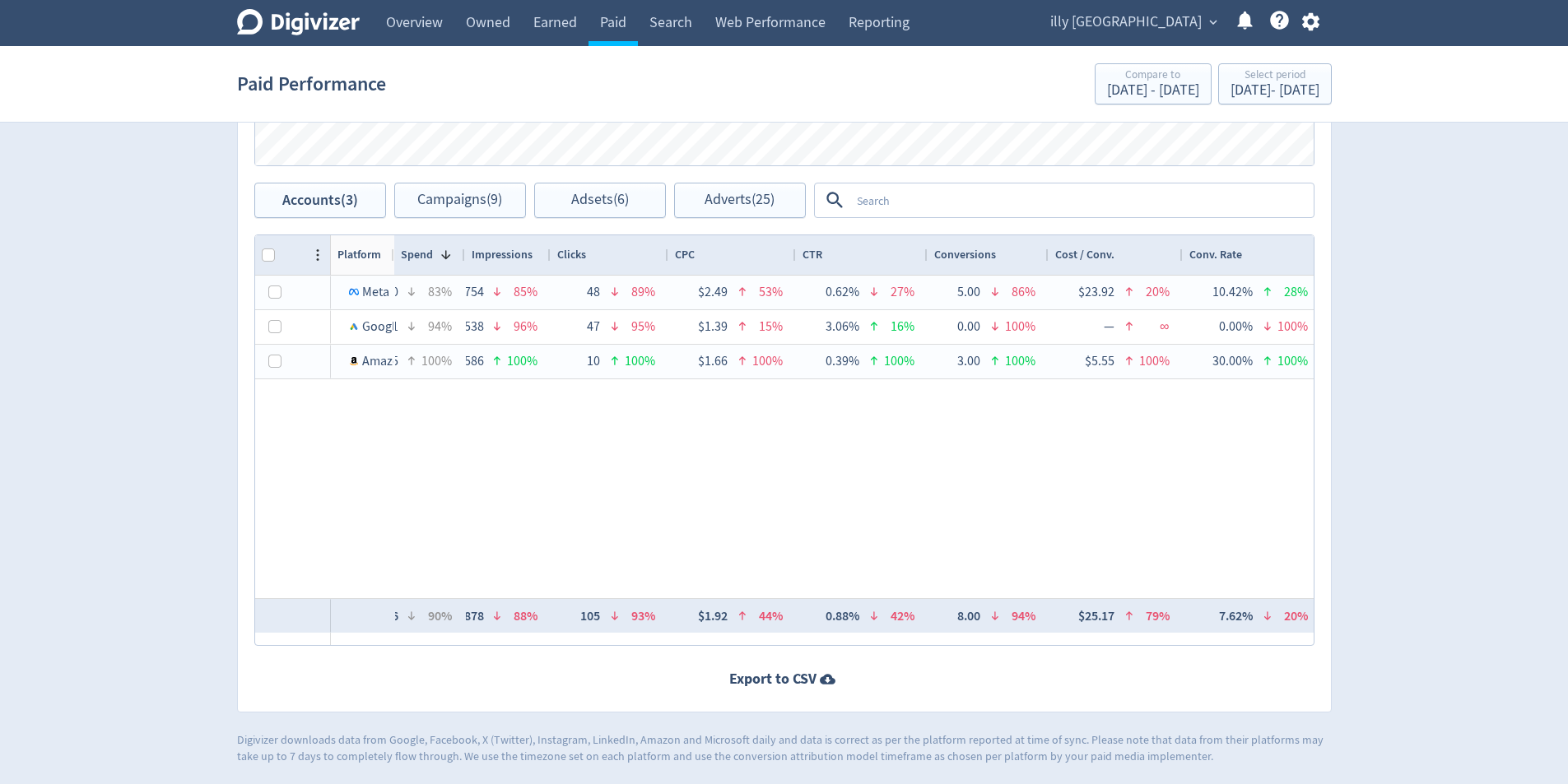
drag, startPoint x: 446, startPoint y: 256, endPoint x: 453, endPoint y: 259, distance: 7.6
click at [391, 266] on div at bounding box center [393, 256] width 7 height 40
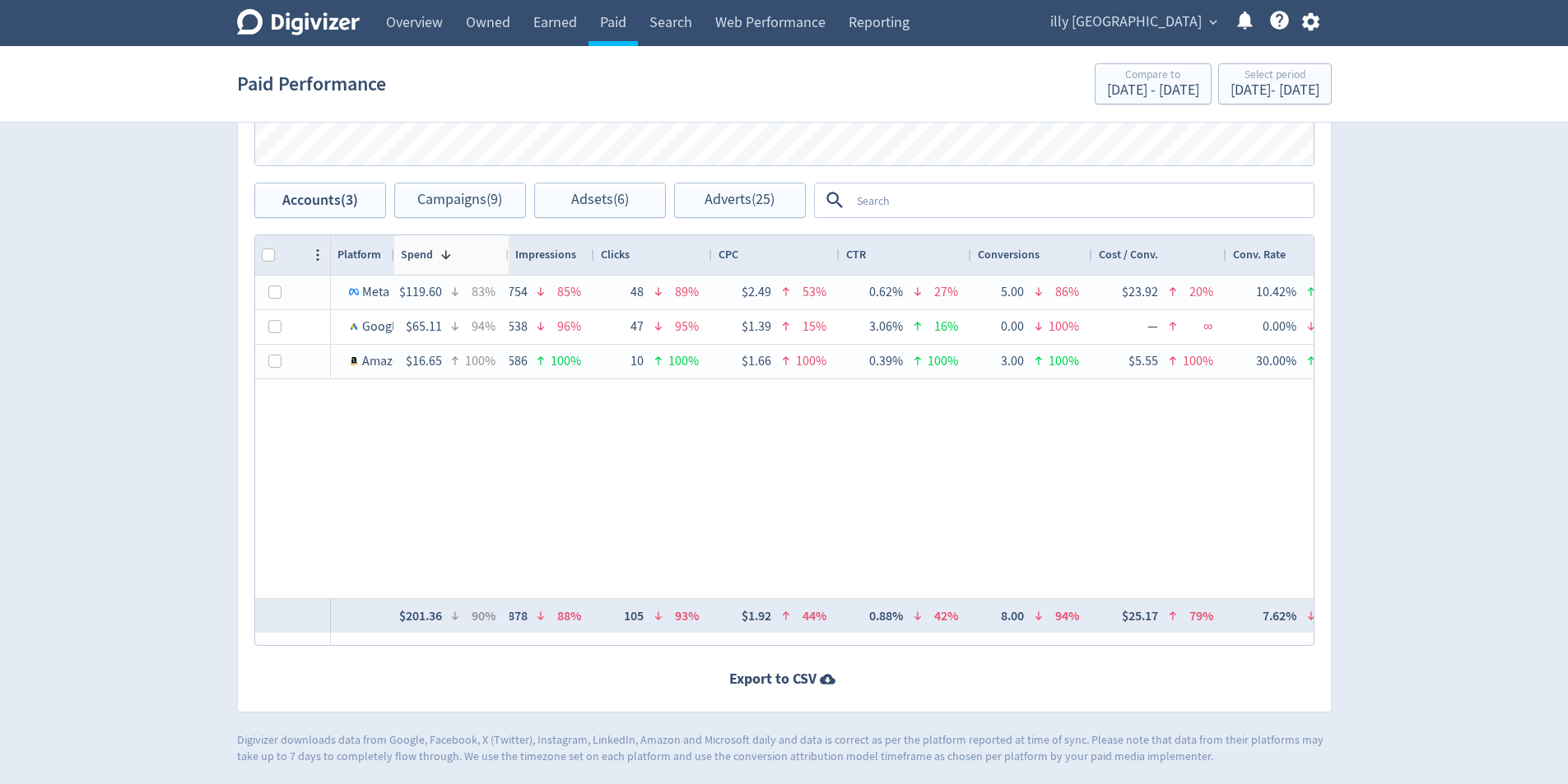
drag, startPoint x: 463, startPoint y: 257, endPoint x: 528, endPoint y: 261, distance: 65.1
click at [506, 263] on div at bounding box center [507, 256] width 7 height 40
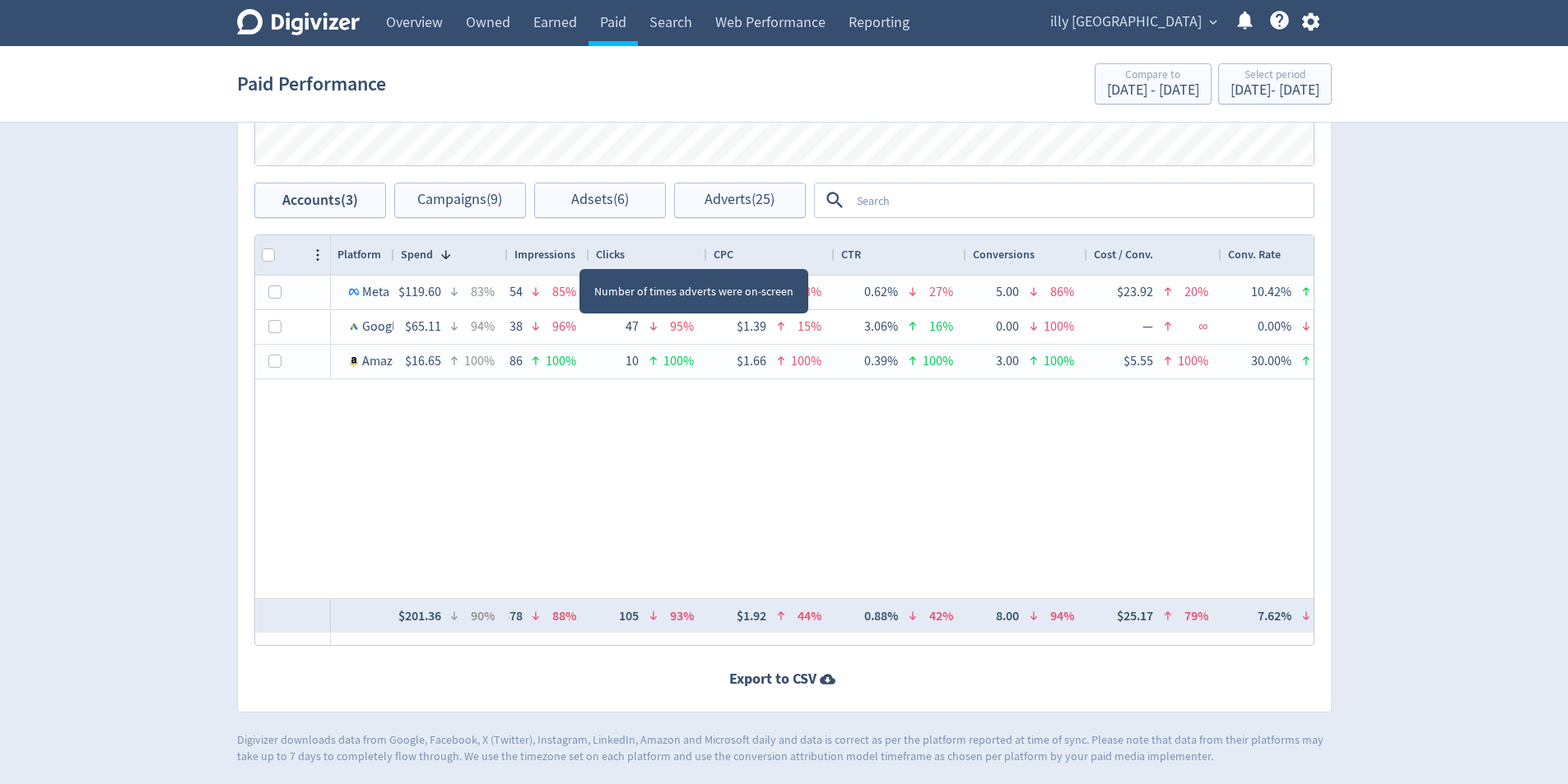
click at [585, 255] on div at bounding box center [588, 256] width 7 height 40
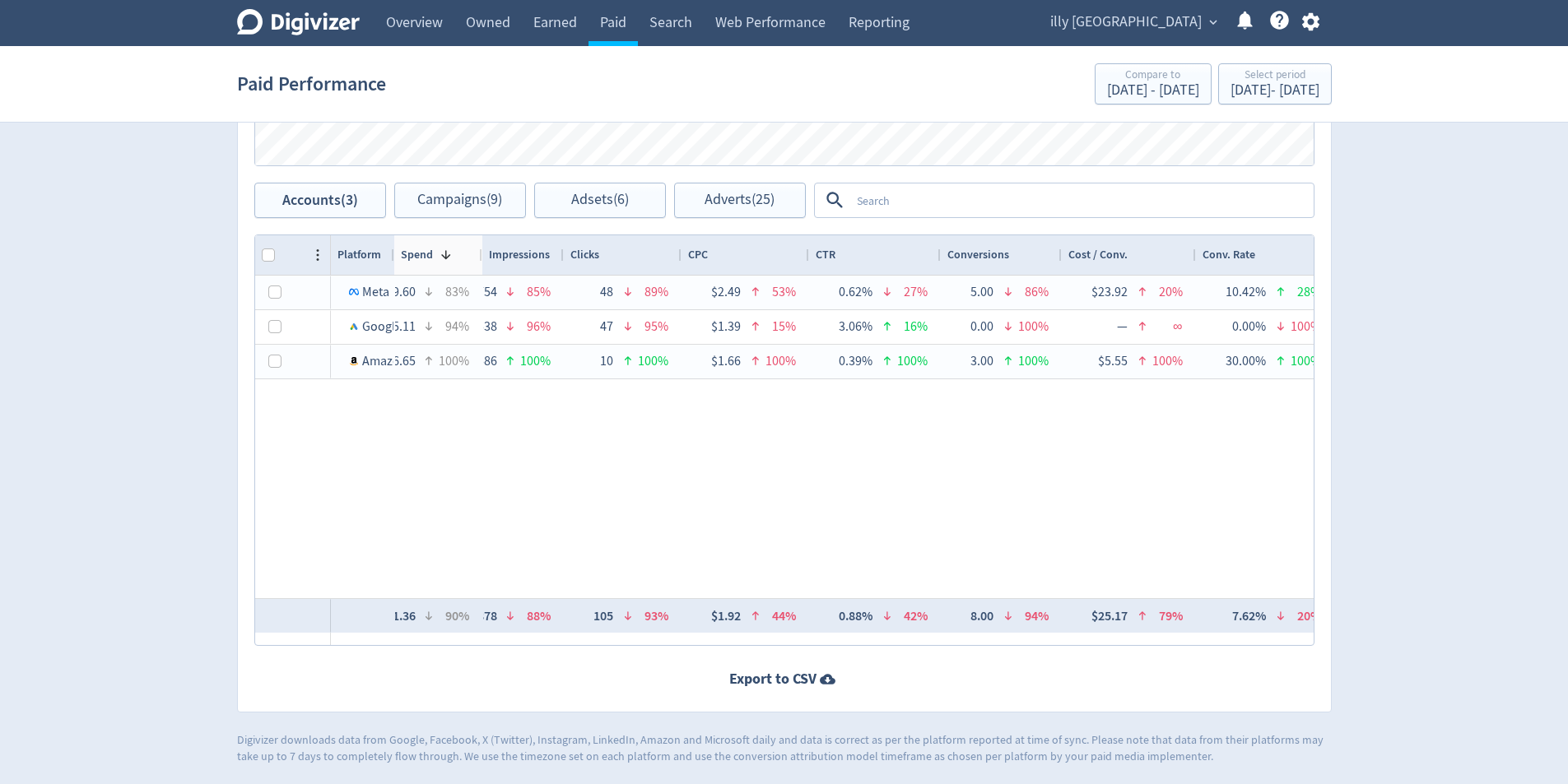
click at [481, 256] on div at bounding box center [481, 256] width 7 height 40
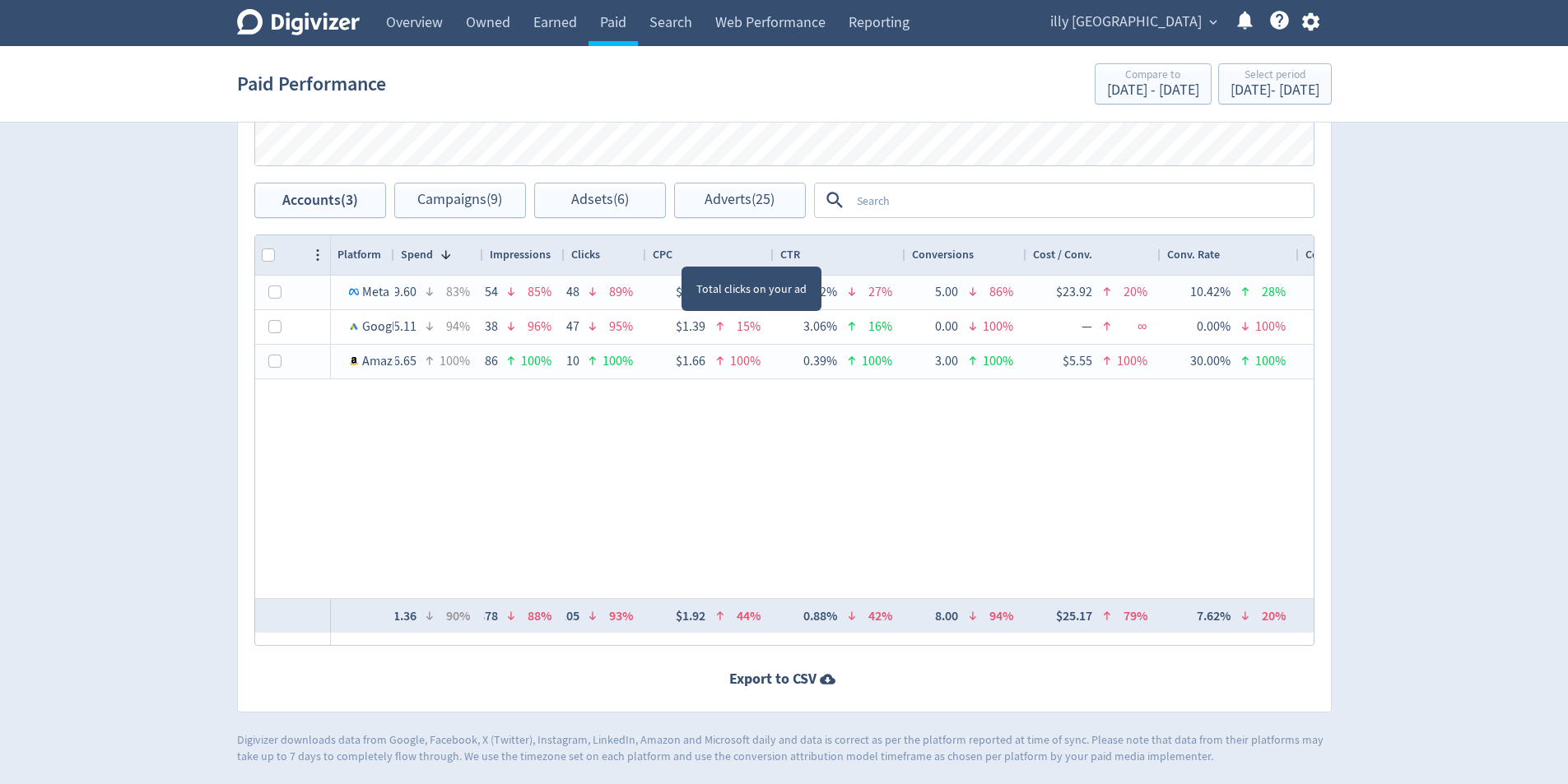
drag, startPoint x: 679, startPoint y: 255, endPoint x: 643, endPoint y: 263, distance: 36.9
click at [643, 263] on div at bounding box center [645, 256] width 7 height 40
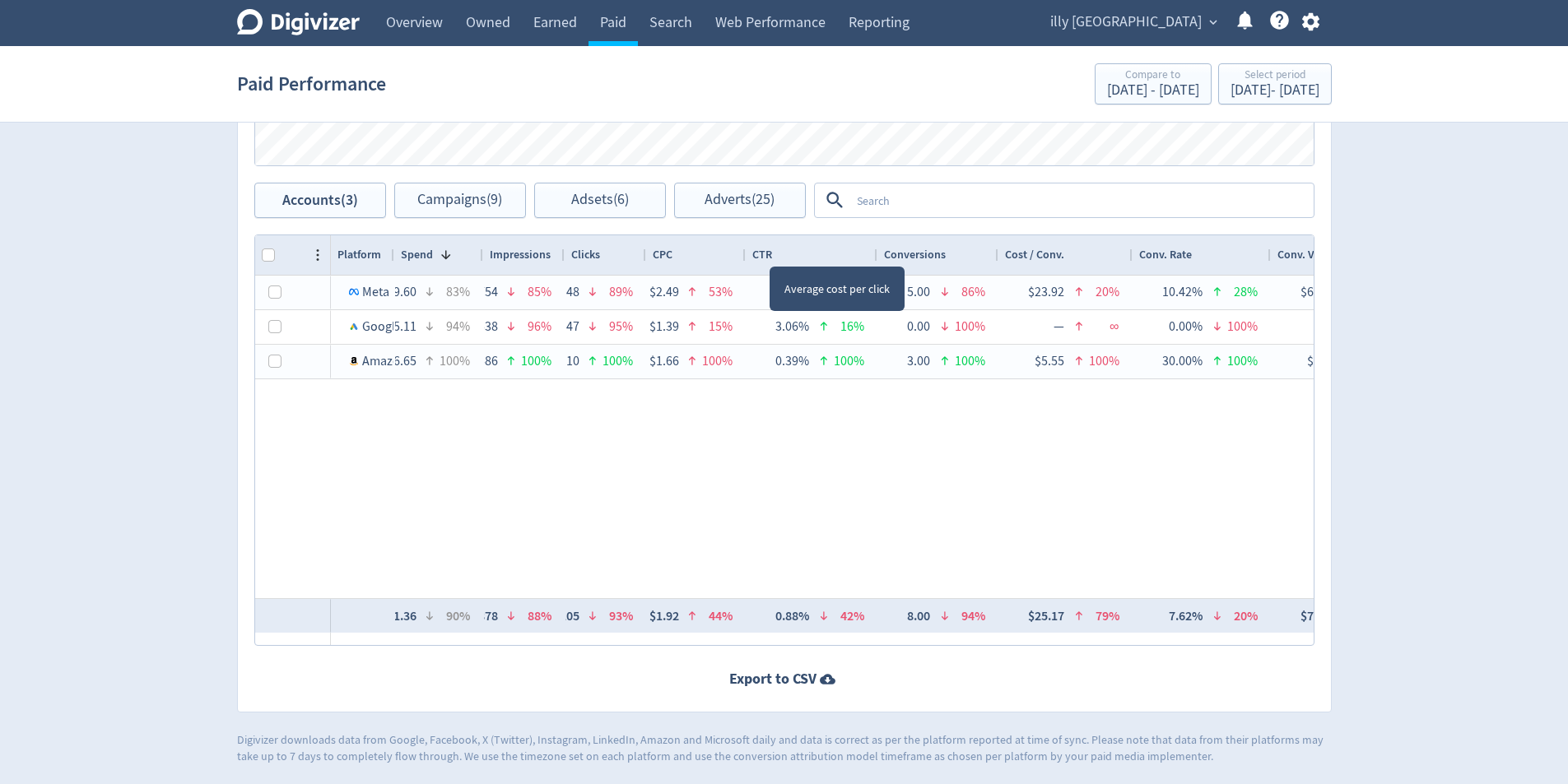
drag, startPoint x: 770, startPoint y: 252, endPoint x: 741, endPoint y: 254, distance: 29.1
click at [741, 254] on div at bounding box center [744, 256] width 7 height 40
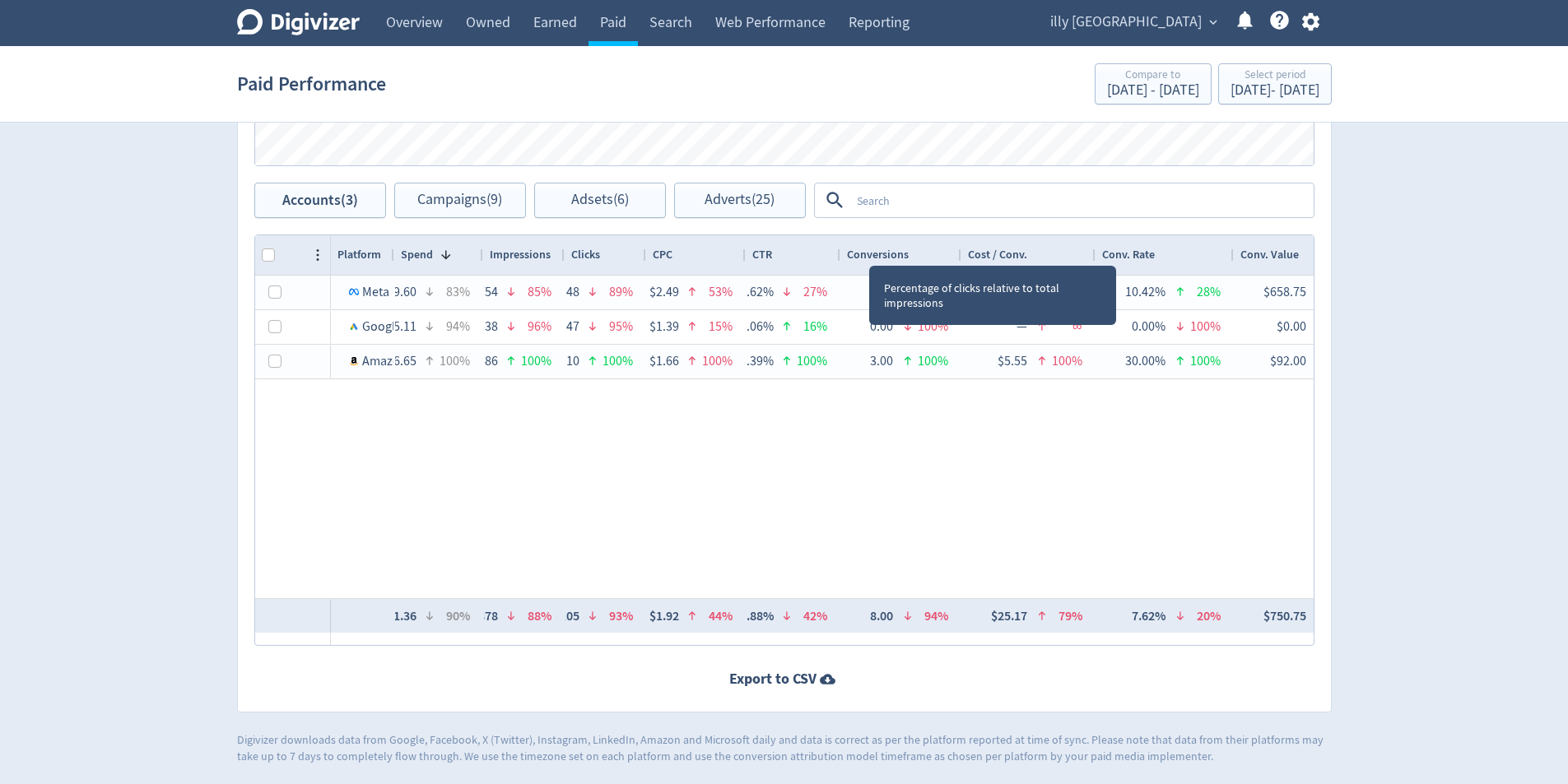
drag, startPoint x: 874, startPoint y: 252, endPoint x: 837, endPoint y: 253, distance: 37.0
click at [837, 253] on div at bounding box center [839, 256] width 7 height 40
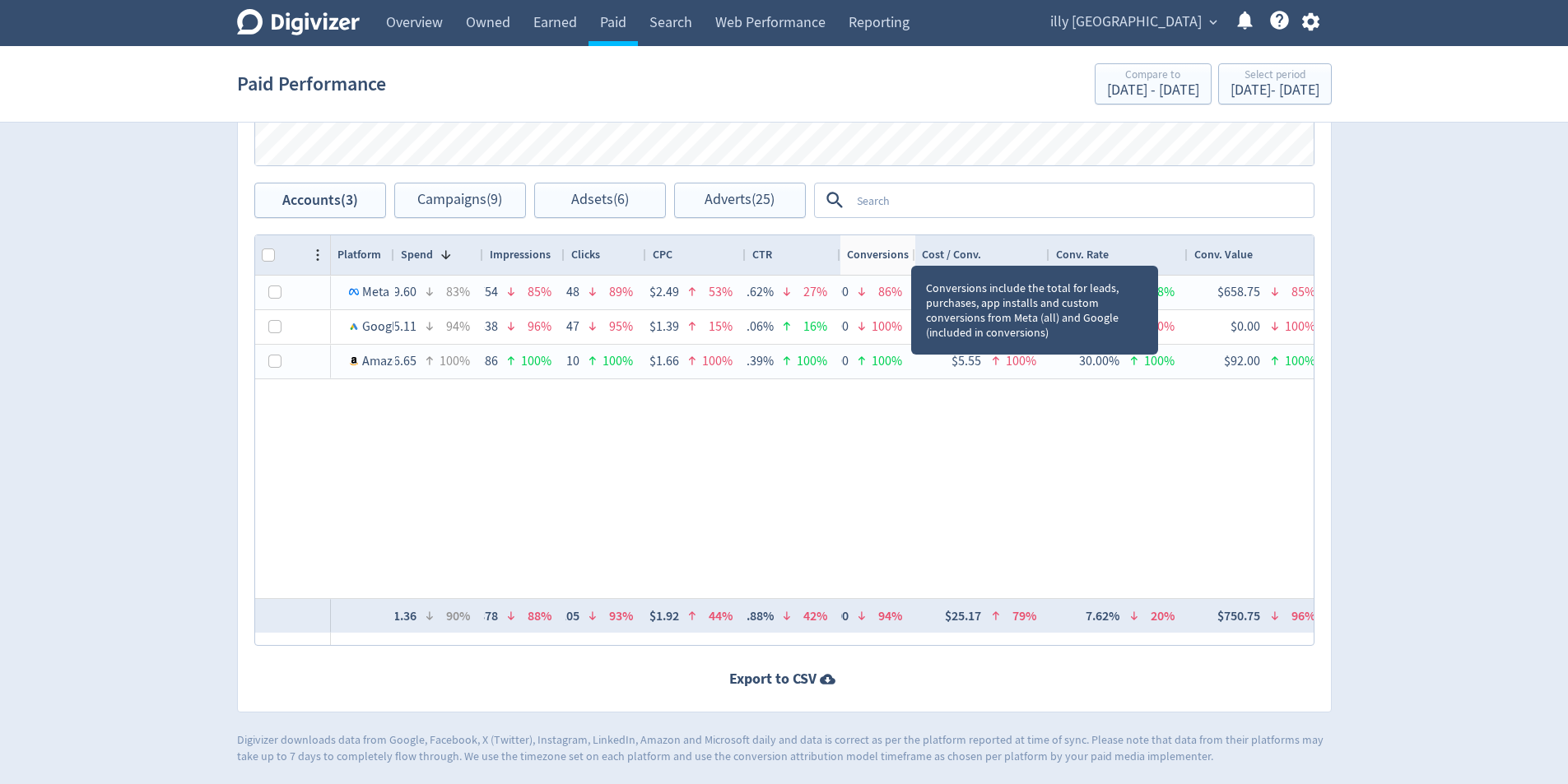
drag, startPoint x: 961, startPoint y: 250, endPoint x: 921, endPoint y: 252, distance: 40.0
click at [915, 251] on div at bounding box center [914, 256] width 7 height 40
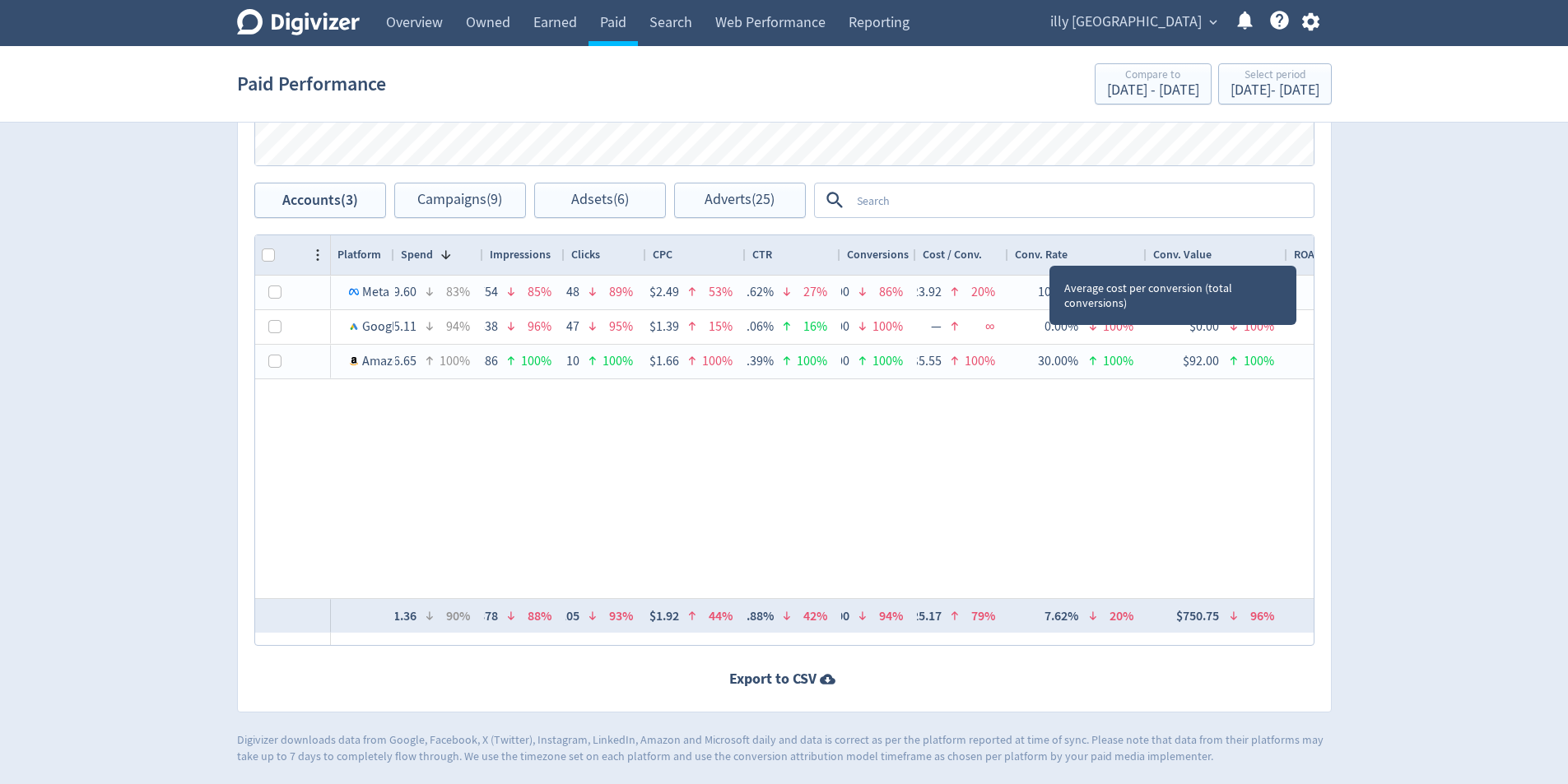
drag, startPoint x: 1049, startPoint y: 251, endPoint x: 1007, endPoint y: 255, distance: 42.2
click at [1007, 255] on div at bounding box center [1007, 256] width 7 height 40
click at [1139, 256] on div "Conv. Rate" at bounding box center [1078, 255] width 125 height 31
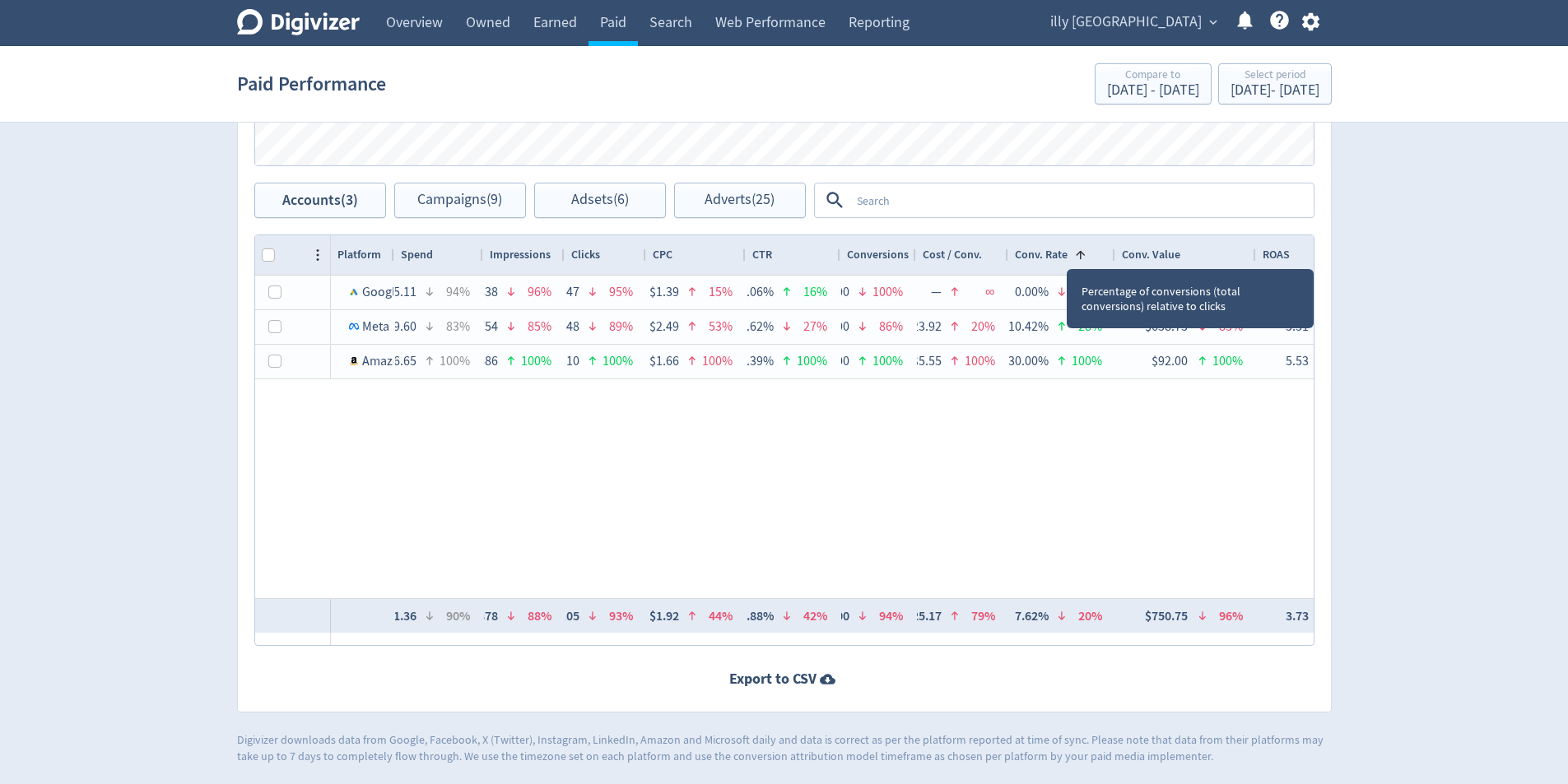
drag, startPoint x: 1144, startPoint y: 255, endPoint x: 1109, endPoint y: 256, distance: 35.0
click at [1111, 256] on div at bounding box center [1114, 256] width 7 height 40
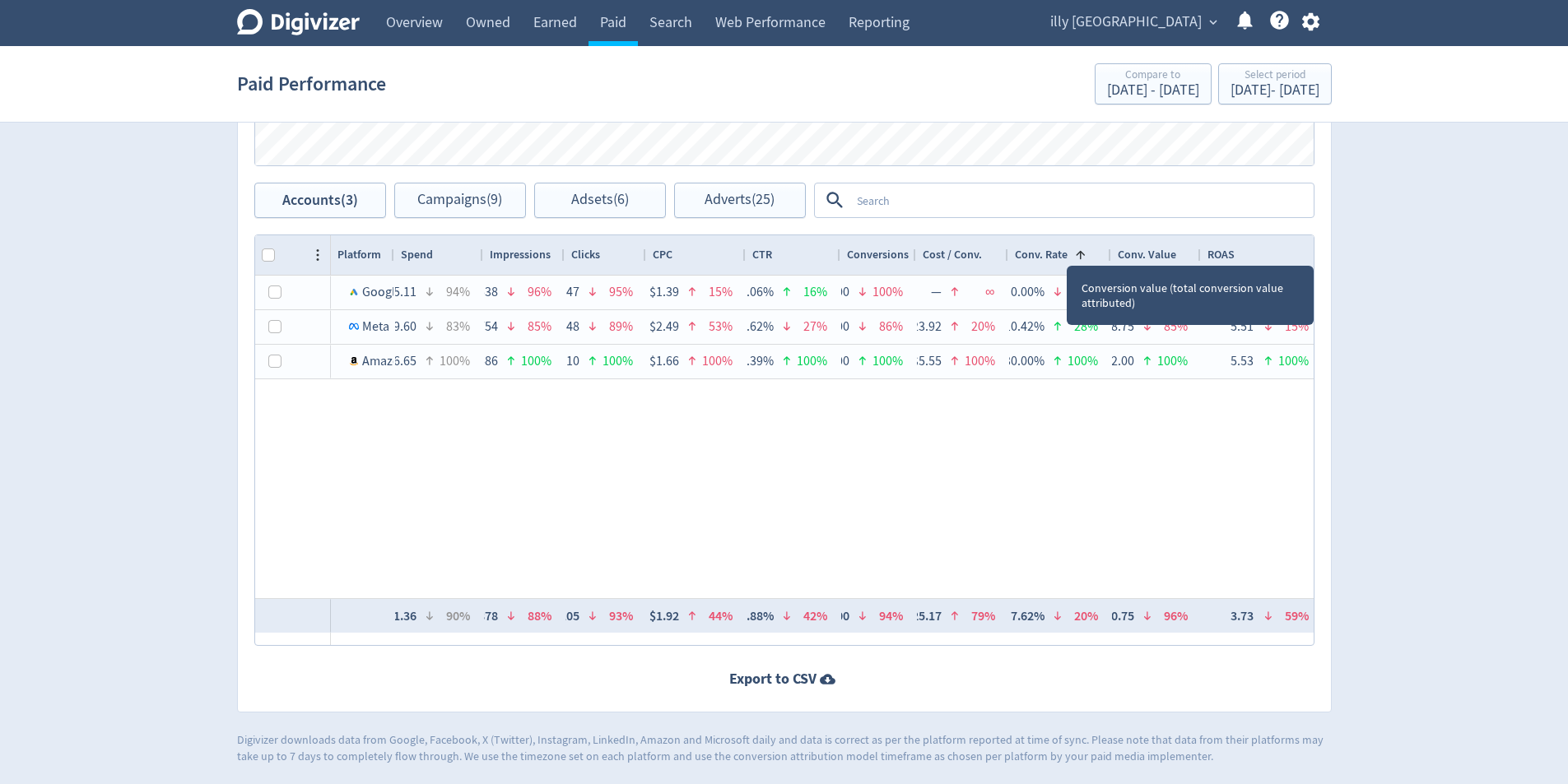
drag, startPoint x: 1250, startPoint y: 251, endPoint x: 1198, endPoint y: 254, distance: 52.1
click at [1198, 254] on div at bounding box center [1199, 256] width 7 height 40
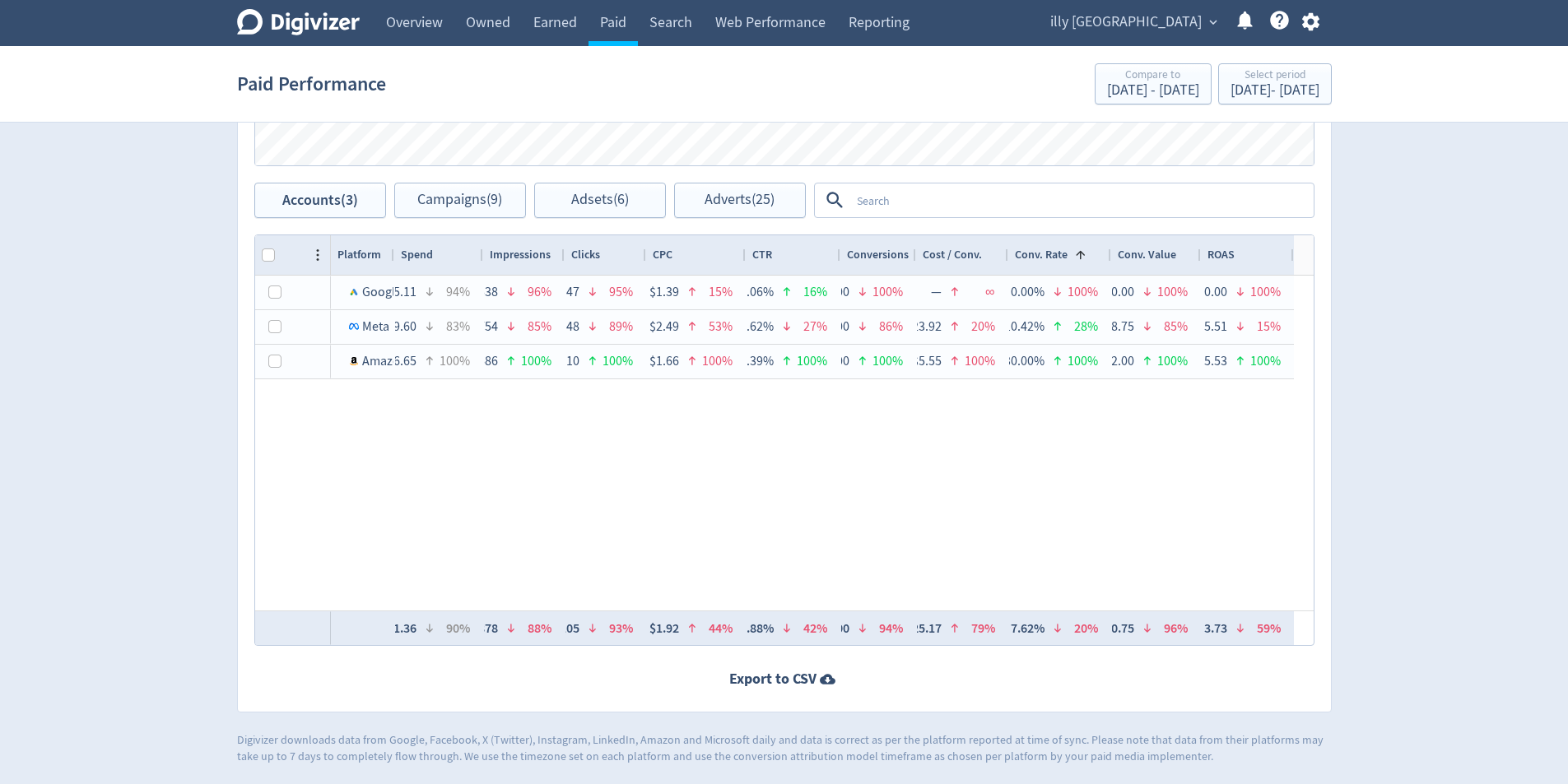
scroll to position [0, 0]
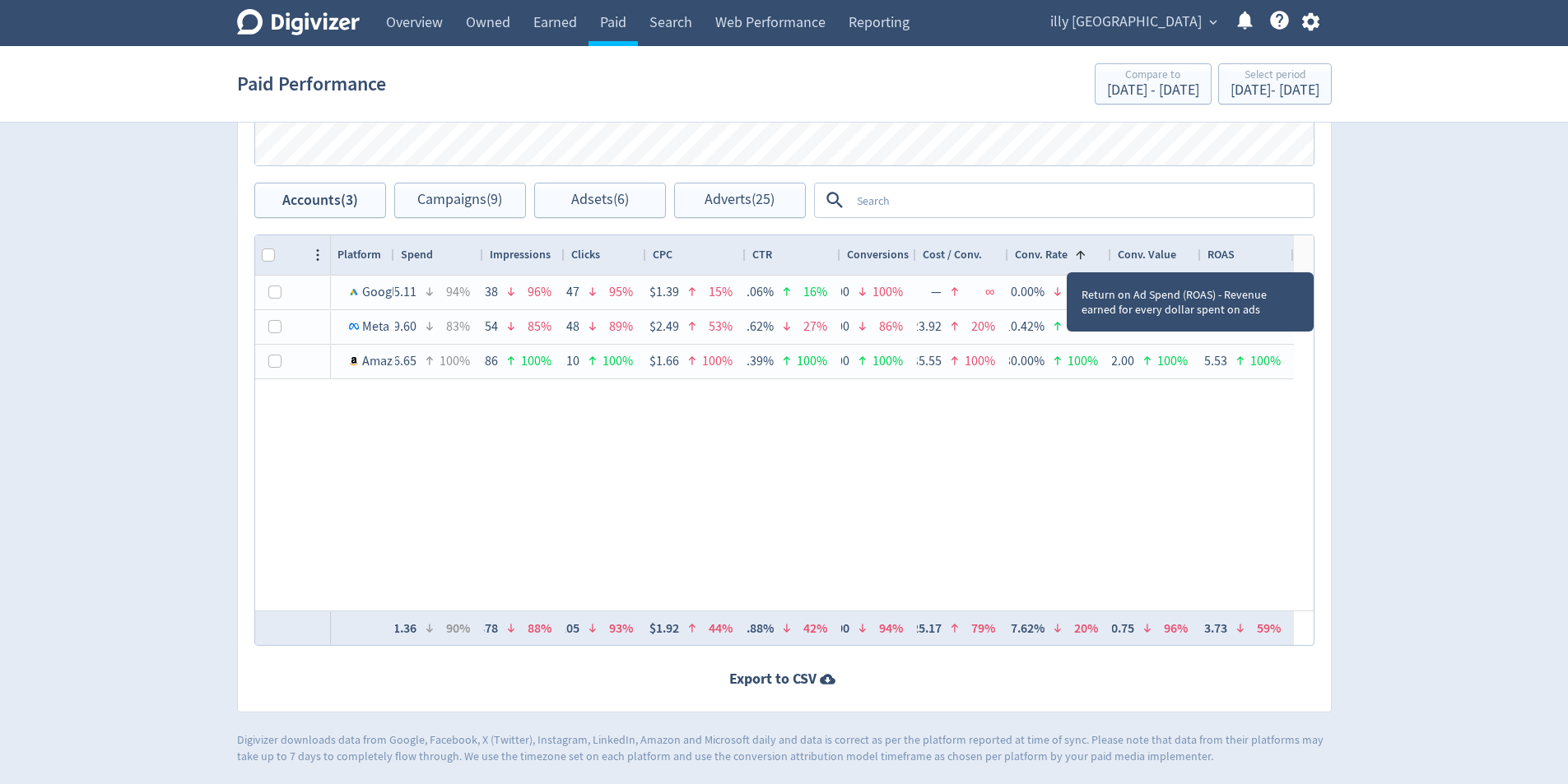
drag, startPoint x: 1309, startPoint y: 258, endPoint x: 1281, endPoint y: 258, distance: 28.0
click at [1281, 258] on div "ROAS" at bounding box center [1248, 256] width 93 height 40
